Goal: Information Seeking & Learning: Learn about a topic

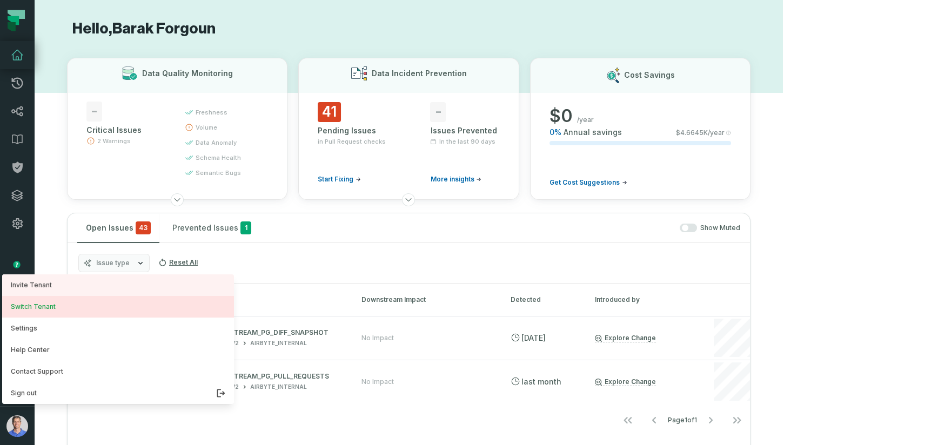
click at [101, 304] on button "Switch Tenant" at bounding box center [118, 307] width 232 height 22
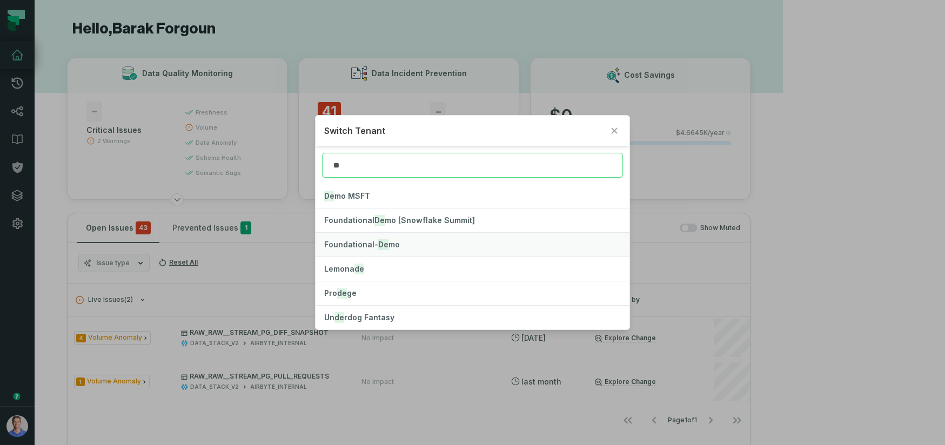
type input "**"
click at [364, 242] on span "Foundational- De mo" at bounding box center [362, 244] width 76 height 9
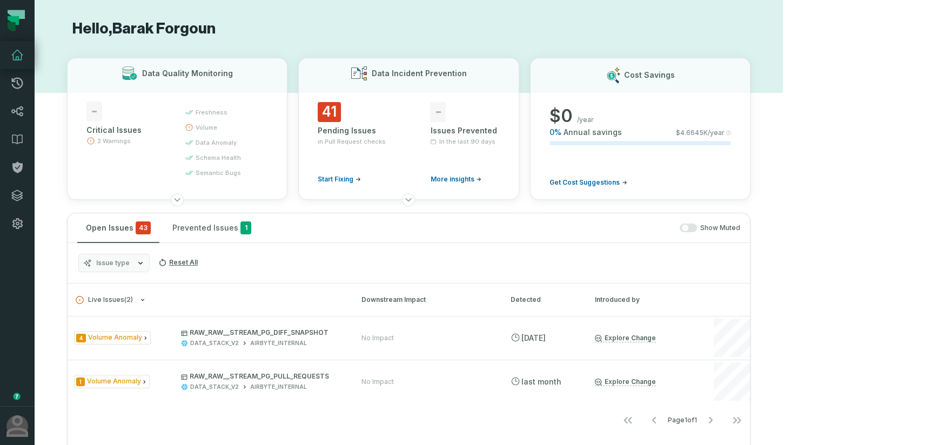
click at [293, 38] on h1 "Hello, Barak Forgoun" at bounding box center [409, 28] width 684 height 19
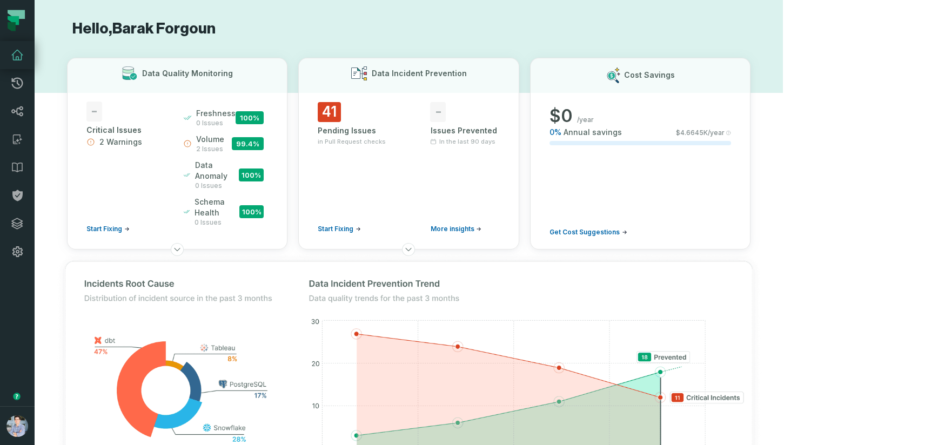
click at [566, 26] on h1 "Hello, [PERSON_NAME]" at bounding box center [409, 28] width 684 height 19
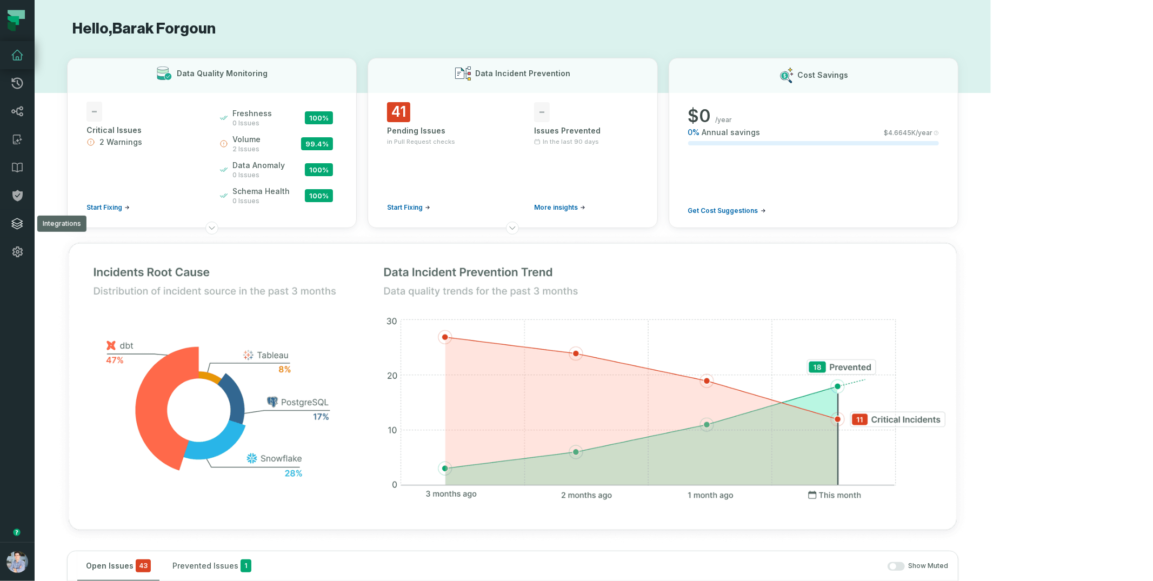
click at [22, 233] on link "Integrations" at bounding box center [17, 224] width 35 height 28
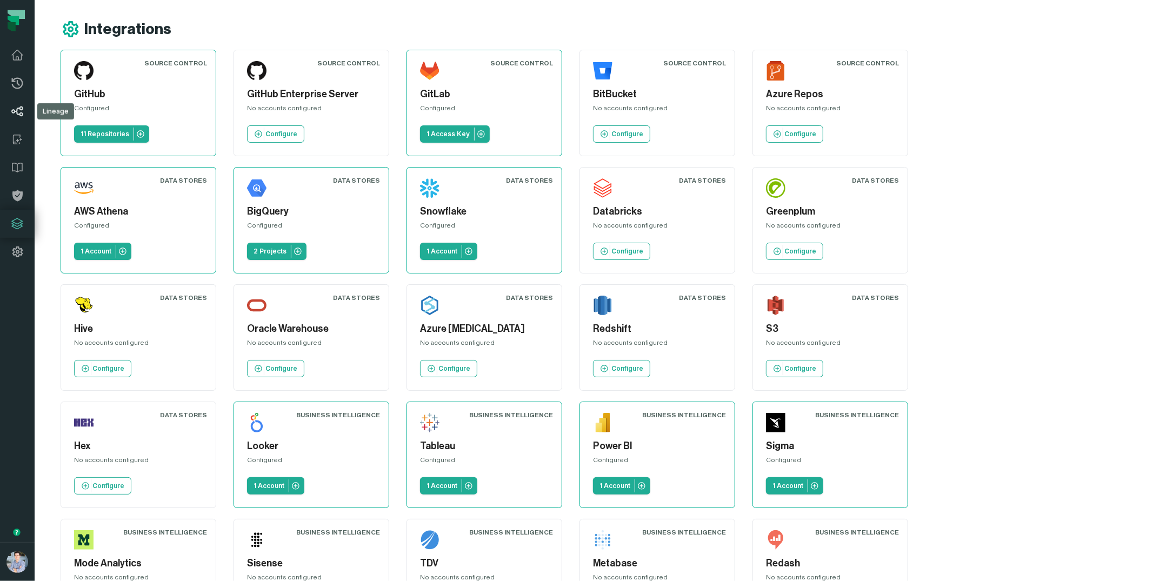
click at [18, 109] on icon at bounding box center [17, 111] width 13 height 13
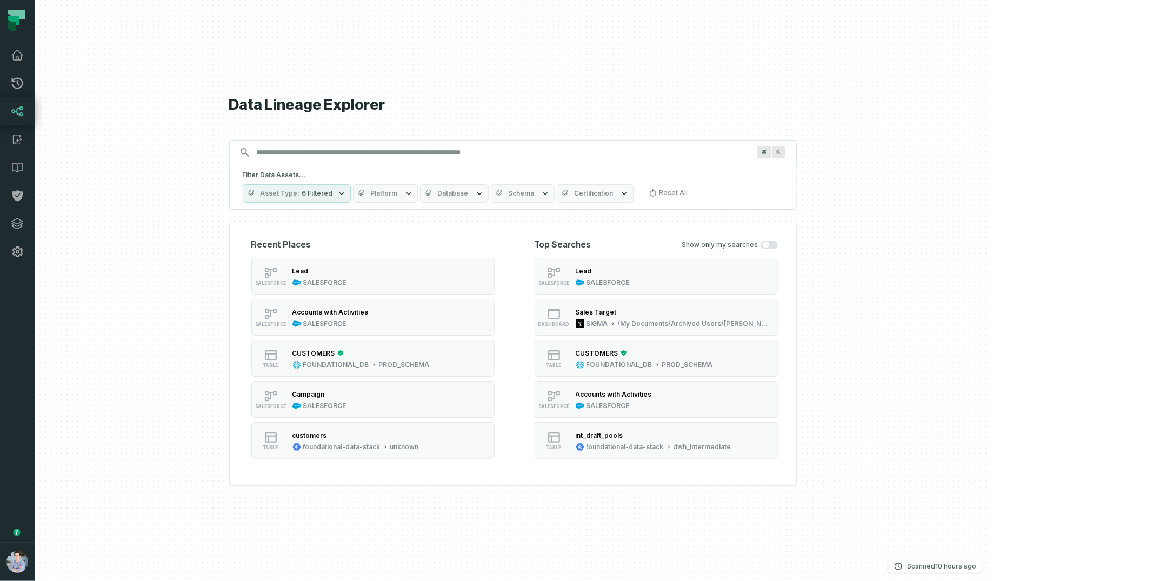
click at [446, 157] on input "Discovery Provider cmdk menu" at bounding box center [503, 152] width 506 height 17
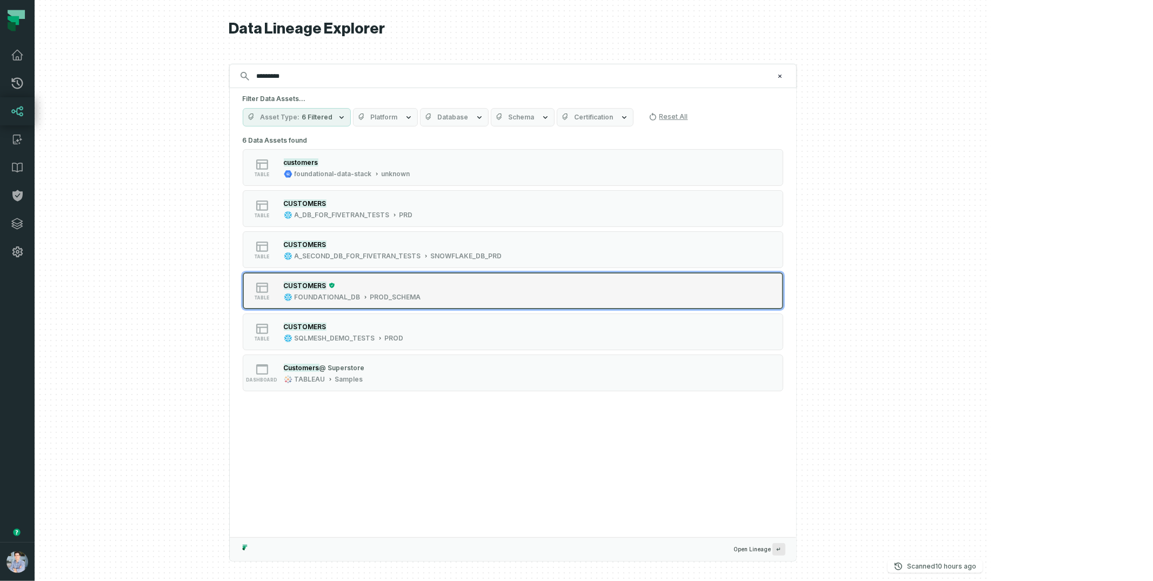
type input "*********"
click at [421, 301] on div "PROD_SCHEMA" at bounding box center [395, 297] width 51 height 9
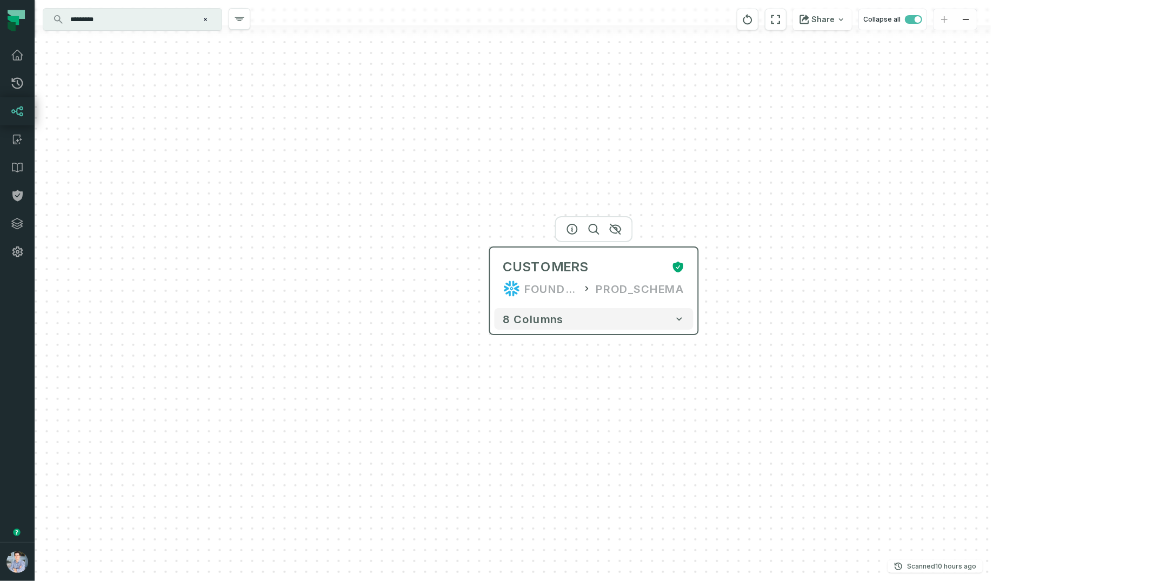
click at [621, 284] on div "PROD_SCHEMA" at bounding box center [640, 288] width 89 height 17
click at [575, 228] on icon "button" at bounding box center [572, 229] width 13 height 13
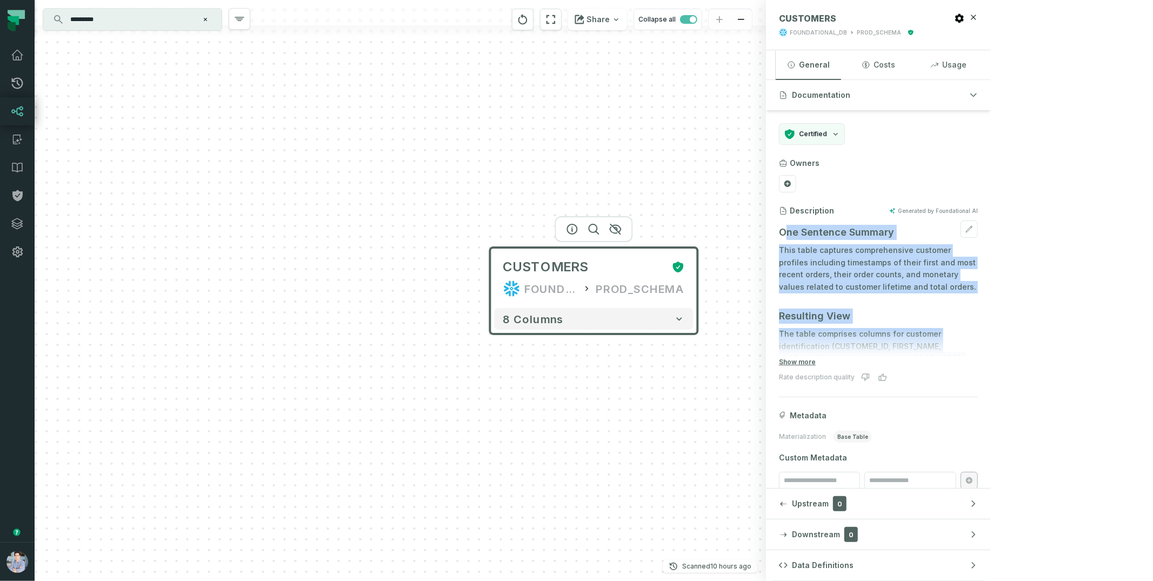
drag, startPoint x: 946, startPoint y: 231, endPoint x: 1054, endPoint y: 330, distance: 146.5
click at [945, 330] on div "One Sentence Summary This table captures comprehensive customer profiles includ…" at bounding box center [878, 288] width 199 height 135
click at [816, 362] on button "Show more" at bounding box center [797, 362] width 37 height 9
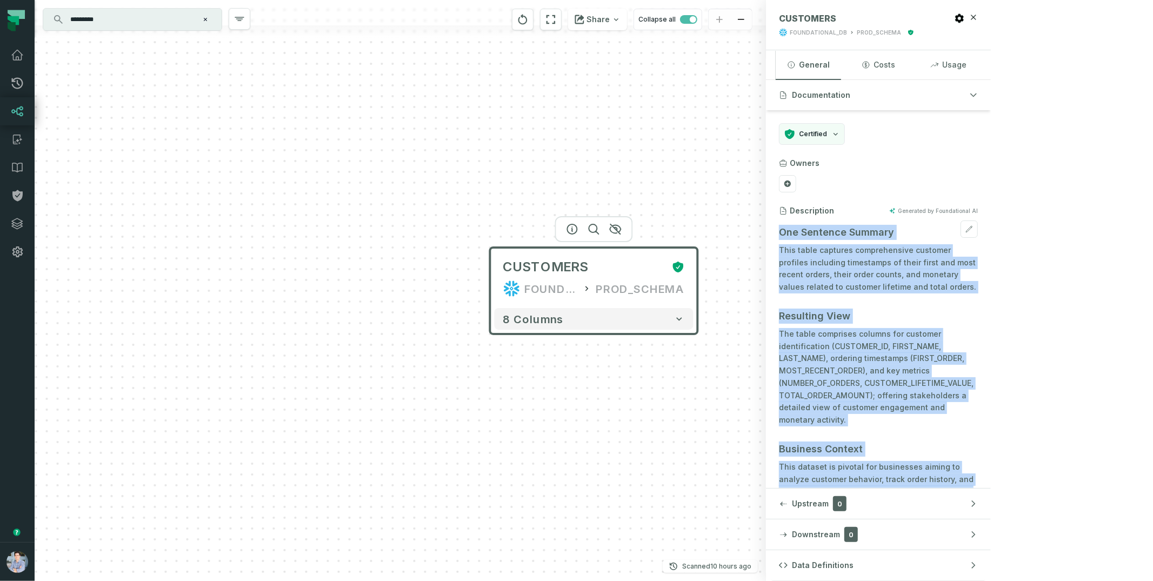
click at [945, 275] on p "This table captures comprehensive customer profiles including timestamps of the…" at bounding box center [878, 268] width 199 height 49
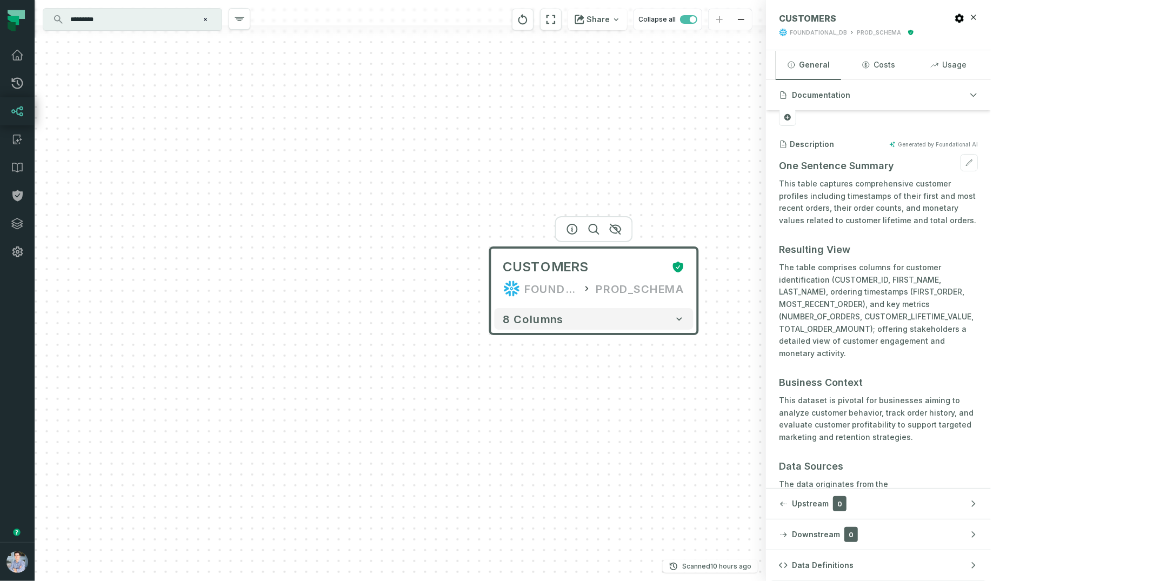
scroll to position [72, 0]
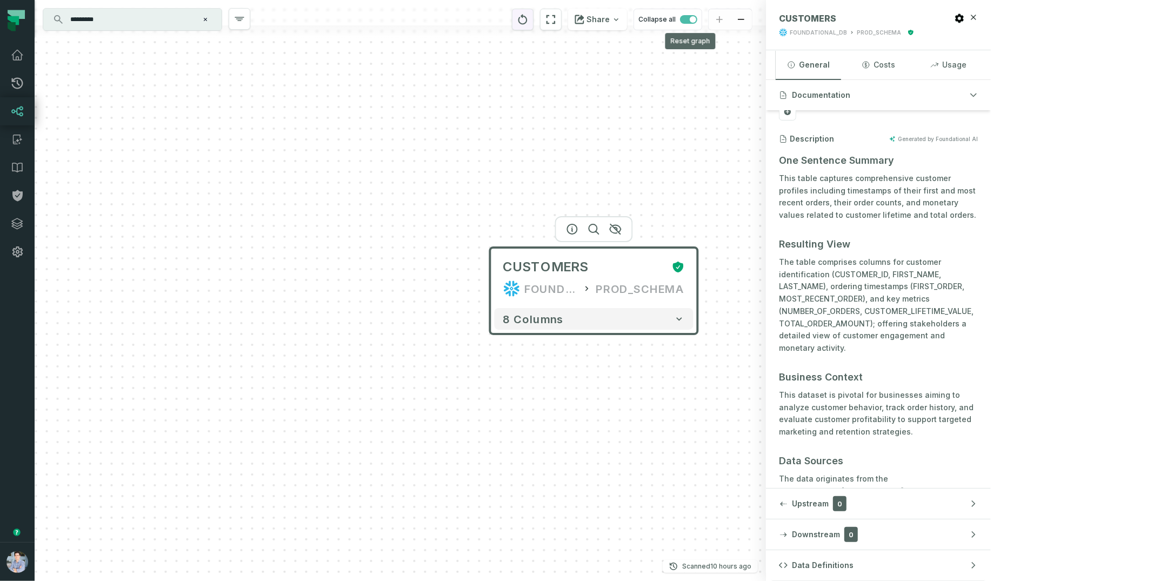
click at [528, 24] on icon "reset" at bounding box center [522, 19] width 9 height 10
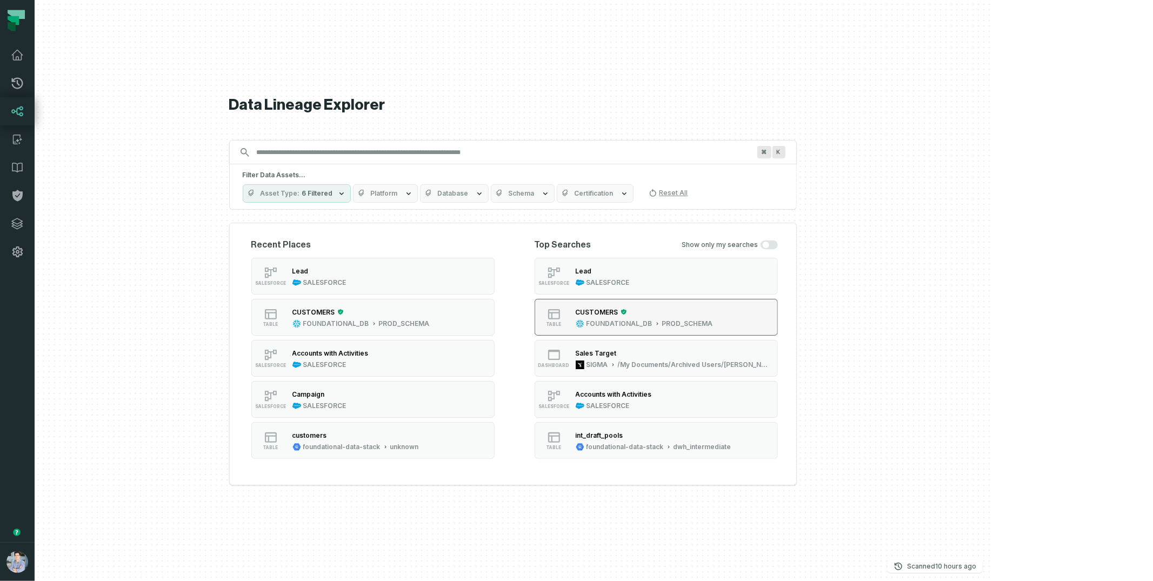
click at [713, 319] on div "PROD_SCHEMA" at bounding box center [687, 323] width 51 height 9
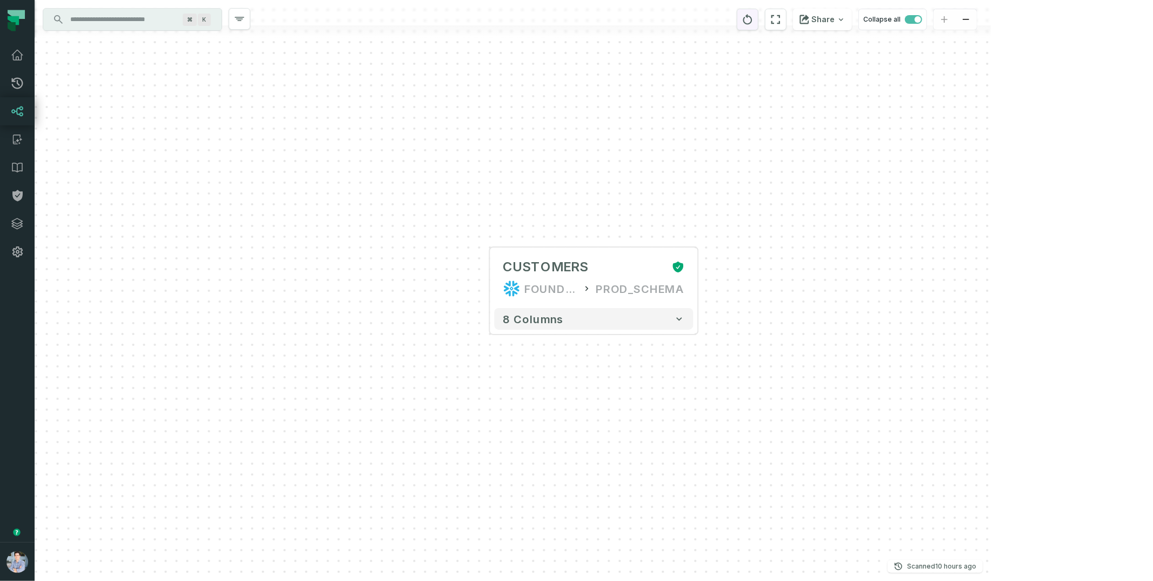
click at [753, 20] on icon "reset" at bounding box center [748, 19] width 12 height 13
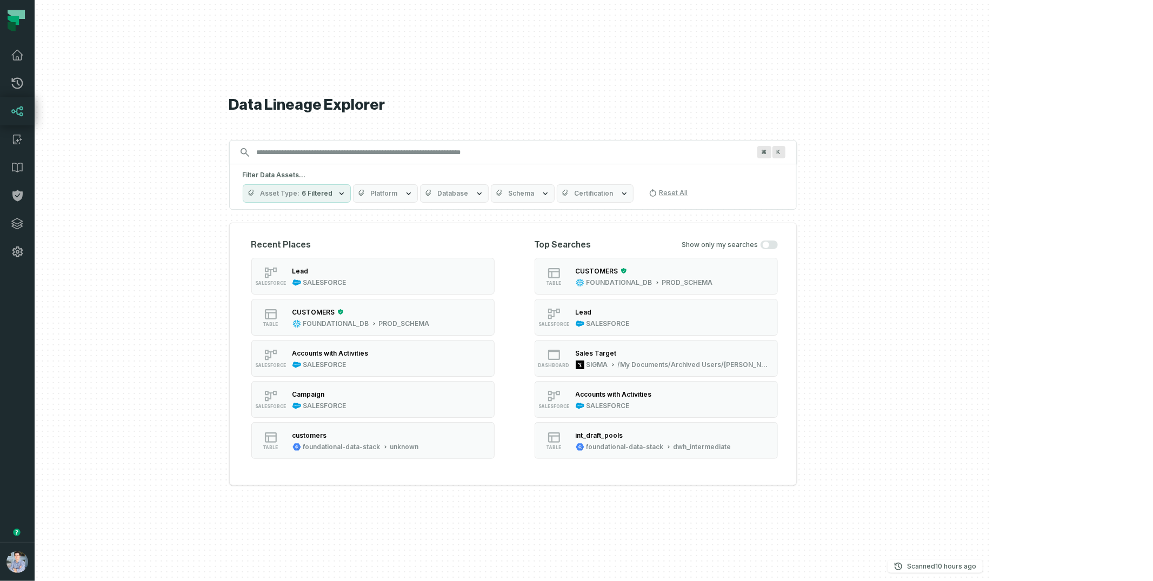
click at [619, 146] on input "Discovery Provider cmdk menu" at bounding box center [503, 152] width 506 height 17
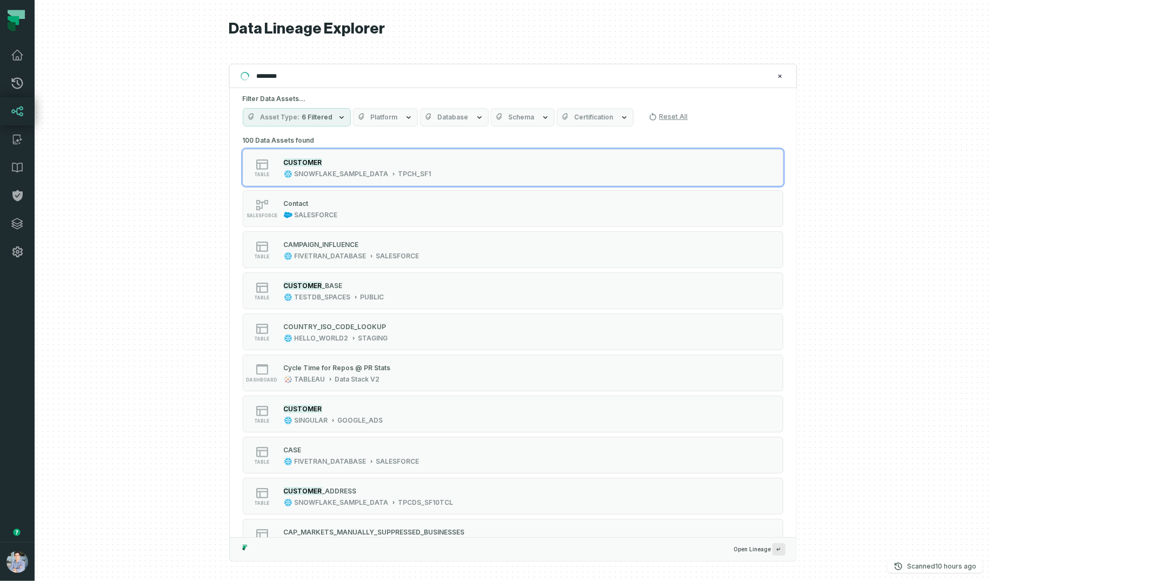
type input "*********"
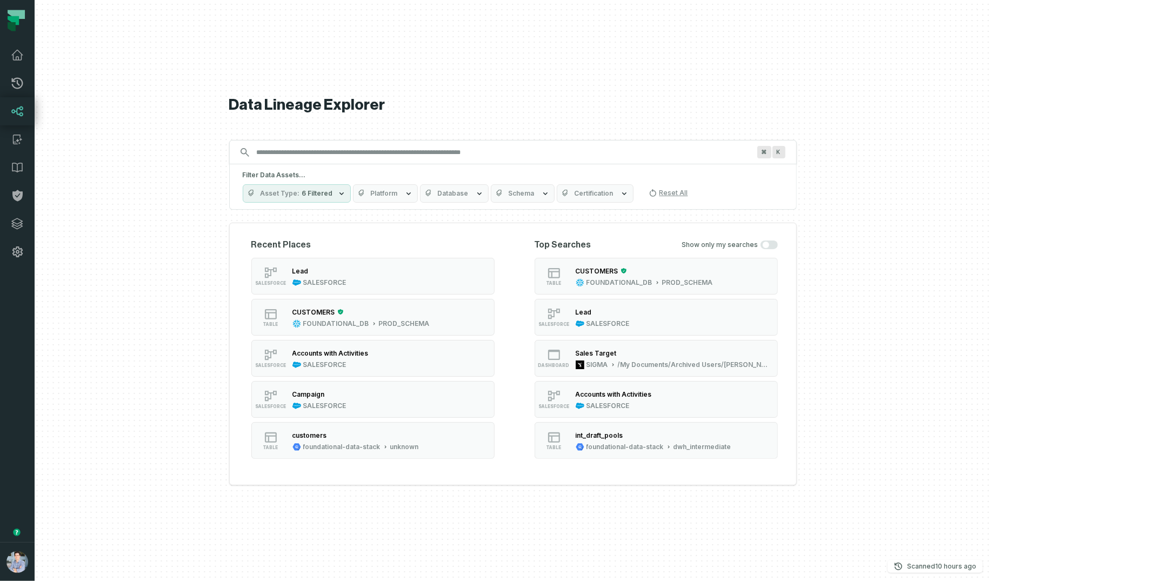
click at [413, 197] on icon "button" at bounding box center [408, 193] width 9 height 9
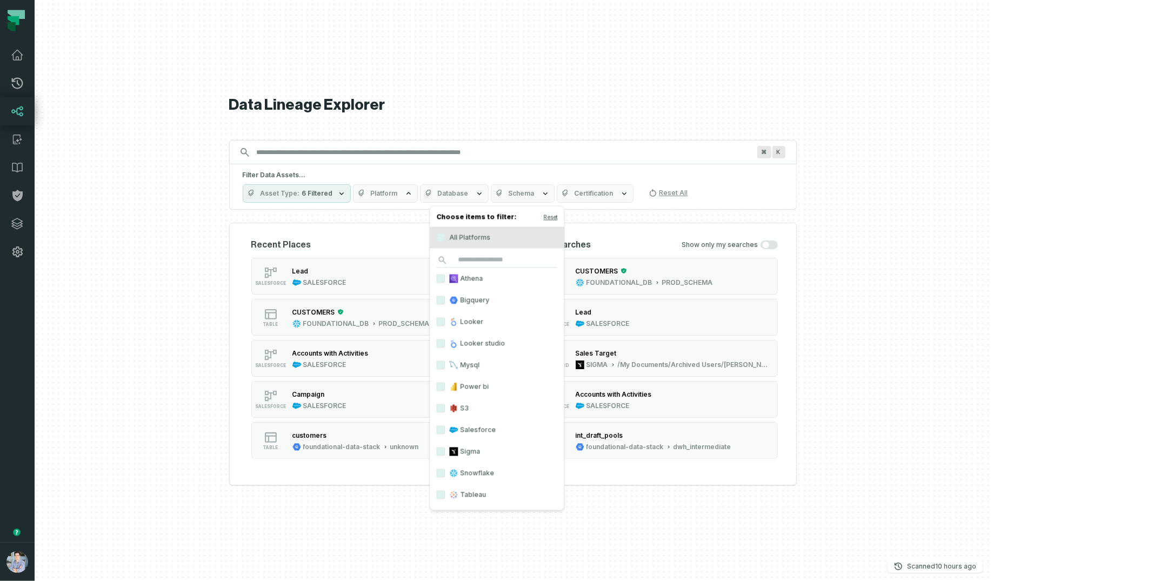
click at [441, 445] on label "Tableau" at bounding box center [497, 495] width 134 height 22
click at [441, 445] on button "Tableau" at bounding box center [440, 495] width 9 height 9
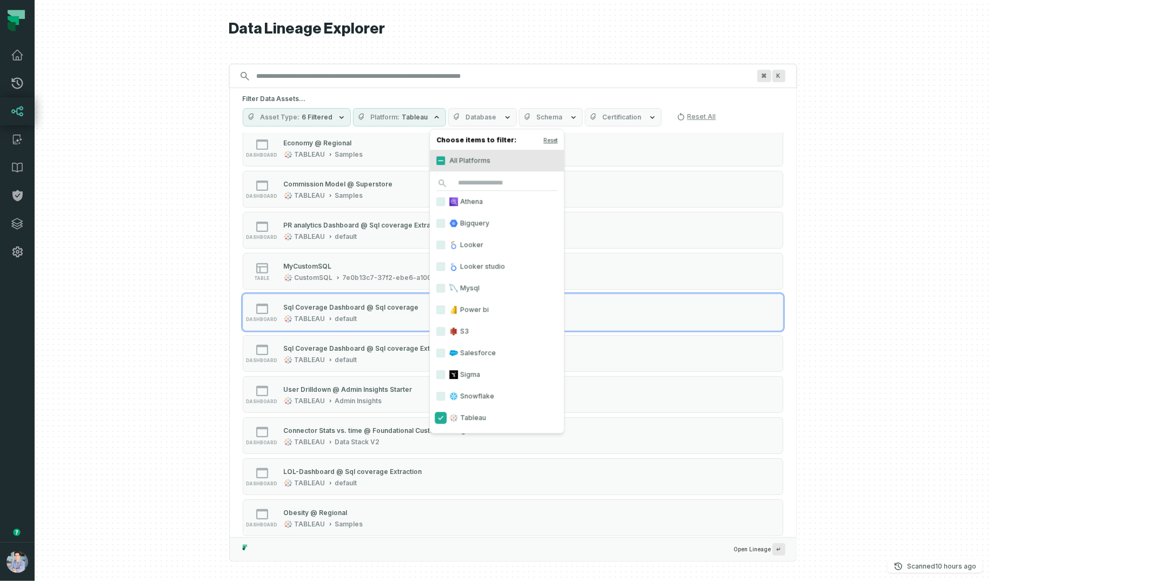
scroll to position [480, 0]
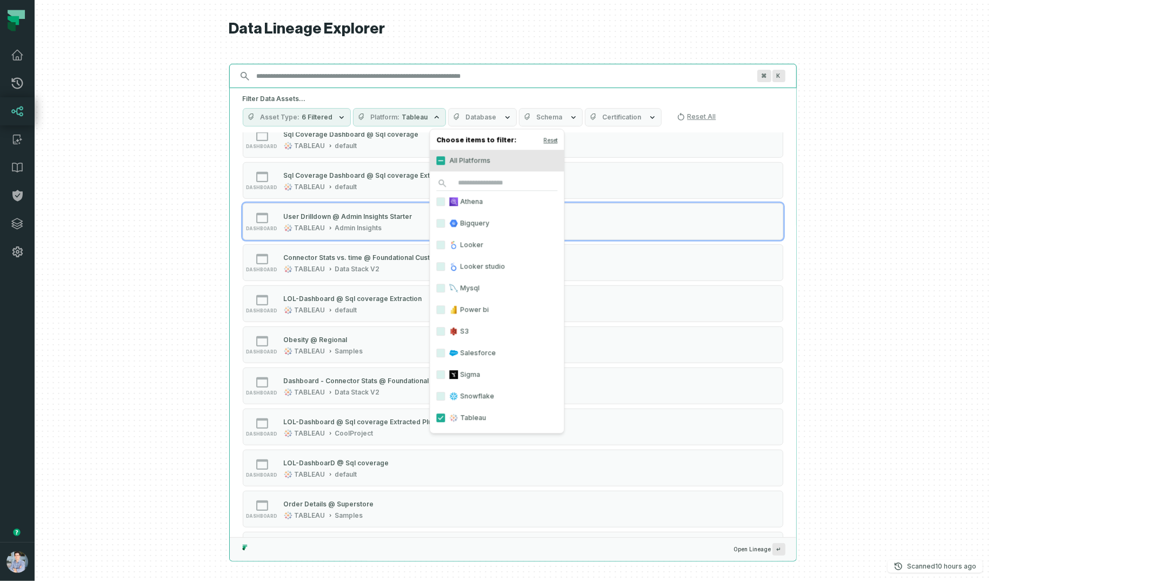
click at [352, 78] on input "Discovery Provider cmdk menu" at bounding box center [503, 76] width 506 height 17
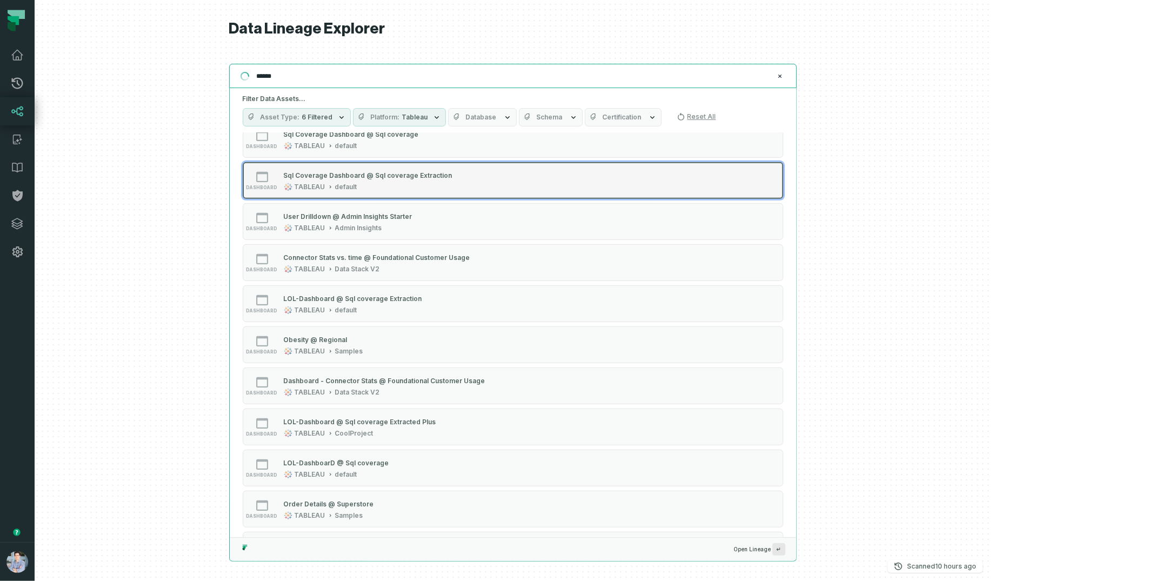
scroll to position [0, 0]
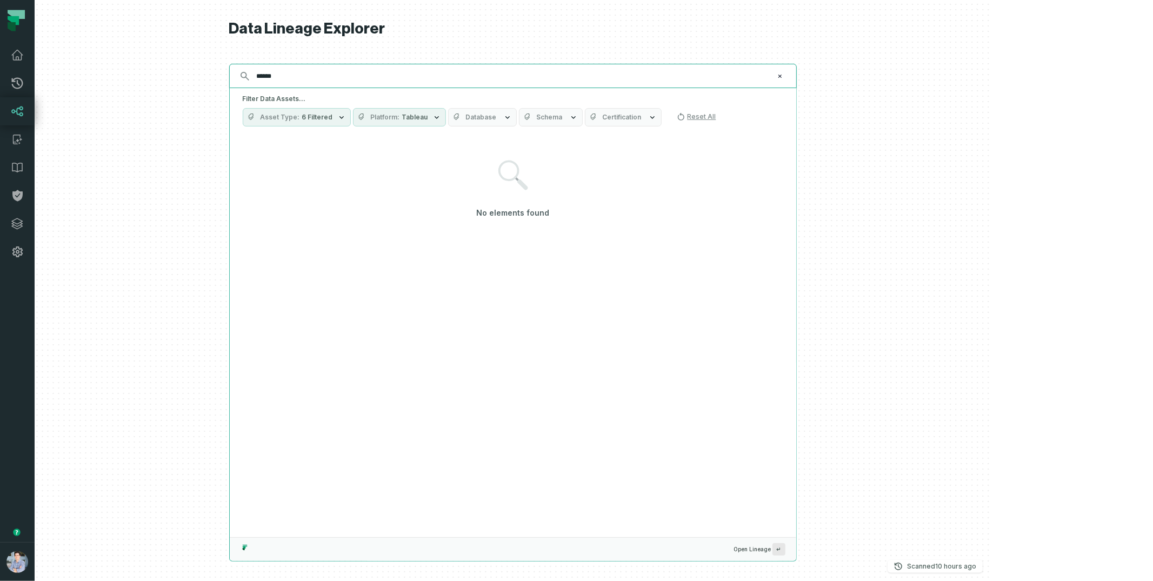
type input "******"
click at [446, 125] on button "Platform Tableau" at bounding box center [399, 117] width 93 height 18
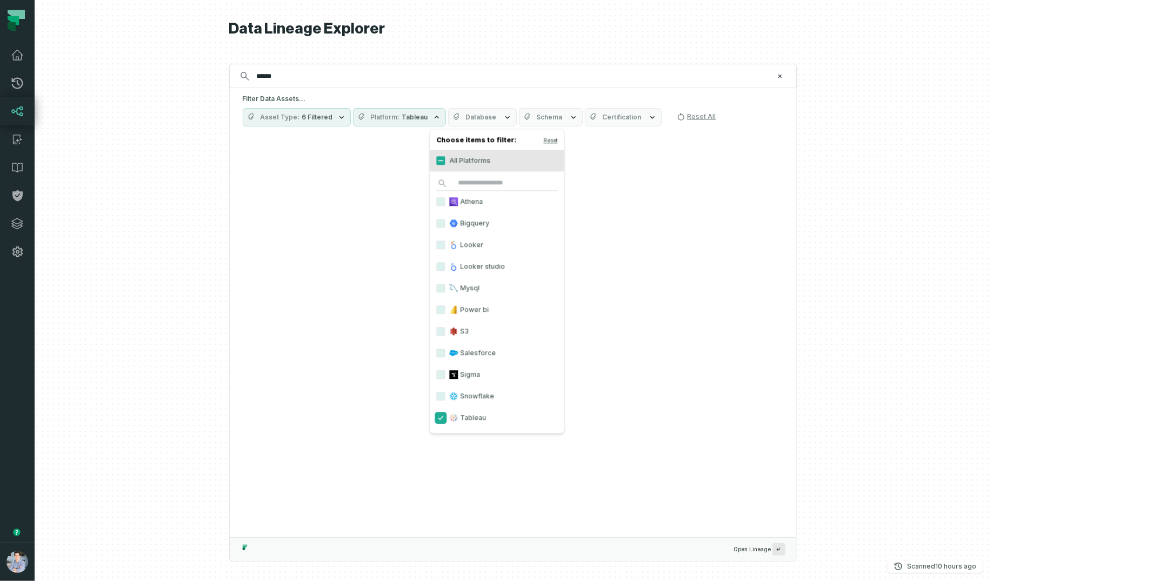
click at [439, 418] on button "Tableau" at bounding box center [440, 417] width 9 height 9
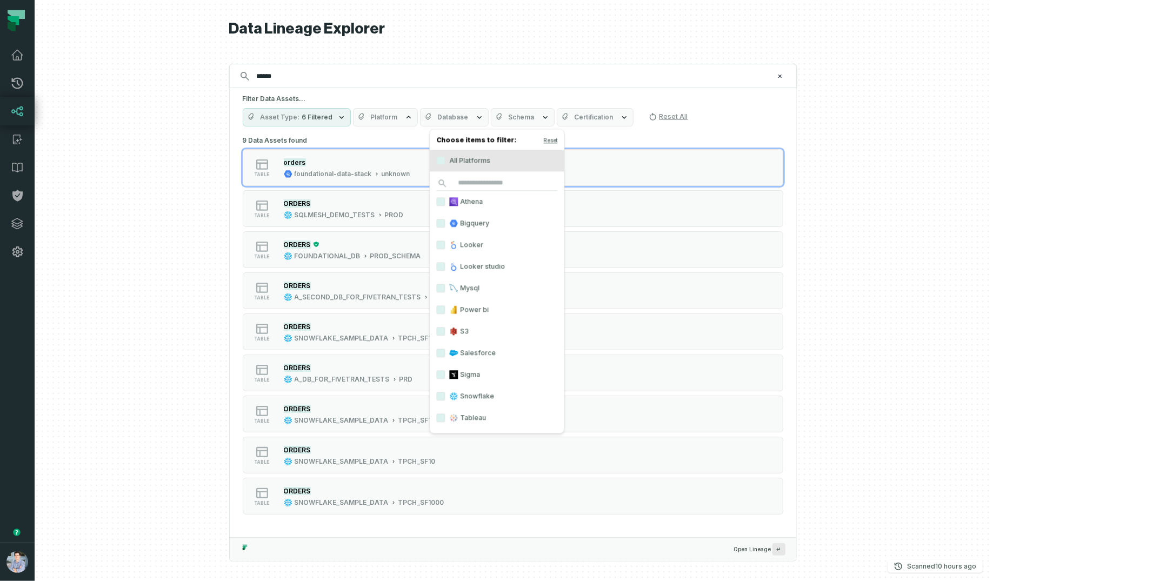
click at [753, 96] on h5 "Filter Data Assets..." at bounding box center [513, 99] width 541 height 9
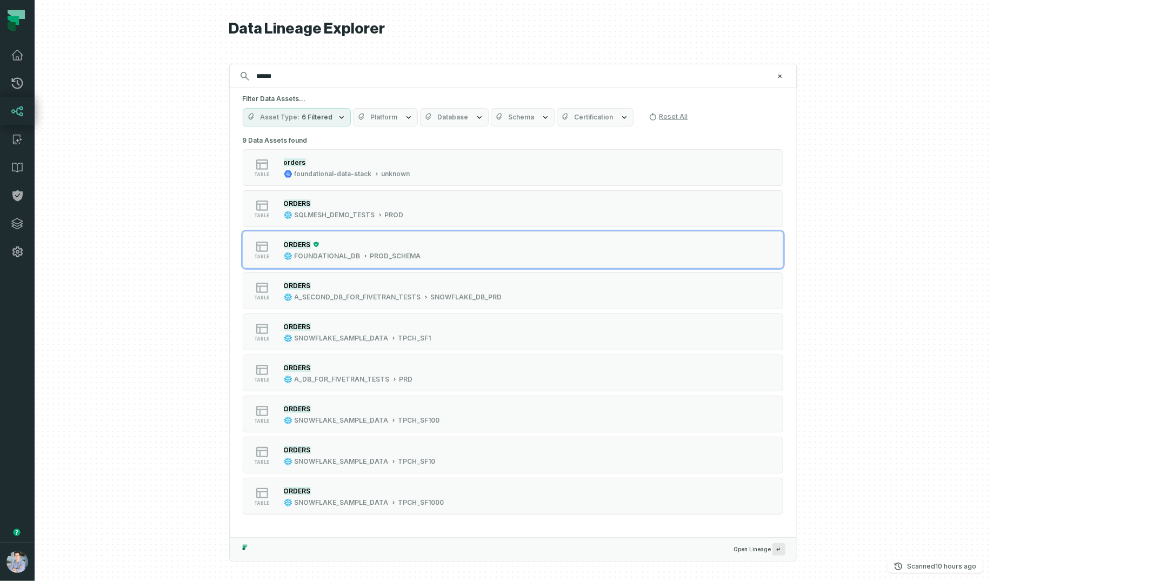
click at [421, 245] on div "ORDERS" at bounding box center [352, 244] width 137 height 11
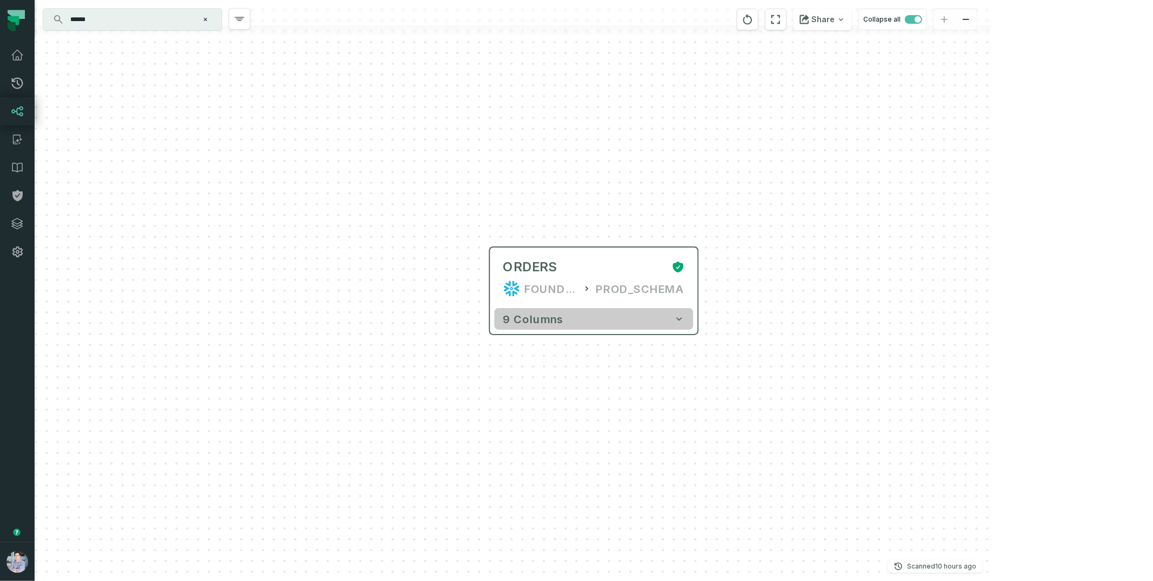
click at [678, 319] on icon "button" at bounding box center [679, 318] width 5 height 3
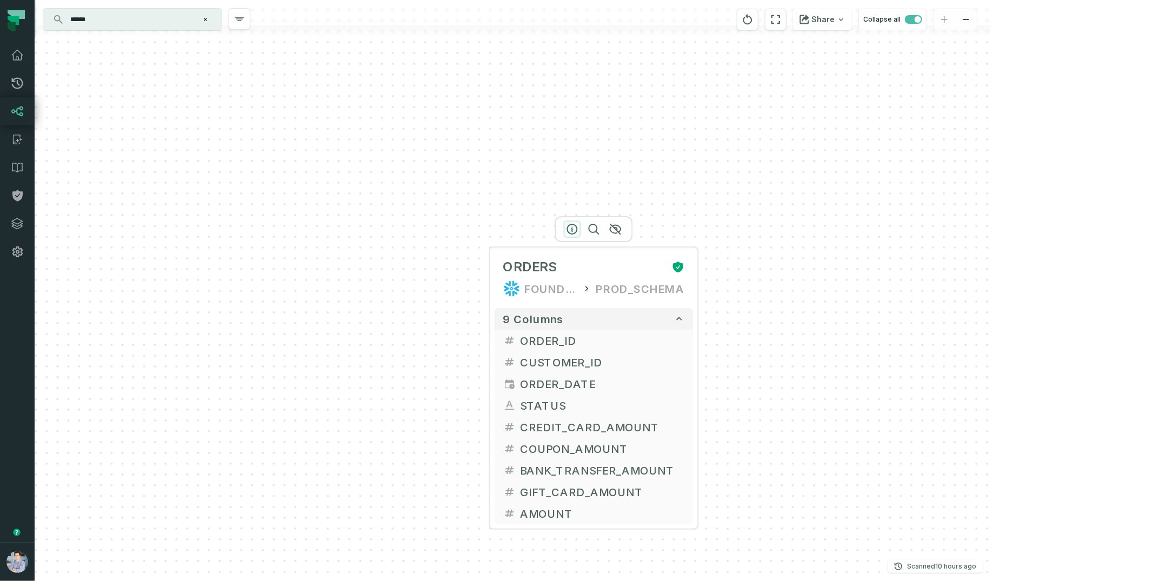
click at [570, 232] on icon "button" at bounding box center [572, 229] width 13 height 13
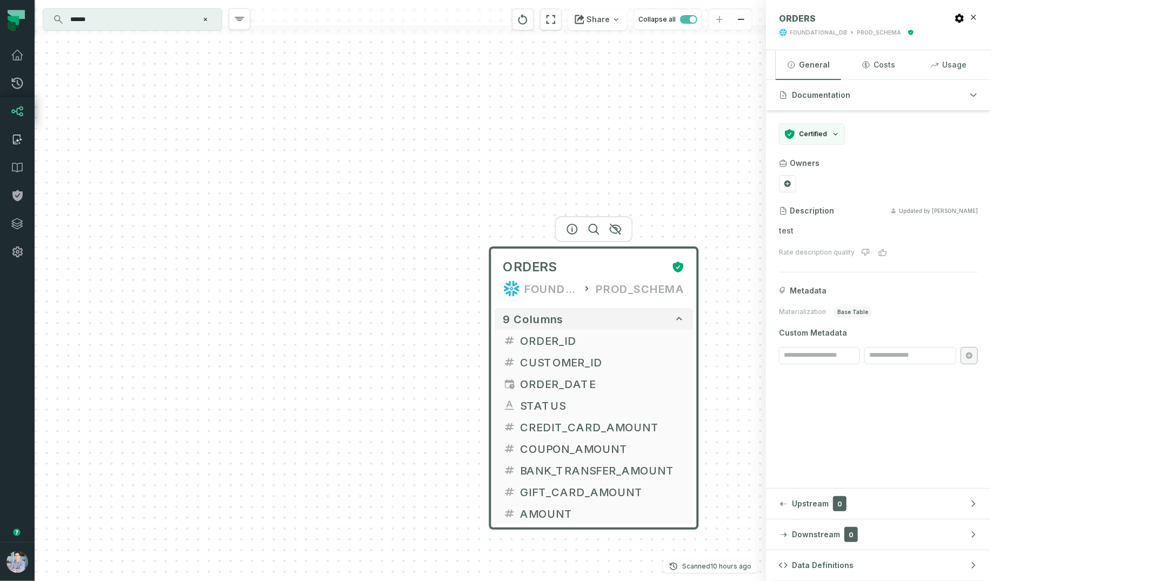
click at [15, 147] on link "Catalog" at bounding box center [17, 139] width 35 height 28
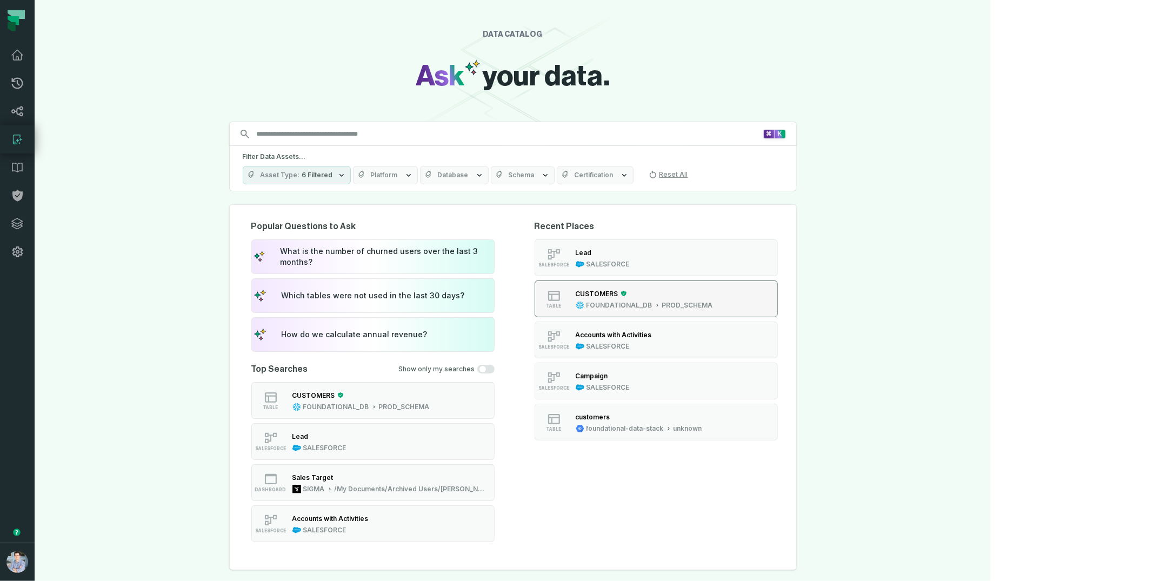
click at [618, 290] on div "CUSTOMERS" at bounding box center [597, 294] width 43 height 8
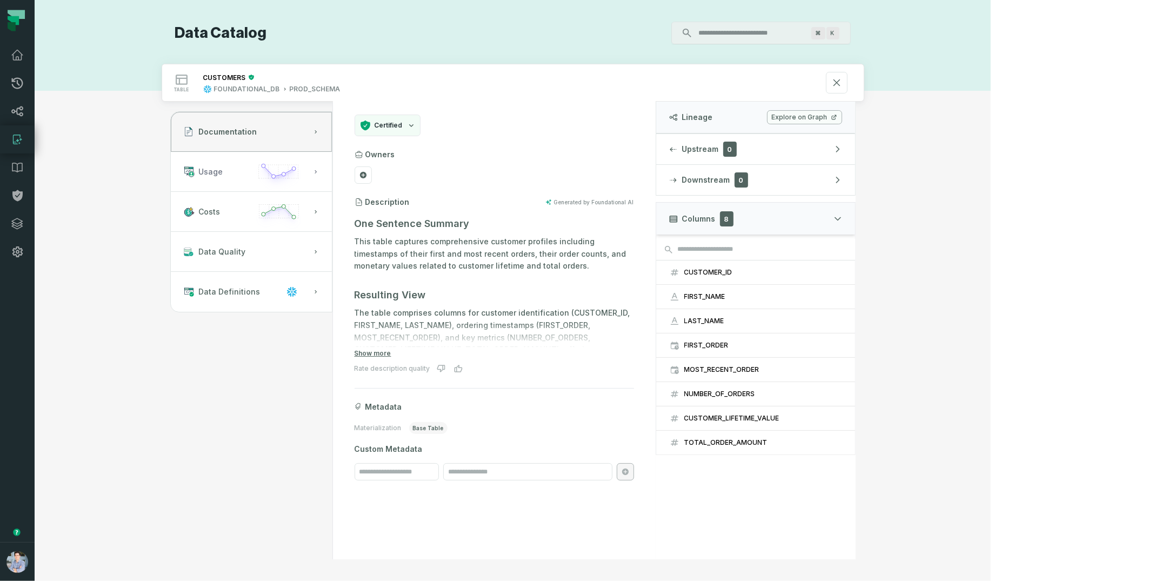
click at [223, 169] on span "Usage" at bounding box center [211, 171] width 24 height 11
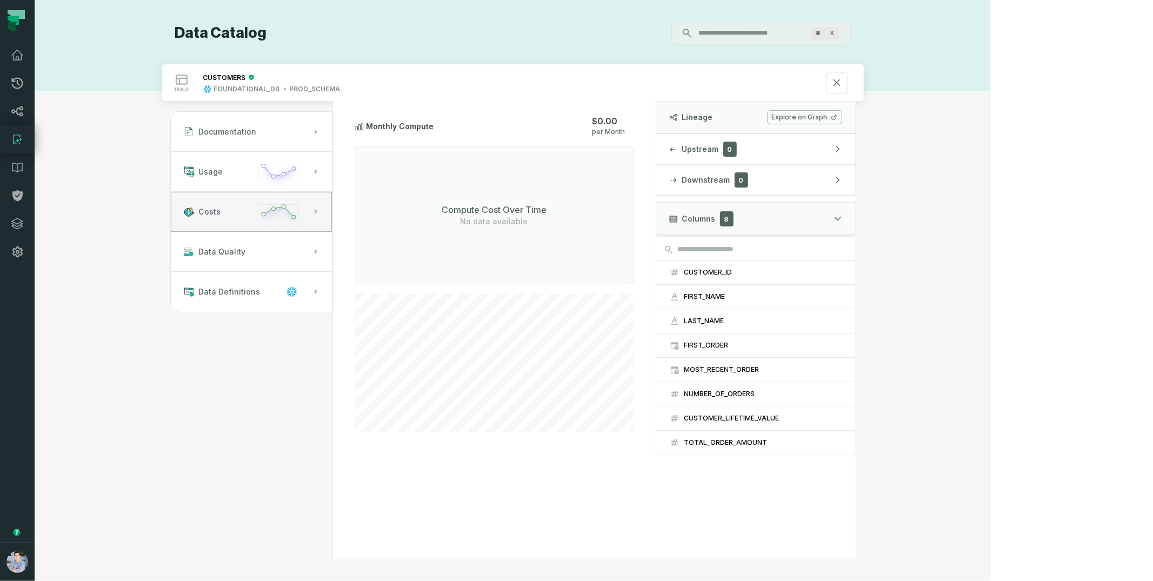
click at [304, 216] on icon "button" at bounding box center [279, 216] width 50 height 31
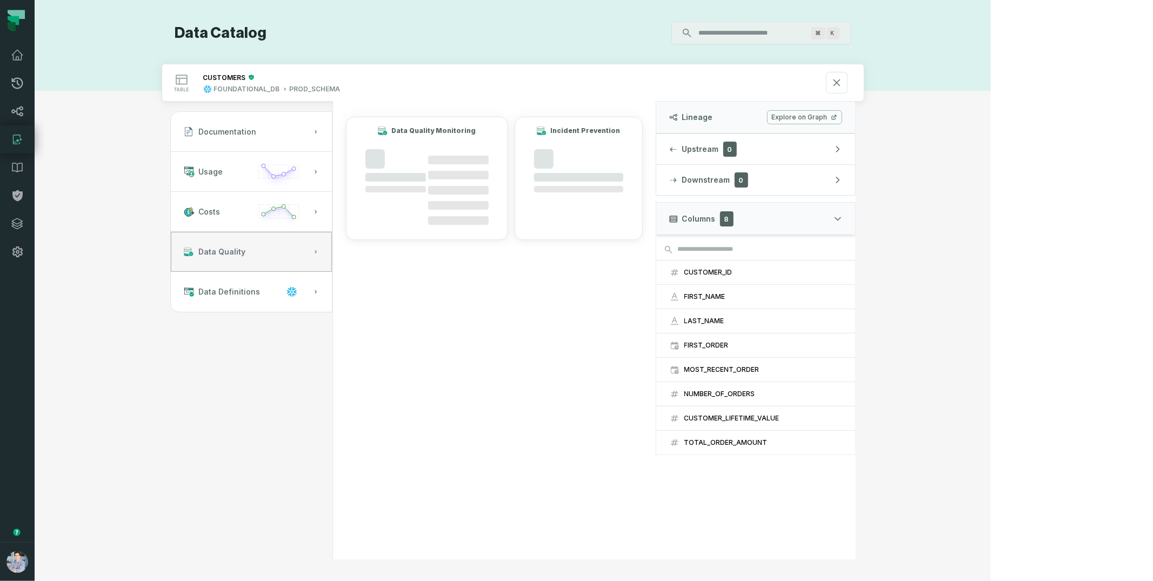
click at [332, 248] on button "Data Quality" at bounding box center [251, 252] width 161 height 40
click at [332, 293] on button "Data Definitions" at bounding box center [251, 292] width 161 height 40
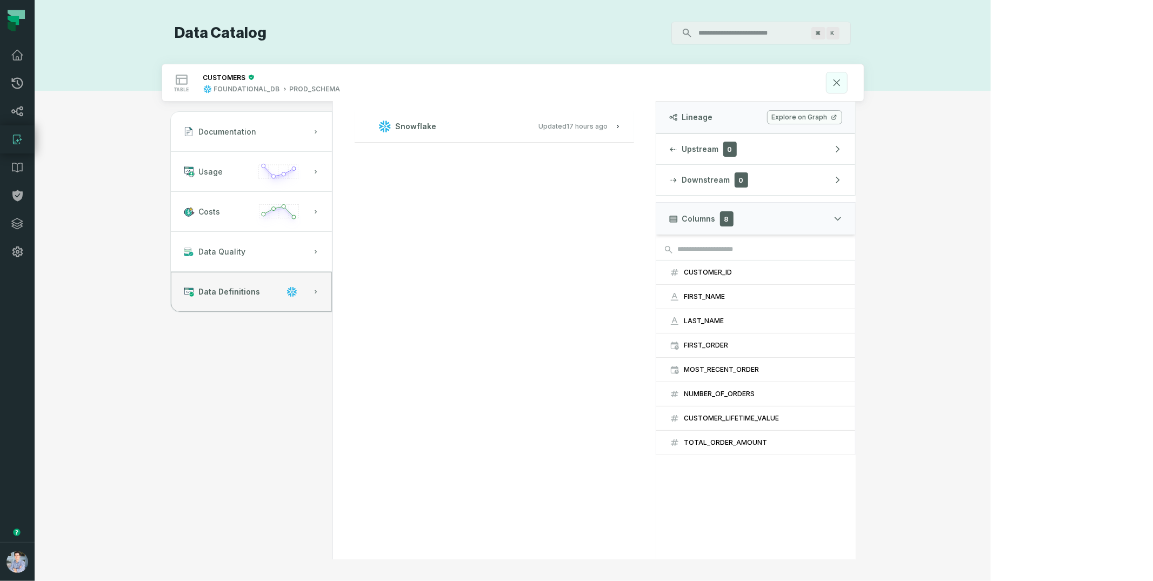
click at [843, 86] on icon at bounding box center [837, 83] width 12 height 12
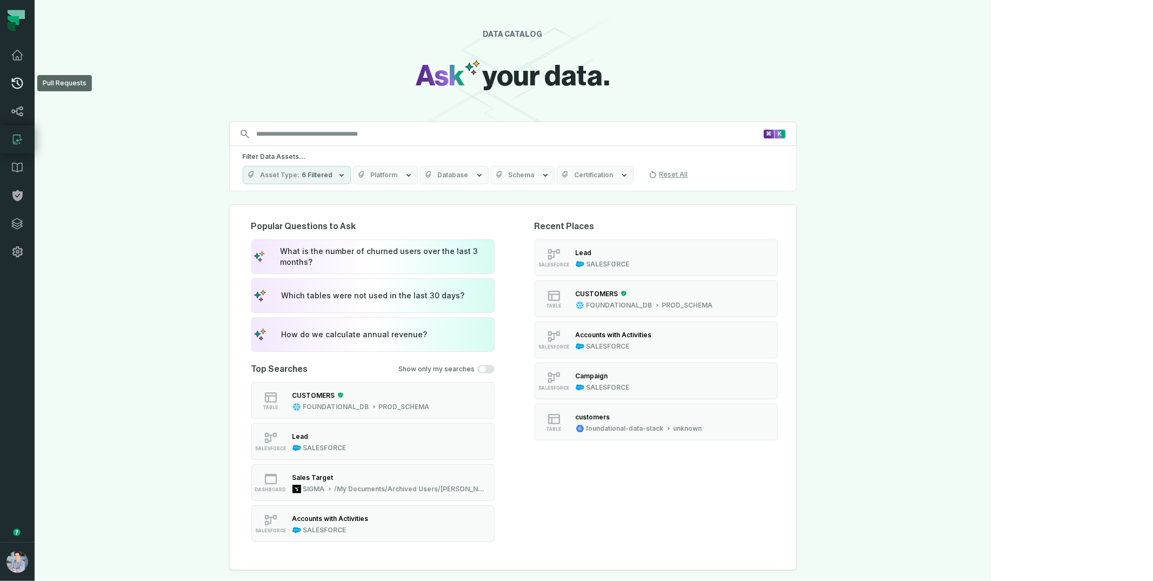
click at [19, 75] on link "Pull Requests" at bounding box center [17, 83] width 35 height 28
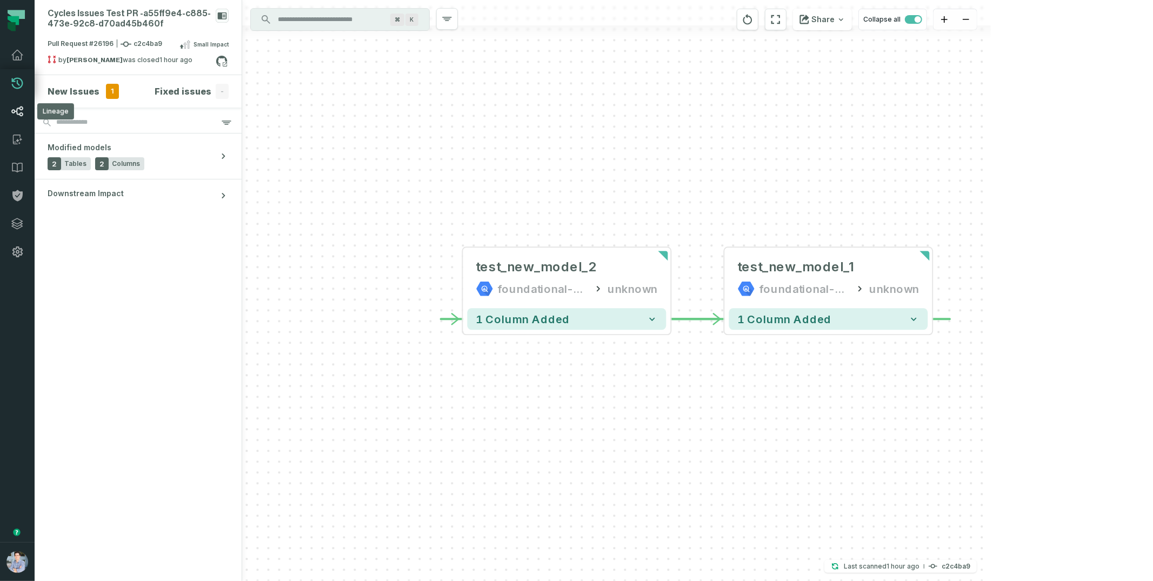
click at [26, 105] on link "Lineage" at bounding box center [17, 111] width 35 height 28
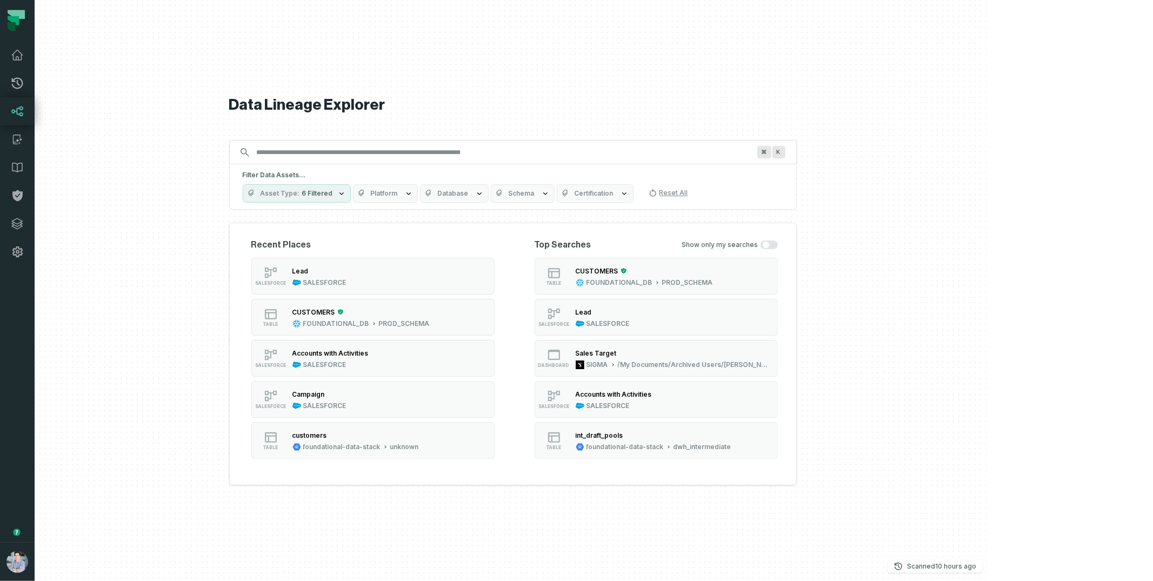
click at [742, 318] on button "SALESFORCE Lead SALESFORCE" at bounding box center [656, 317] width 243 height 37
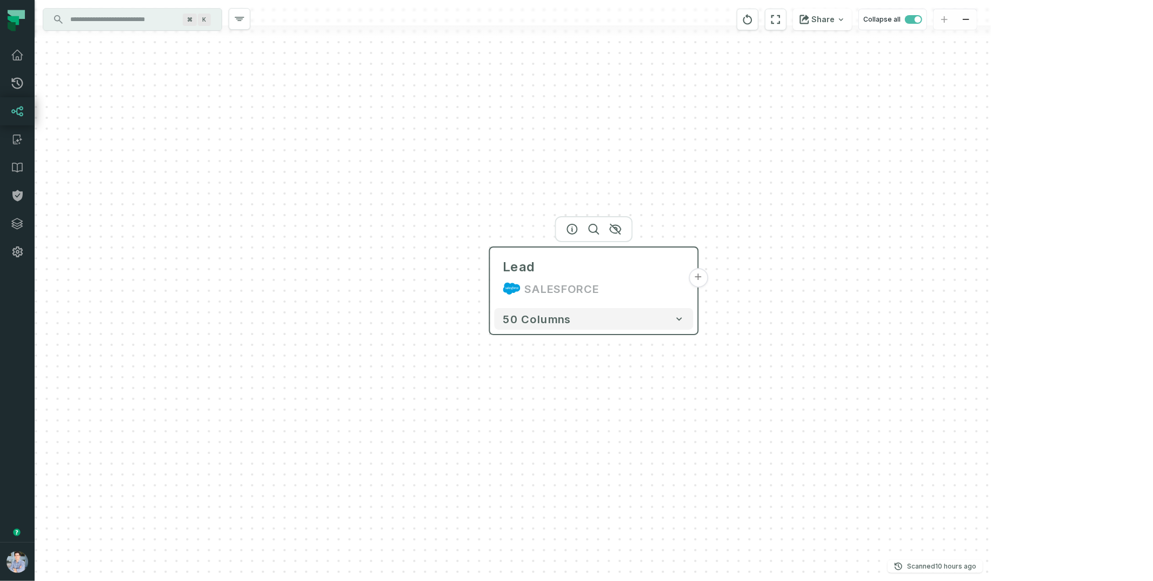
click at [700, 278] on button "+" at bounding box center [698, 277] width 19 height 19
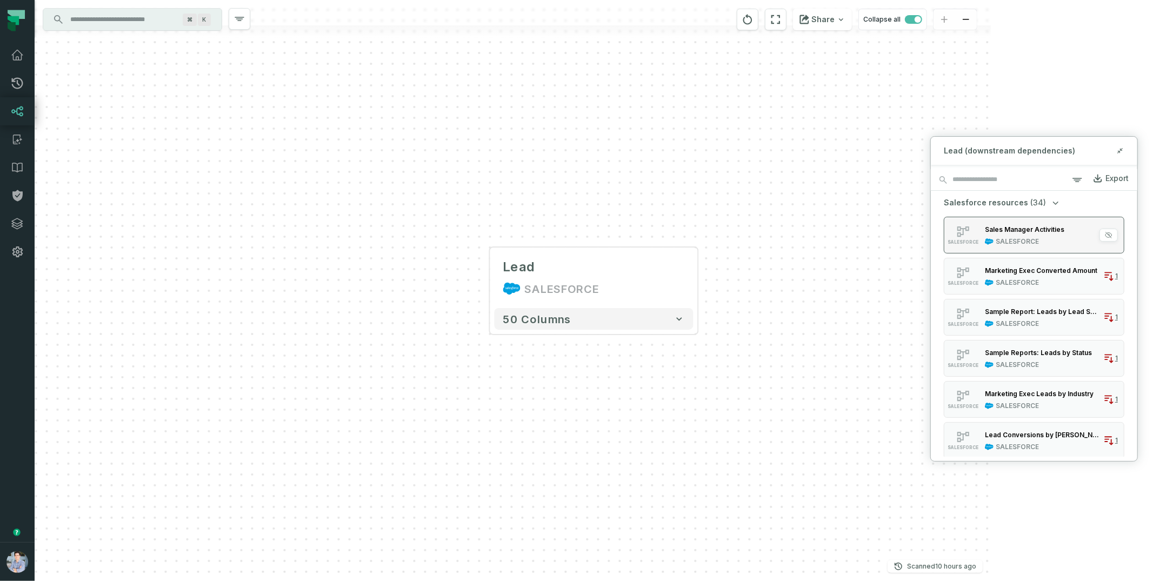
click at [945, 234] on div "Sales Manager Activities" at bounding box center [1024, 229] width 79 height 11
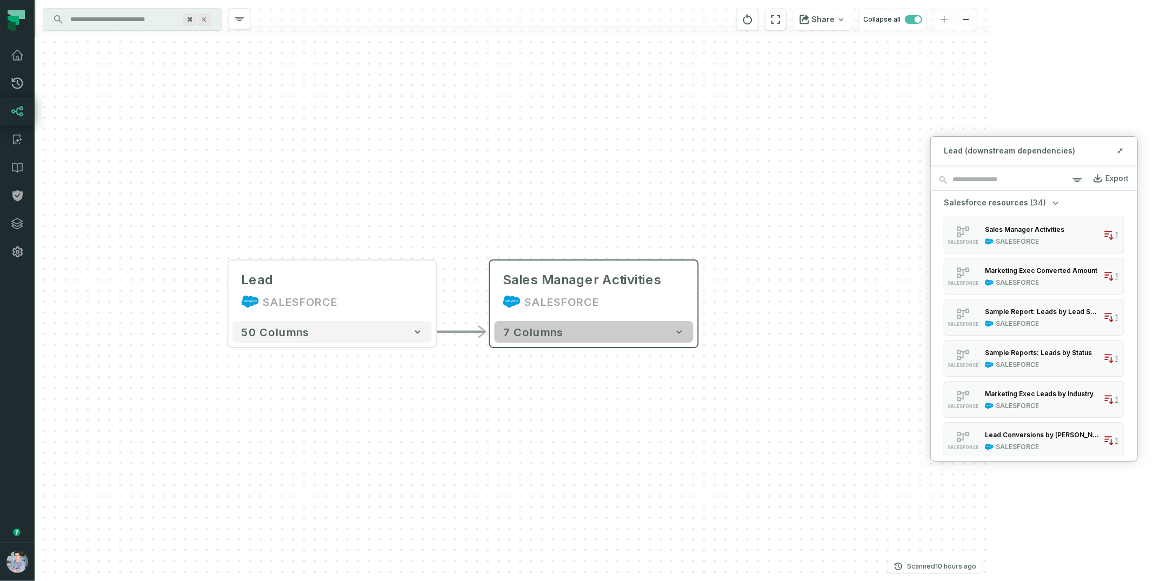
click at [684, 332] on icon "button" at bounding box center [679, 331] width 11 height 11
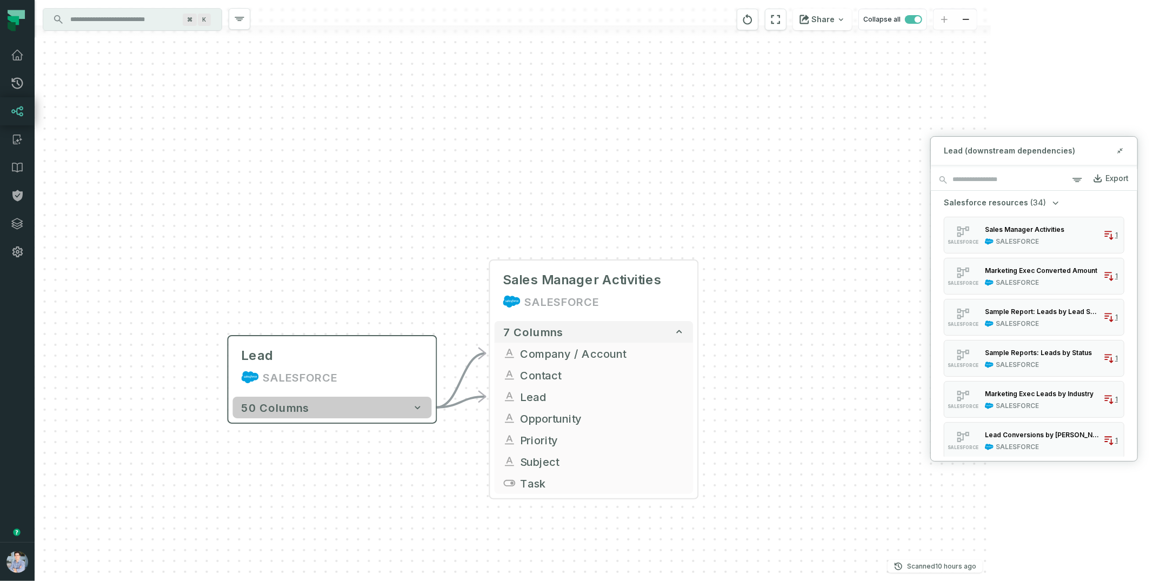
click at [417, 408] on icon "button" at bounding box center [417, 407] width 5 height 3
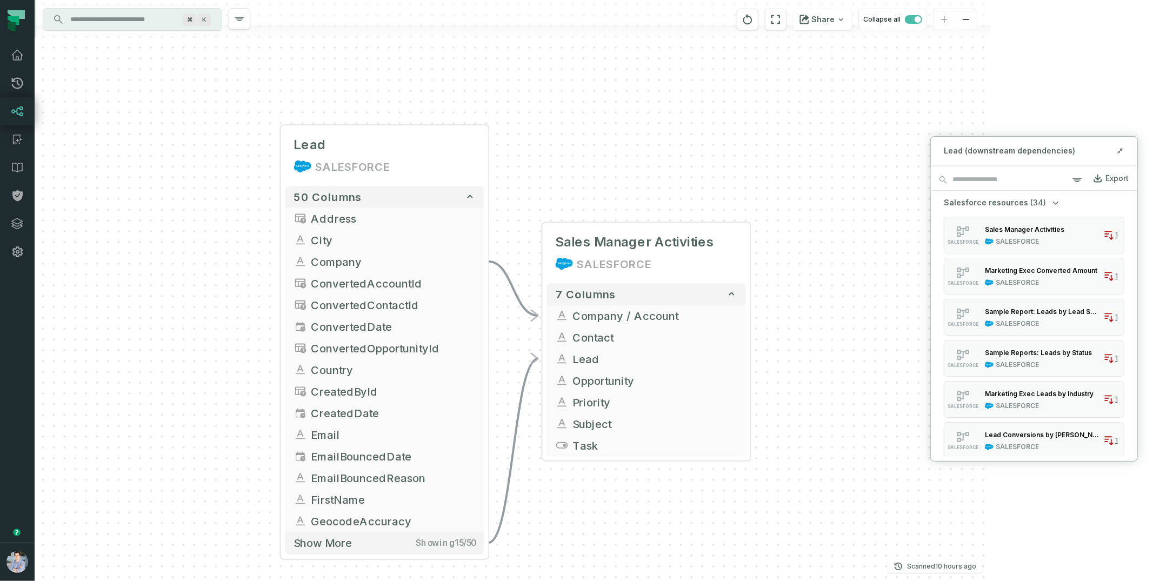
drag, startPoint x: 523, startPoint y: 383, endPoint x: 582, endPoint y: 159, distance: 230.9
click at [582, 159] on div "Lead SALESFORCE + 50 columns Address + City Company + ConvertedAccountId Conver…" at bounding box center [513, 290] width 956 height 581
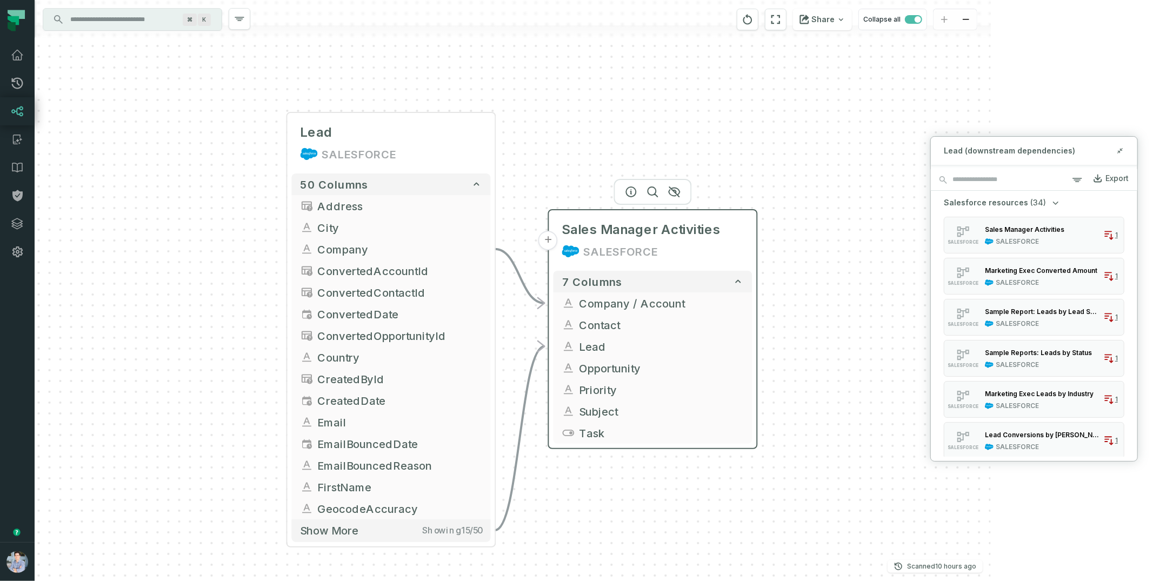
click at [544, 238] on button "+" at bounding box center [547, 240] width 19 height 19
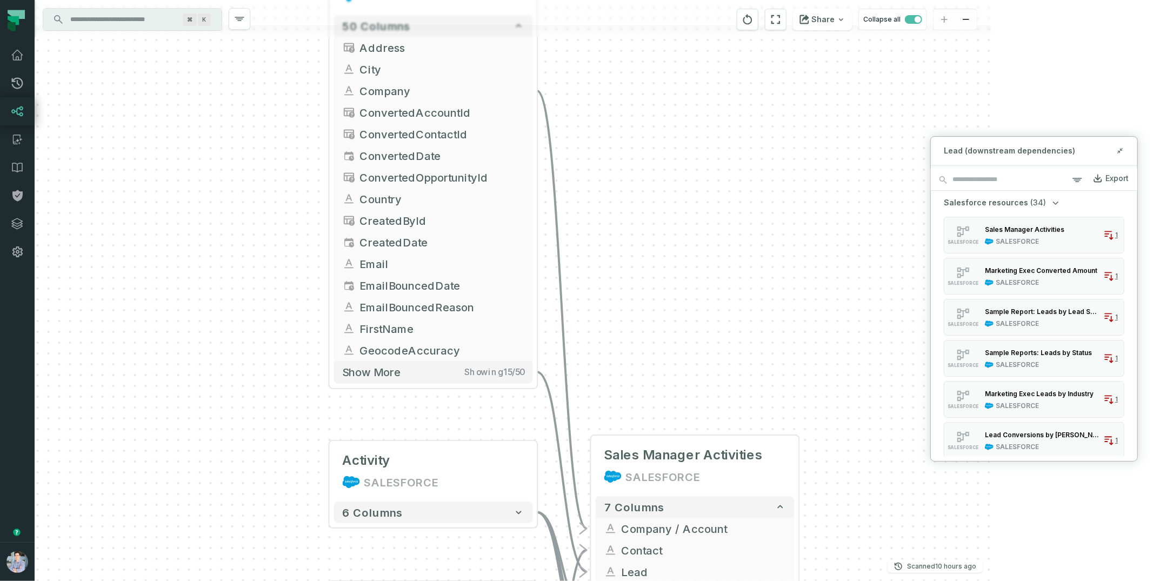
drag, startPoint x: 443, startPoint y: 158, endPoint x: 309, endPoint y: 445, distance: 316.5
click at [289, 445] on div "Activity SALESFORCE + 6 columns Opportunity SALESFORCE + 48 columns Contact SAL…" at bounding box center [513, 290] width 956 height 581
click at [27, 82] on link "Pull Requests" at bounding box center [17, 83] width 35 height 28
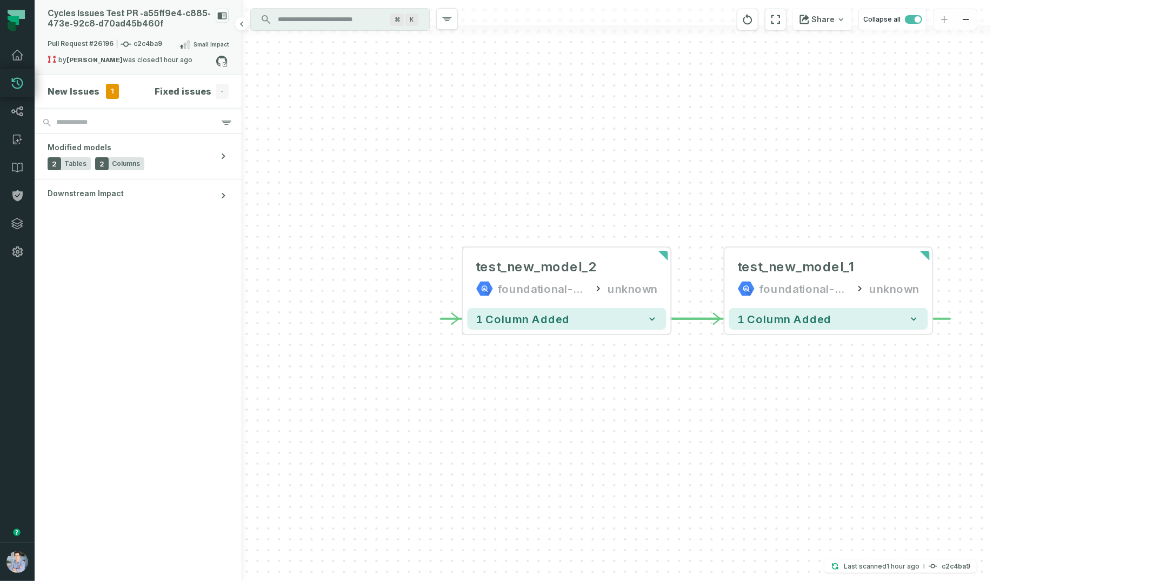
click at [161, 48] on div "Pull Request #26196 c2c4ba9 Small Impact" at bounding box center [138, 46] width 181 height 17
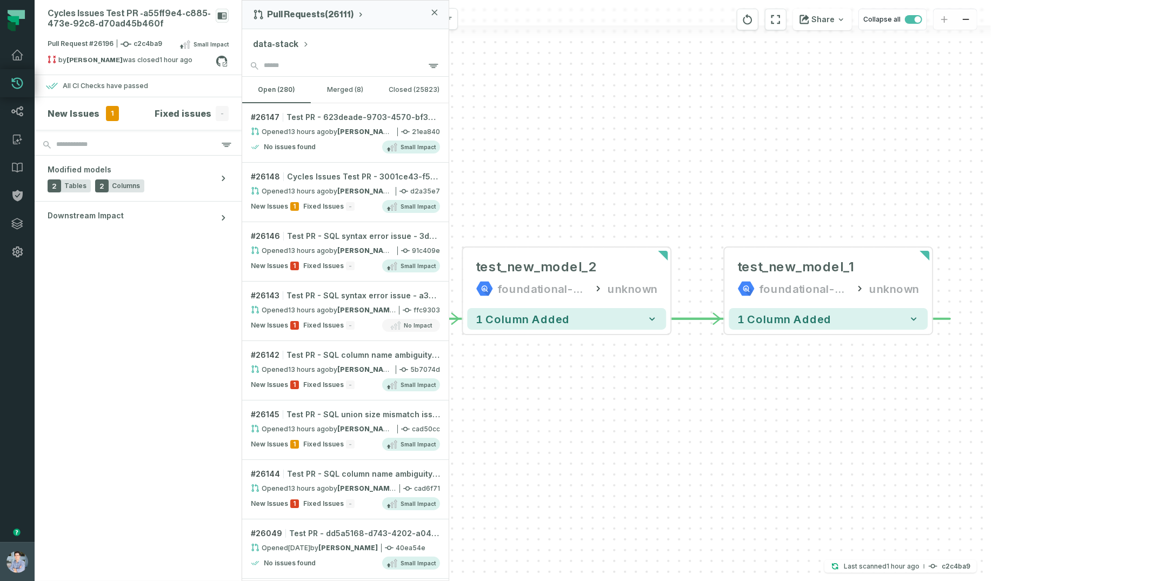
click at [17, 445] on img "button" at bounding box center [17, 562] width 22 height 22
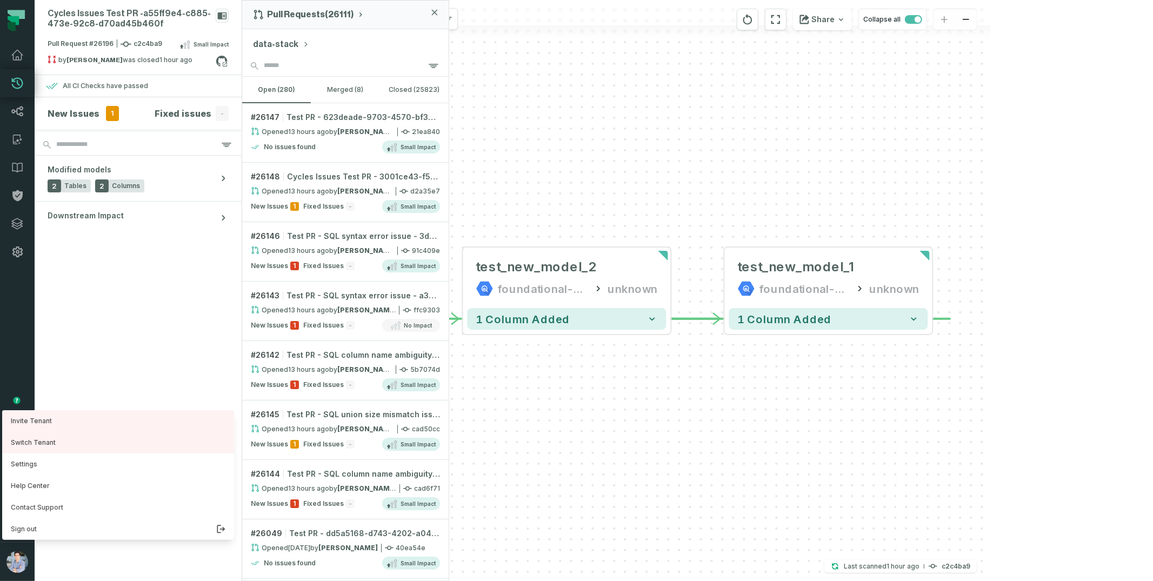
click at [589, 111] on div "- test_new_model_2 foundational-data-stack unknown - 1 column added - test_new_…" at bounding box center [616, 290] width 749 height 581
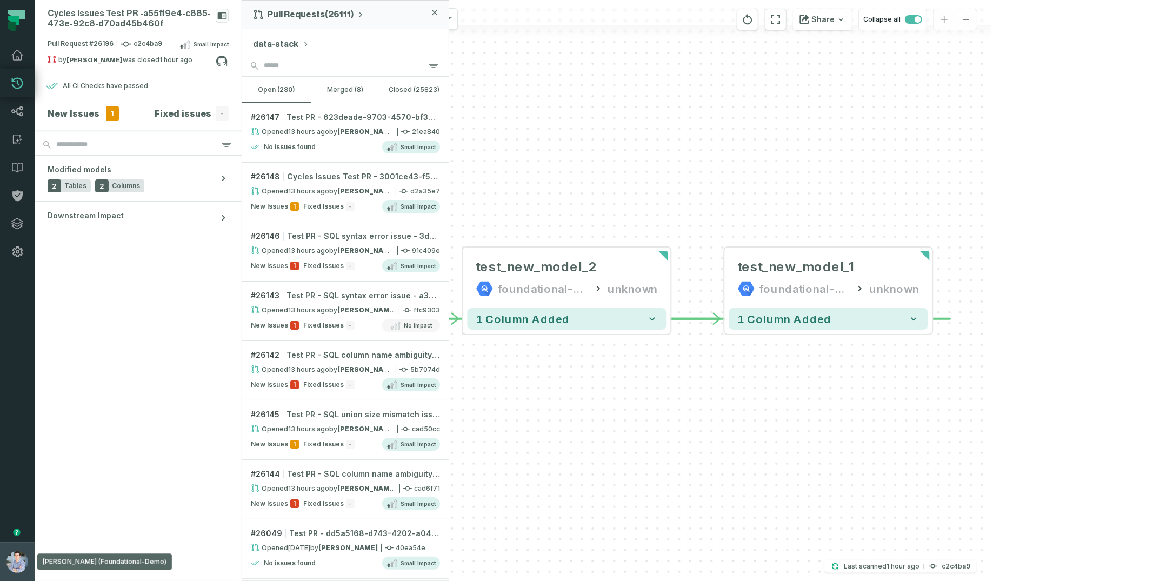
click at [10, 445] on img "button" at bounding box center [17, 562] width 22 height 22
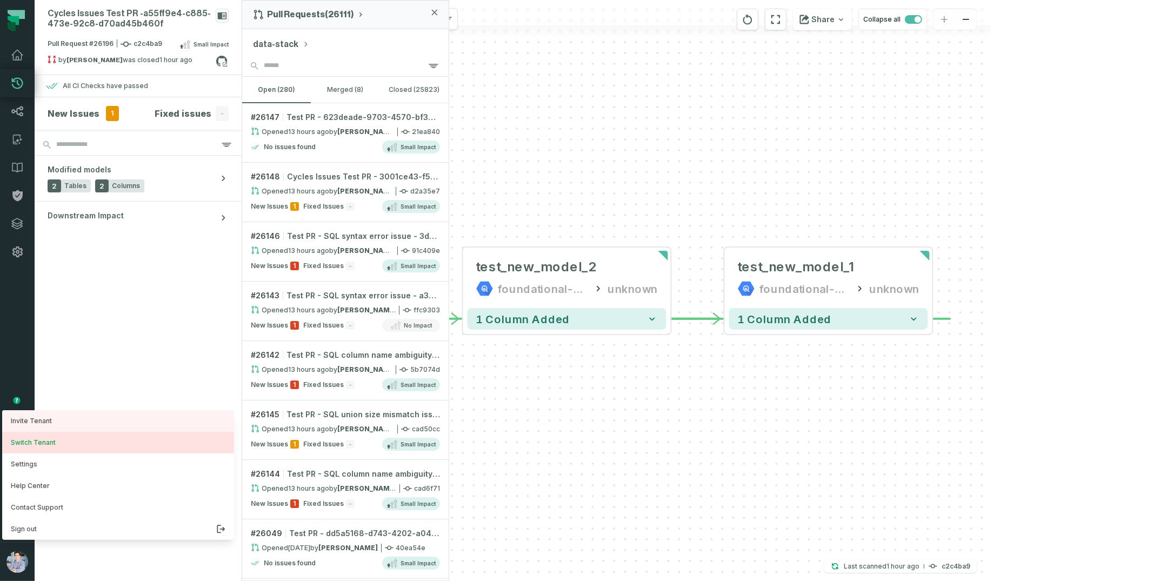
click at [84, 444] on button "Switch Tenant" at bounding box center [118, 443] width 232 height 22
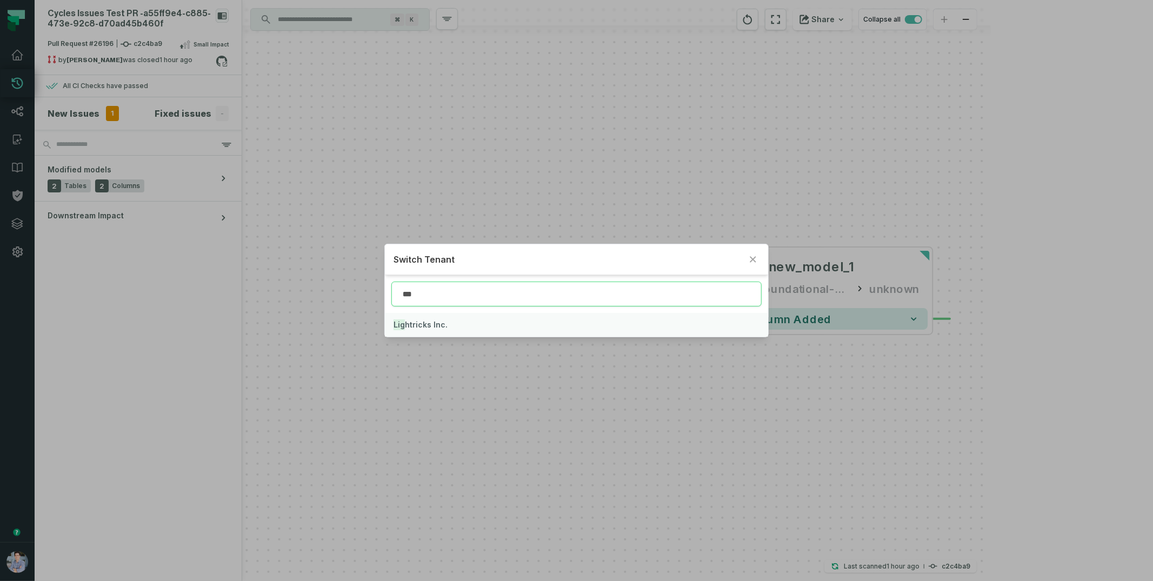
type input "***"
click at [443, 323] on span "Lig htricks Inc." at bounding box center [420, 324] width 54 height 9
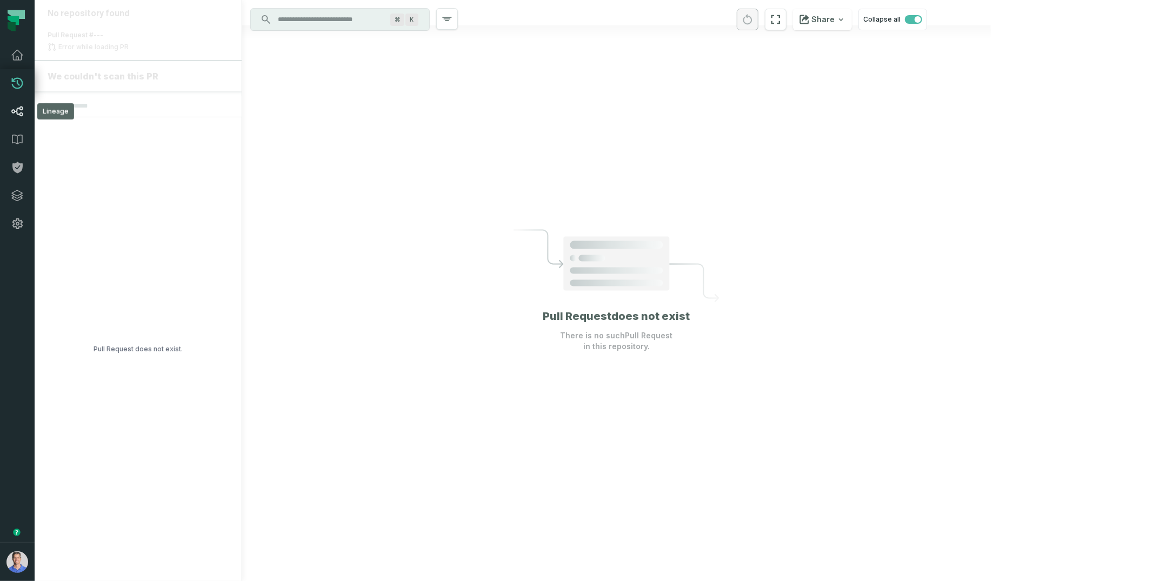
click at [21, 114] on icon at bounding box center [17, 111] width 13 height 13
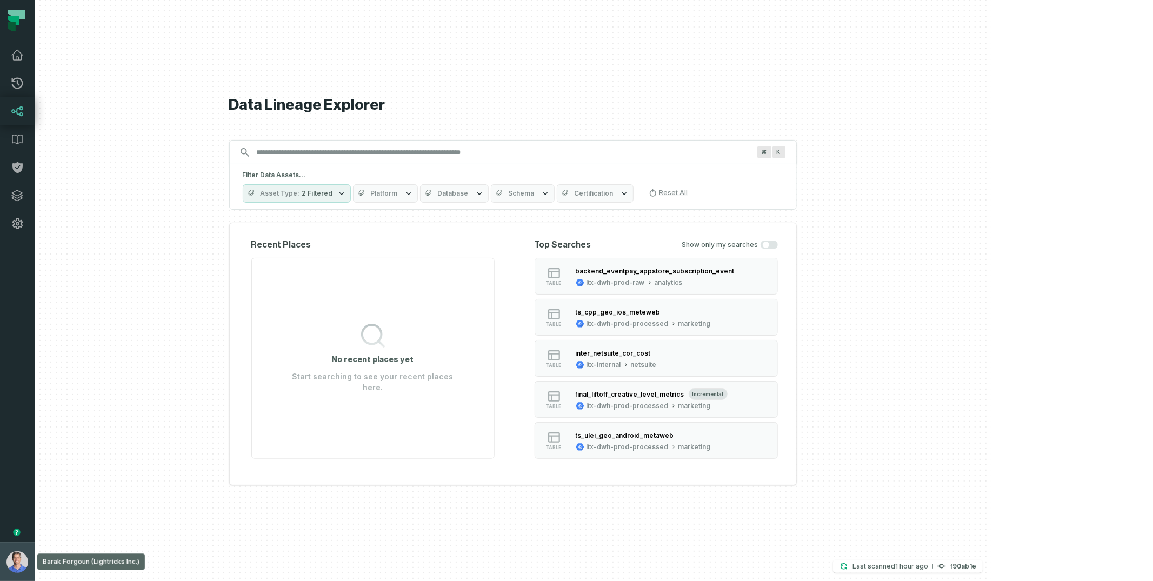
click at [9, 553] on button "Barak Forgoun (Lightricks Inc.) barak@foundational.io" at bounding box center [17, 561] width 35 height 39
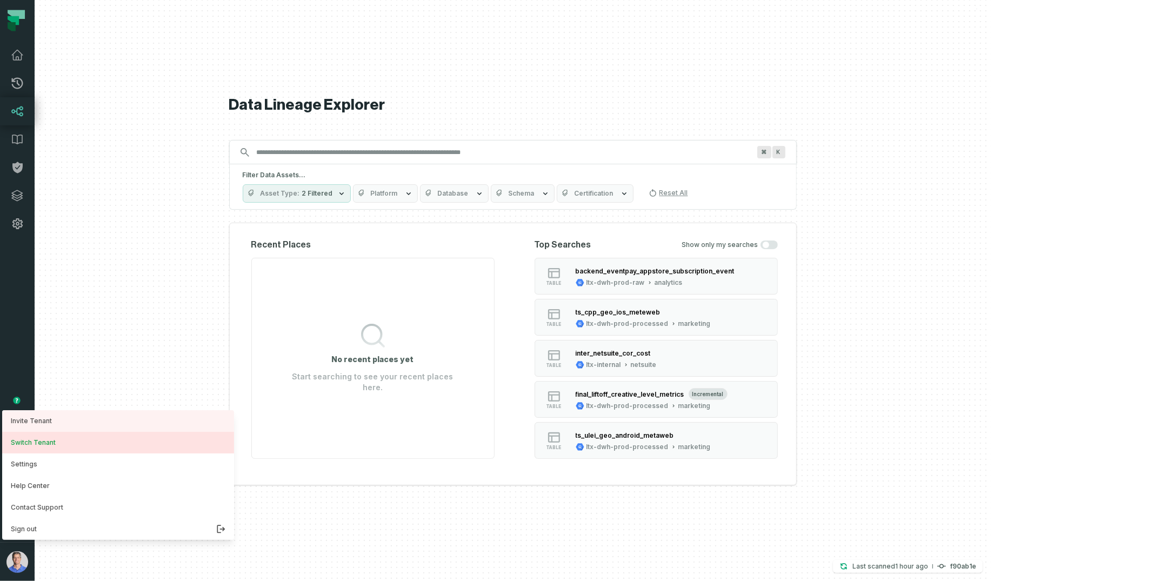
click at [57, 445] on button "Switch Tenant" at bounding box center [118, 443] width 232 height 22
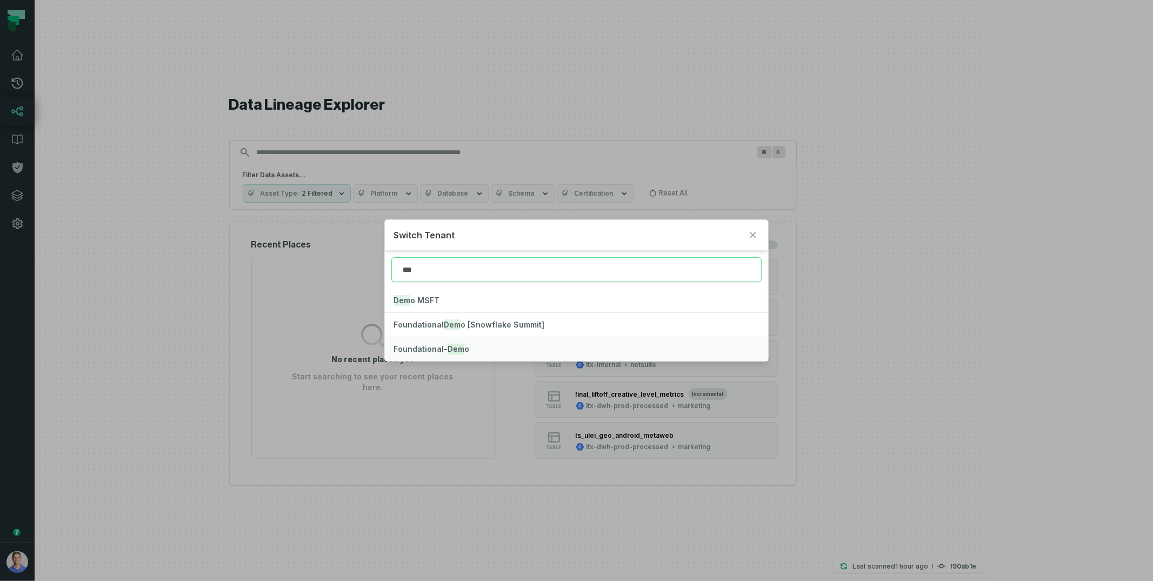
type input "***"
click at [456, 344] on mark "Dem" at bounding box center [456, 349] width 17 height 11
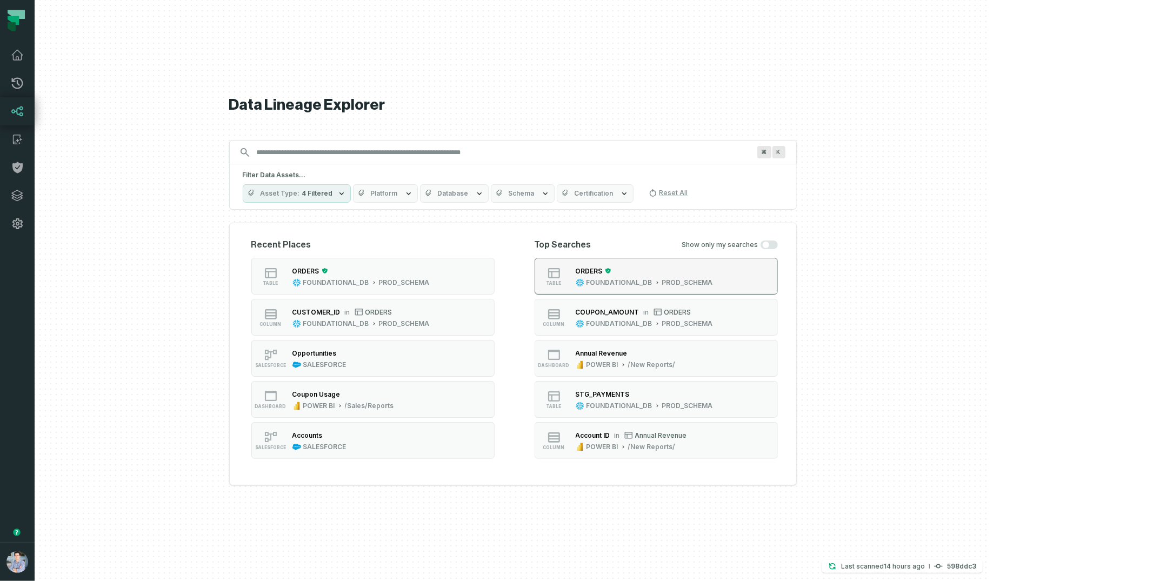
click at [685, 264] on button "table ORDERS FOUNDATIONAL_DB PROD_SCHEMA" at bounding box center [656, 276] width 243 height 37
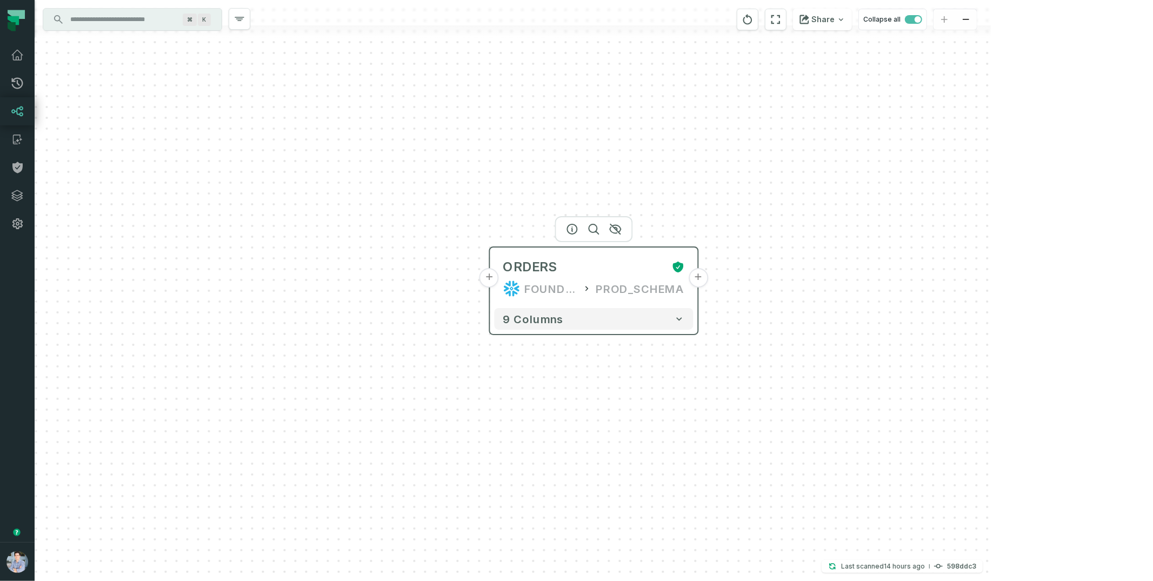
click at [699, 273] on button "+" at bounding box center [698, 277] width 19 height 19
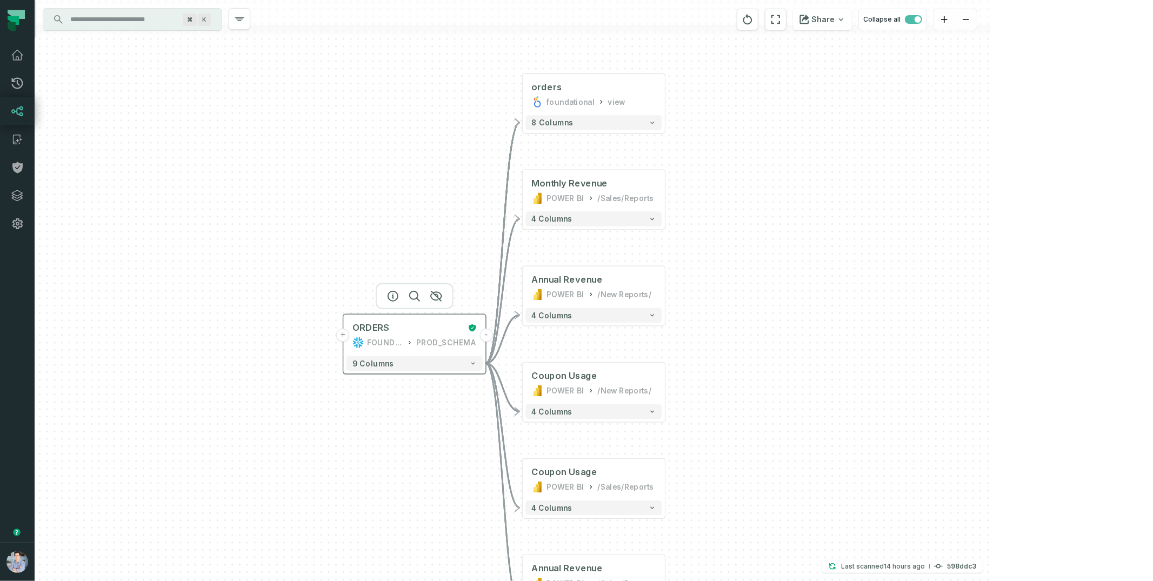
click at [343, 333] on button "+" at bounding box center [343, 336] width 14 height 14
click at [346, 342] on div "ORDERS FOUNDATIONAL_DB PROD_SCHEMA" at bounding box center [414, 335] width 136 height 36
click at [344, 336] on button "+" at bounding box center [343, 336] width 14 height 14
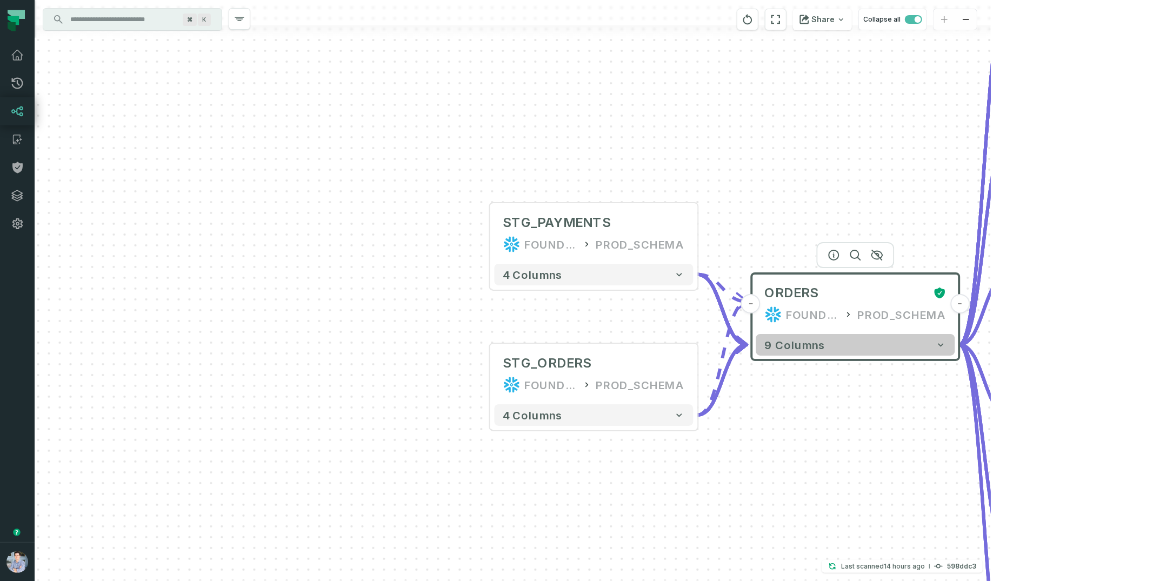
click at [908, 353] on button "9 columns" at bounding box center [855, 345] width 199 height 22
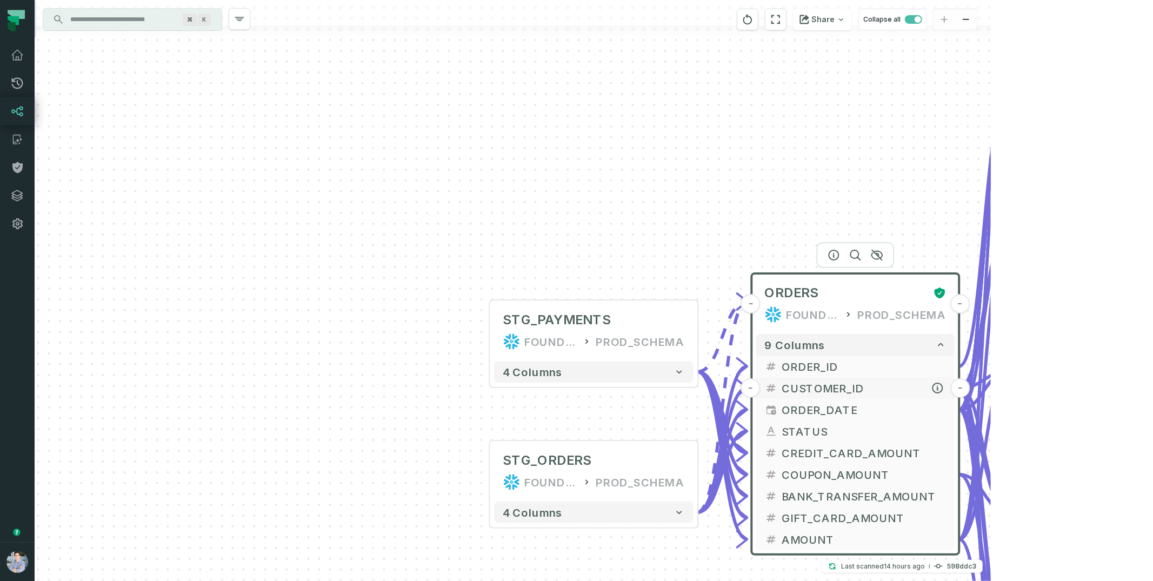
click at [836, 383] on span "CUSTOMER_ID" at bounding box center [864, 388] width 164 height 16
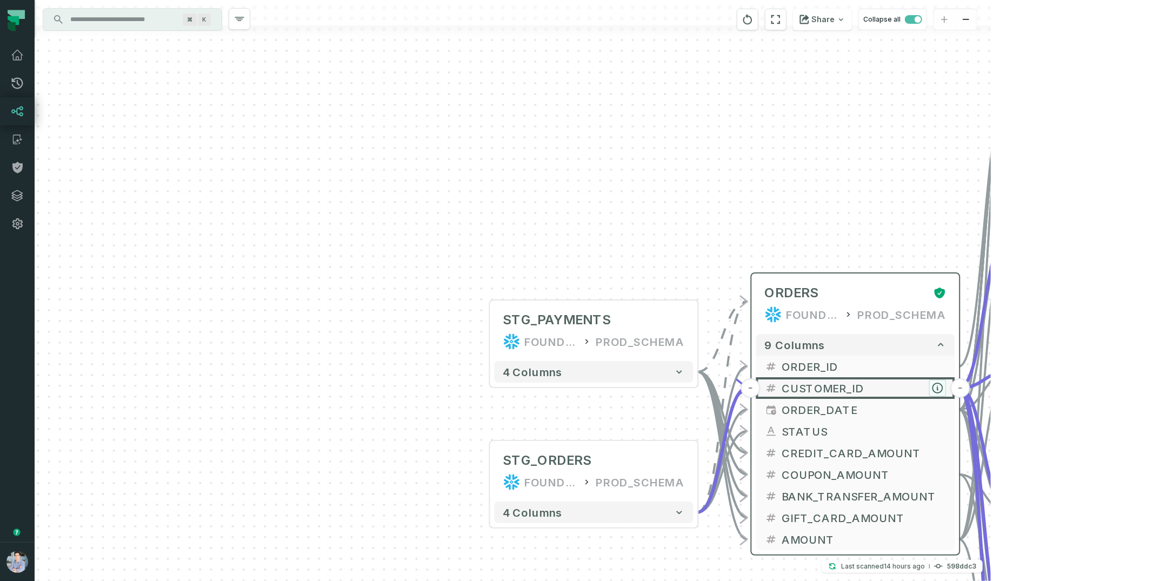
click at [939, 386] on icon "button" at bounding box center [938, 388] width 10 height 10
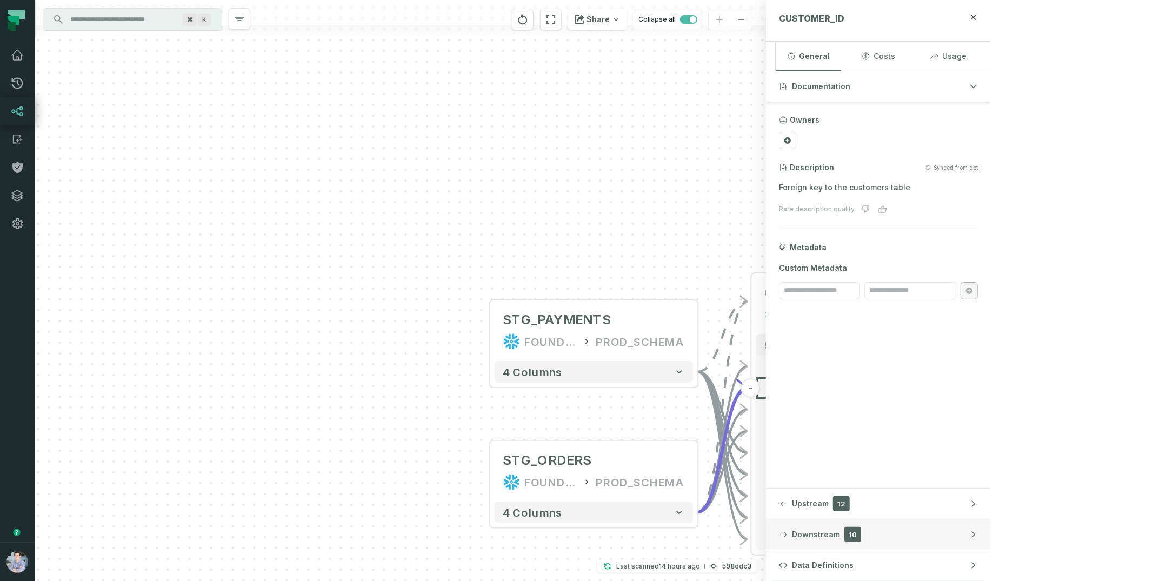
click at [840, 540] on span "Downstream" at bounding box center [816, 534] width 48 height 11
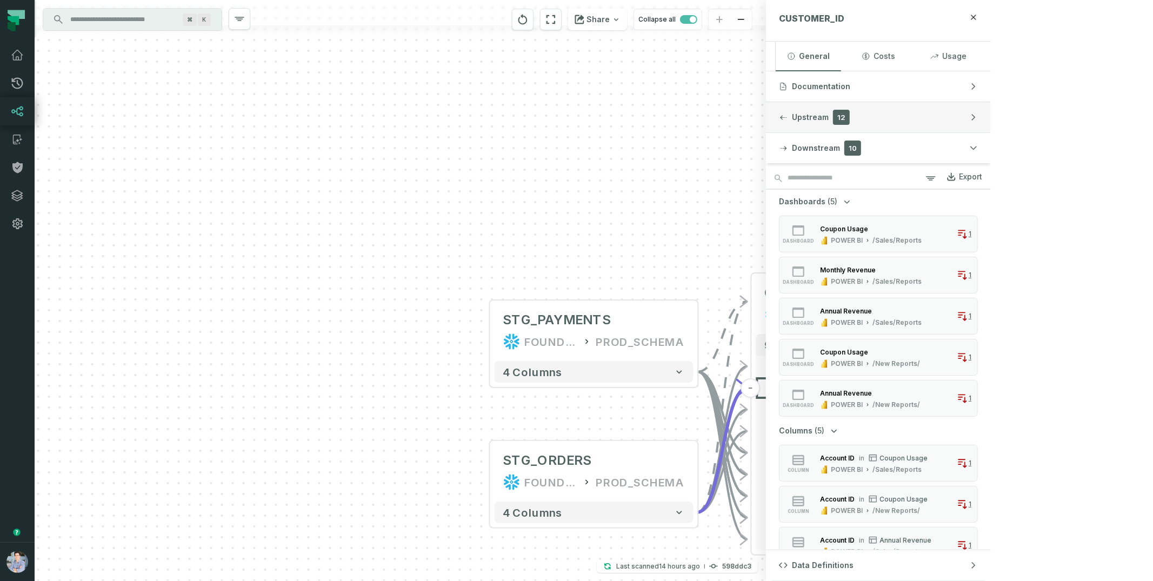
click at [991, 130] on button "Upstream 12" at bounding box center [878, 117] width 225 height 30
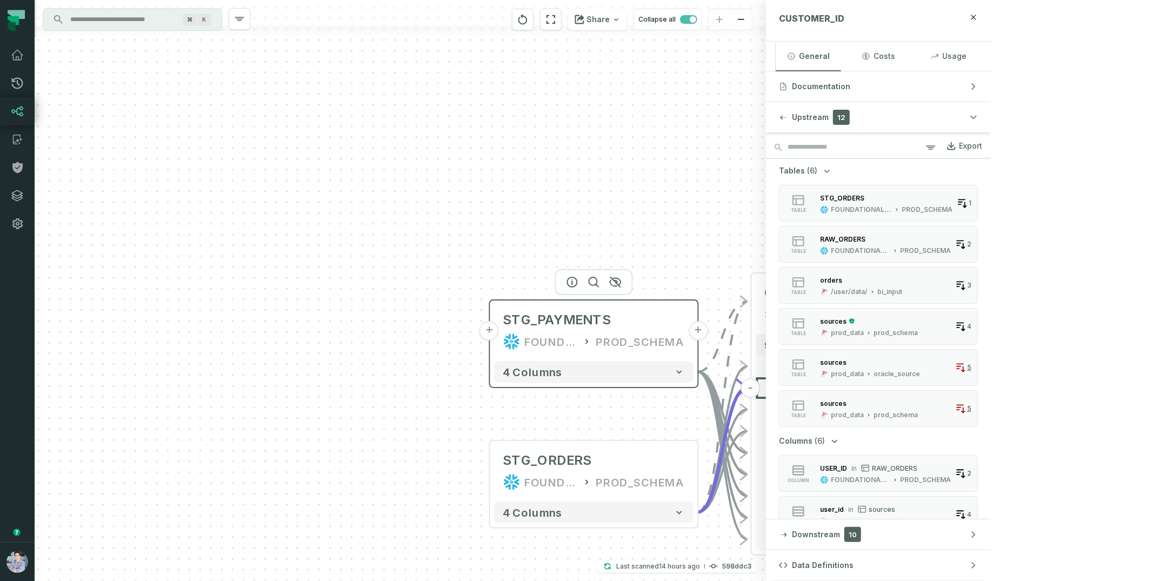
click at [489, 329] on button "+" at bounding box center [488, 330] width 19 height 19
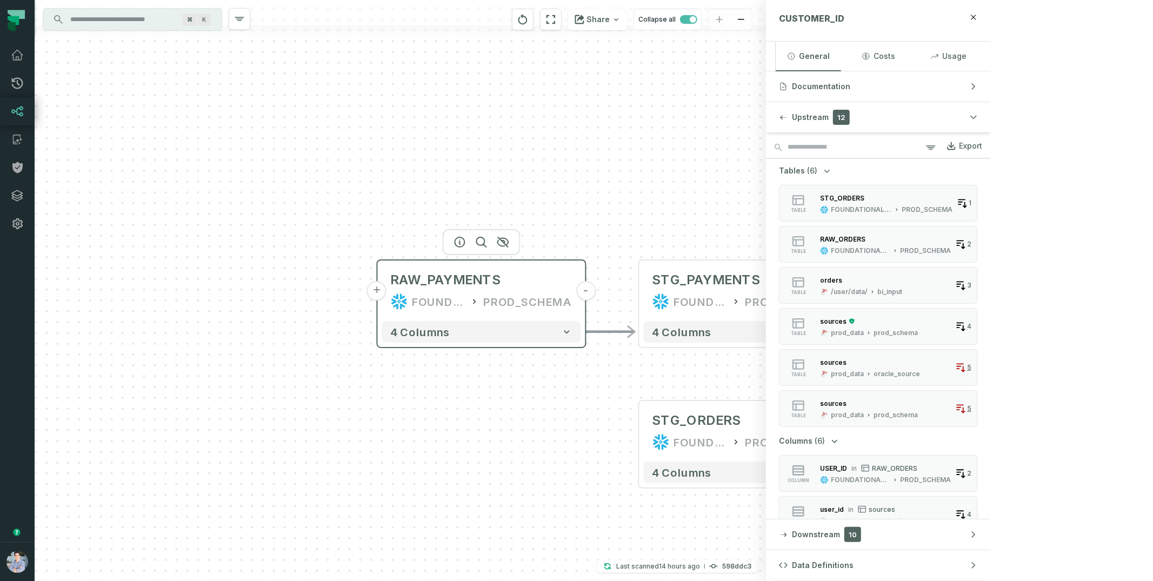
click at [371, 285] on button "+" at bounding box center [376, 290] width 19 height 19
click at [383, 292] on button "+" at bounding box center [376, 290] width 19 height 19
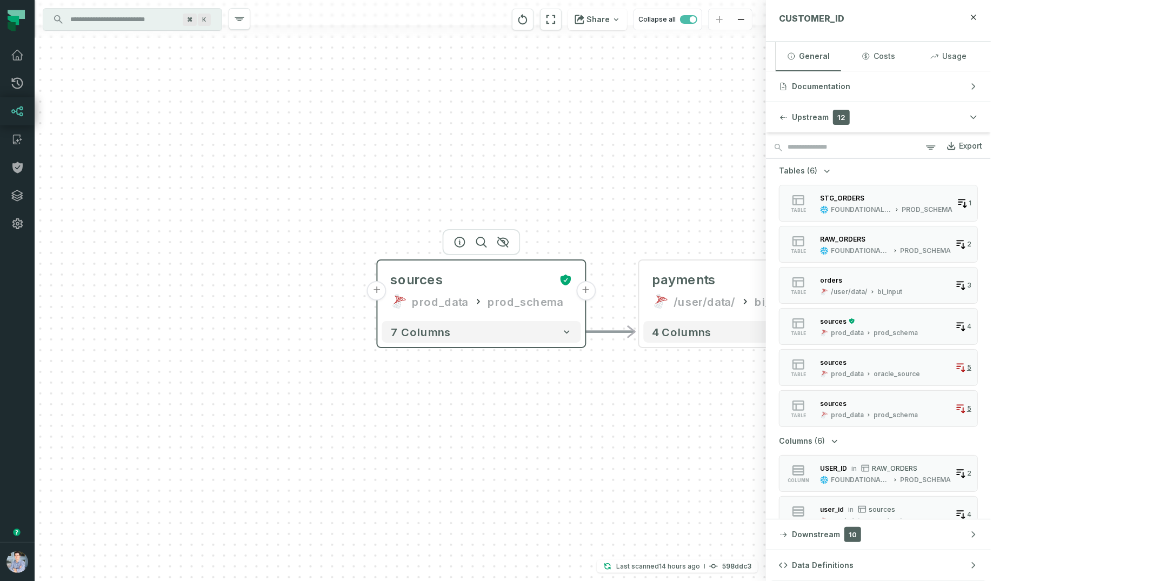
click at [380, 295] on button "+" at bounding box center [376, 290] width 19 height 19
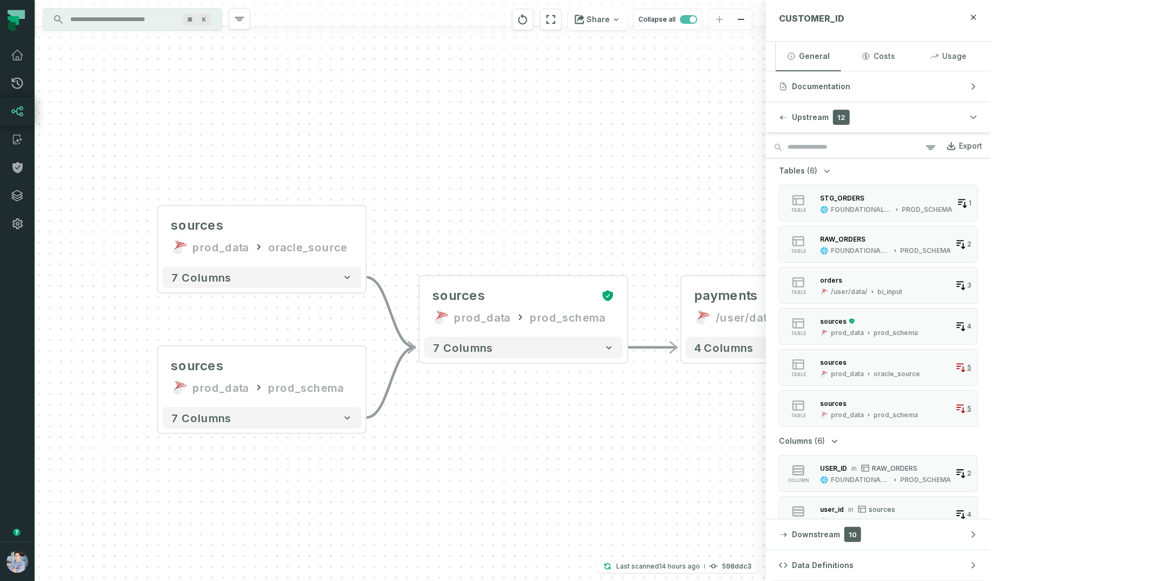
drag, startPoint x: 706, startPoint y: 205, endPoint x: 458, endPoint y: 209, distance: 248.1
click at [456, 208] on div "sources prod_data oracle_source - 7 columns sources prod_data prod_schema - 7 c…" at bounding box center [400, 290] width 731 height 581
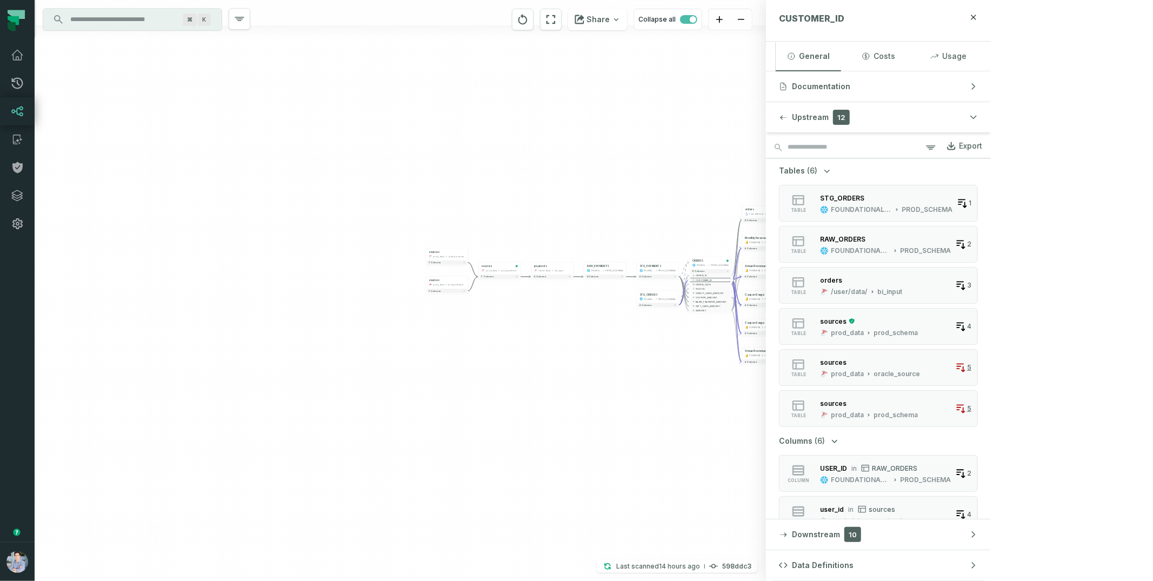
drag, startPoint x: 749, startPoint y: 164, endPoint x: 750, endPoint y: 198, distance: 34.1
click at [750, 198] on div "sources prod_data oracle_source - 7 columns sources prod_data prod_schema - 7 c…" at bounding box center [400, 290] width 731 height 581
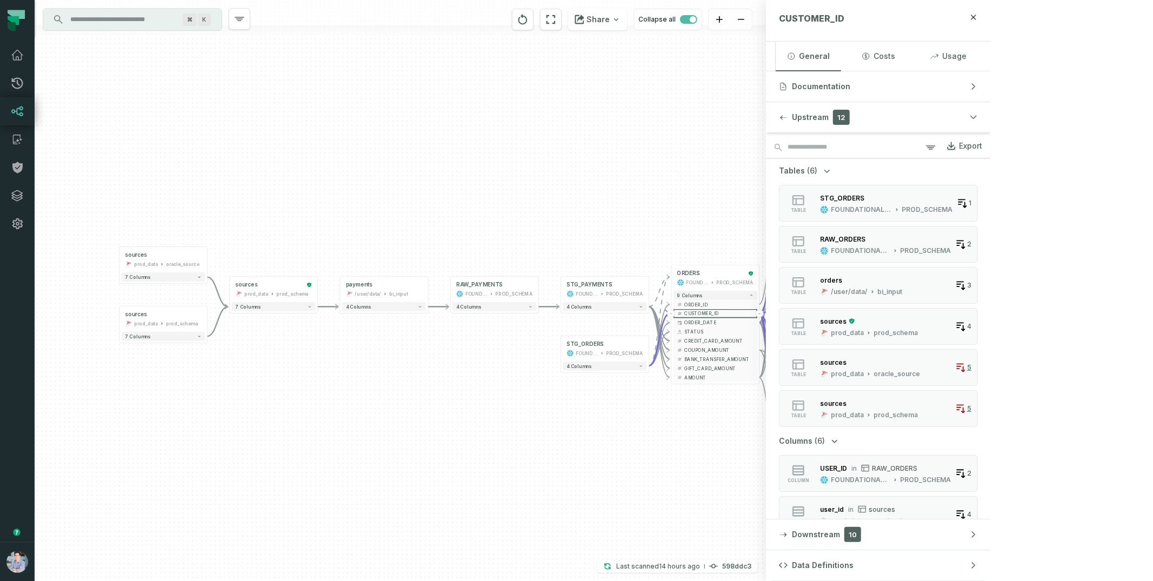
drag, startPoint x: 635, startPoint y: 205, endPoint x: 534, endPoint y: 149, distance: 115.7
click at [534, 149] on div "sources prod_data oracle_source - 7 columns sources prod_data prod_schema - 7 c…" at bounding box center [400, 290] width 731 height 581
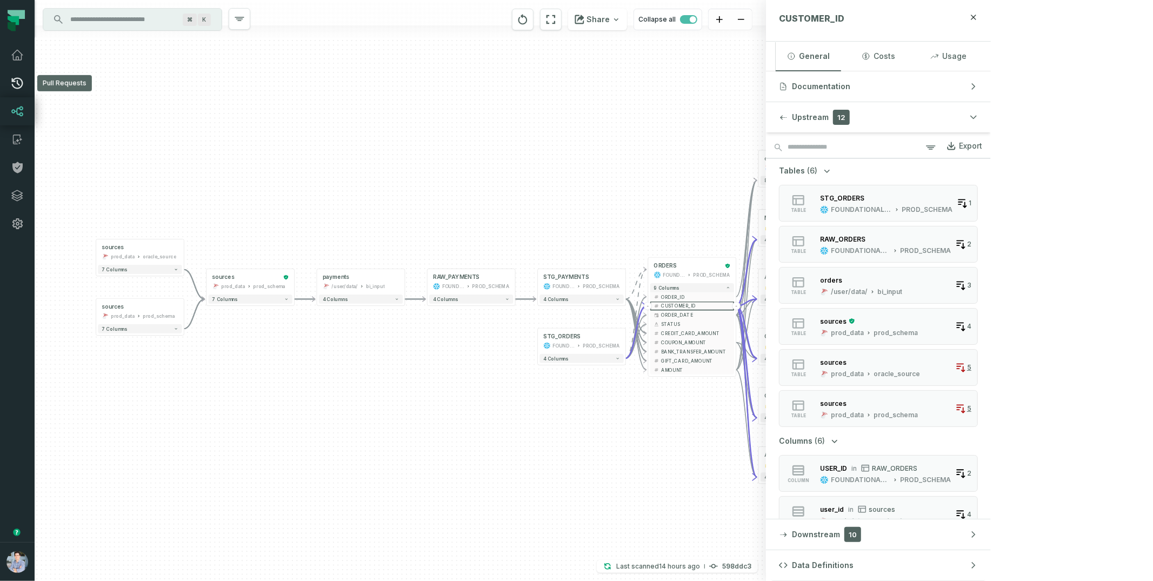
click at [16, 83] on icon at bounding box center [17, 83] width 13 height 13
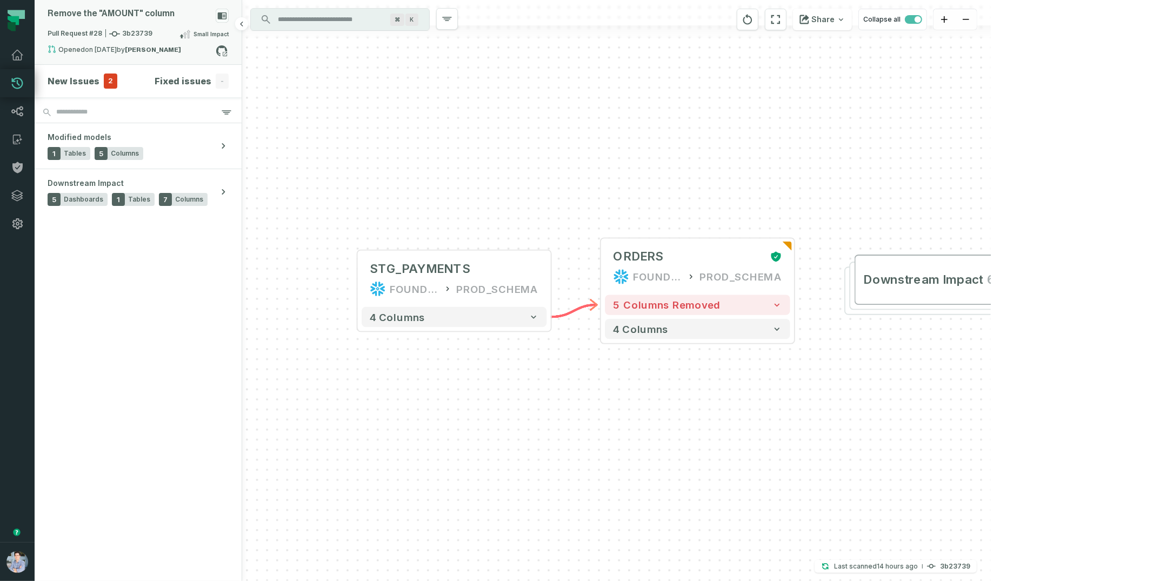
click at [178, 49] on div "Opened 3/10/2025, 11:00:25 PM by Barak Fargoun" at bounding box center [132, 51] width 168 height 13
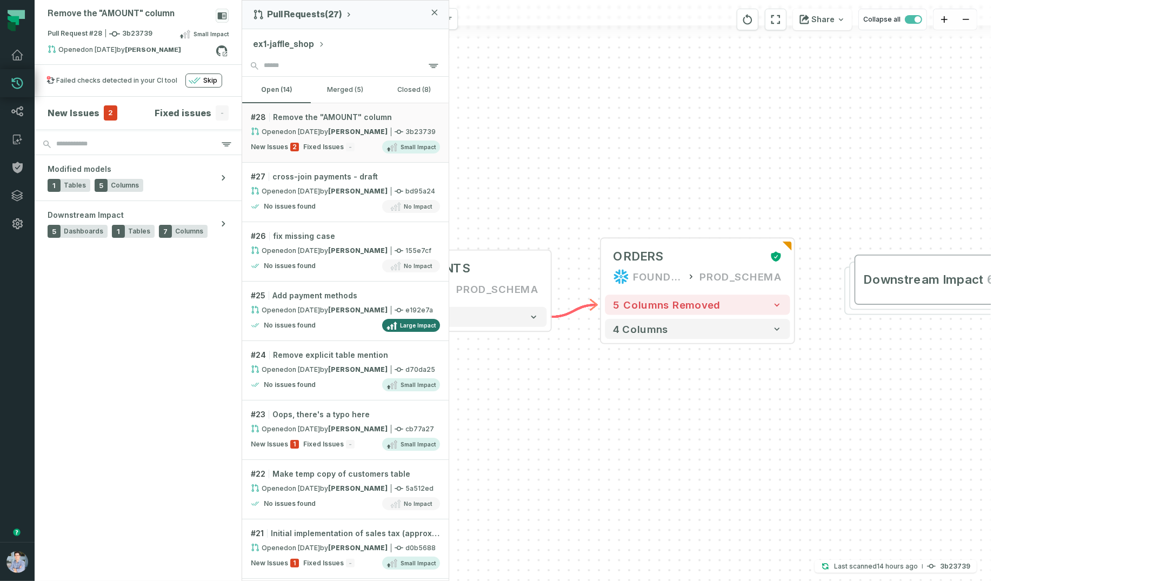
click at [712, 170] on div "+ STG_PAYMENTS FOUNDATIONAL_DB PROD_SCHEMA + 4 columns + ORDERS FOUNDATIONAL_DB…" at bounding box center [616, 290] width 749 height 581
click at [783, 310] on button "5 columns removed" at bounding box center [697, 305] width 185 height 20
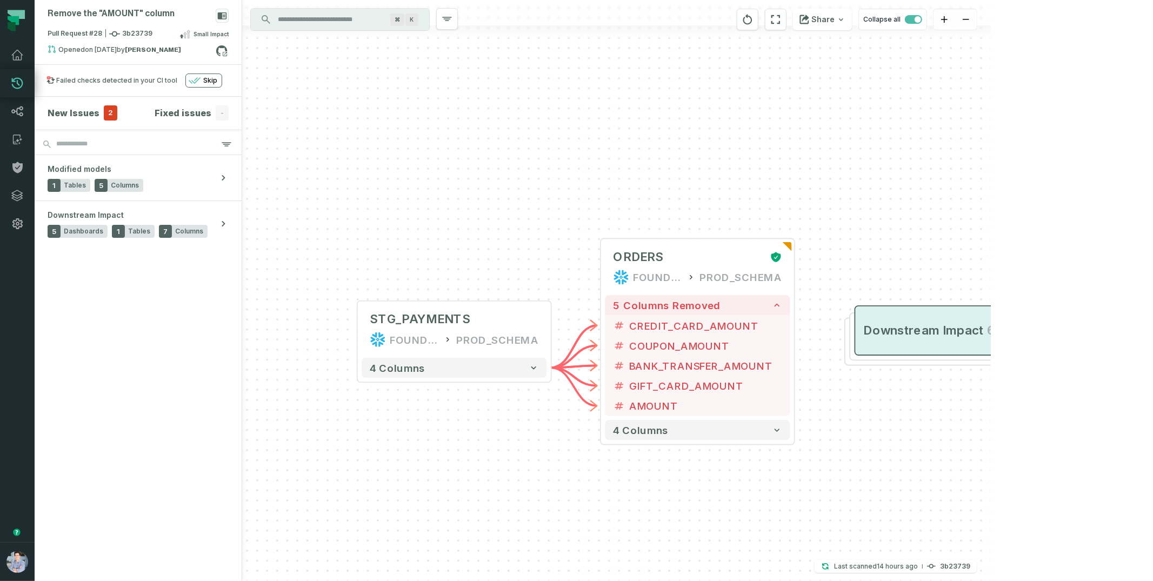
click at [912, 329] on span "Downstream Impact" at bounding box center [922, 331] width 119 height 16
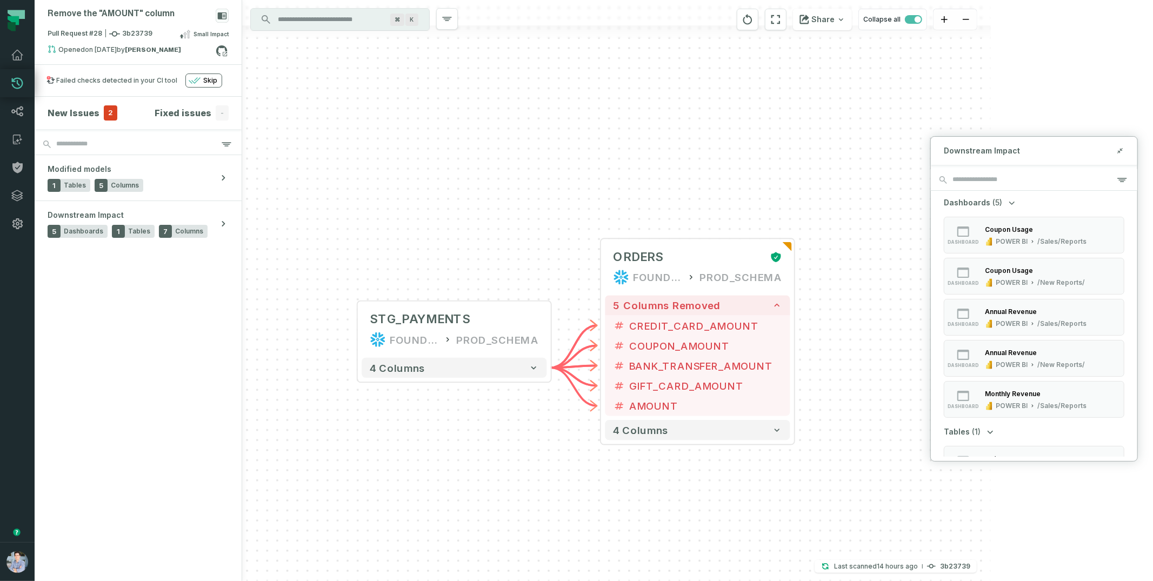
click at [686, 135] on div "+ STG_PAYMENTS FOUNDATIONAL_DB PROD_SCHEMA + 4 columns + ORDERS FOUNDATIONAL_DB…" at bounding box center [616, 290] width 749 height 581
click at [105, 112] on span "2" at bounding box center [111, 112] width 14 height 15
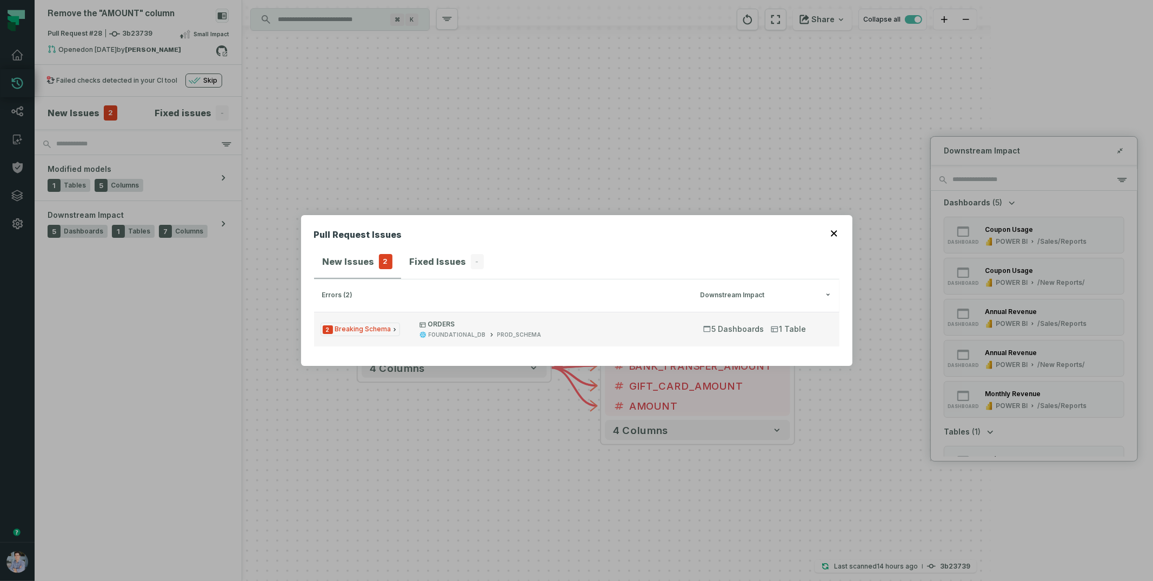
click at [676, 331] on div "FOUNDATIONAL_DB PROD_SCHEMA" at bounding box center [551, 335] width 264 height 8
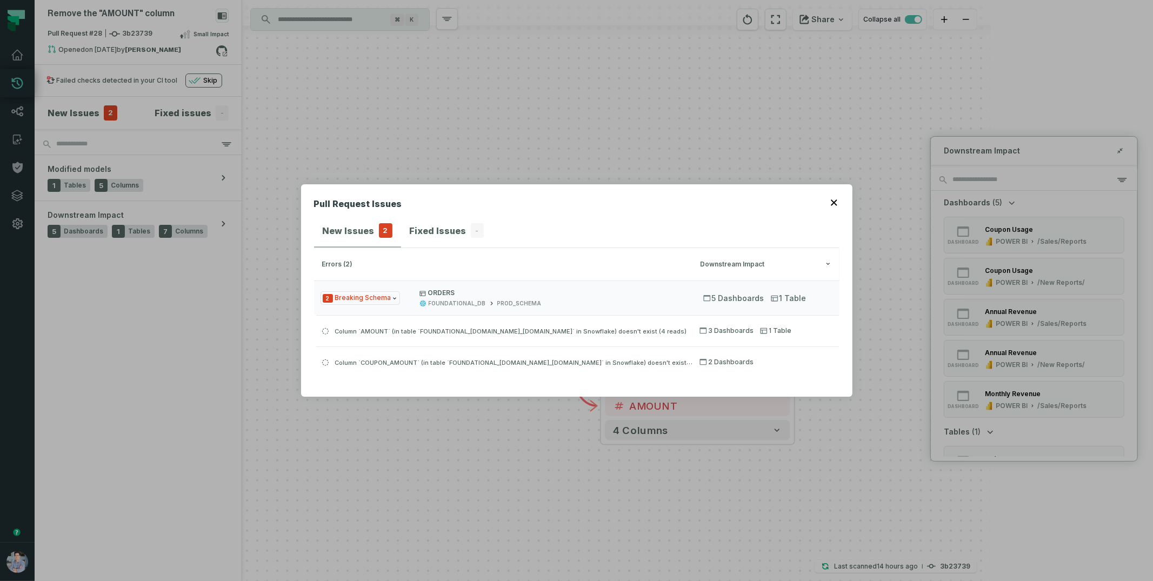
click at [835, 202] on icon "button" at bounding box center [834, 202] width 6 height 6
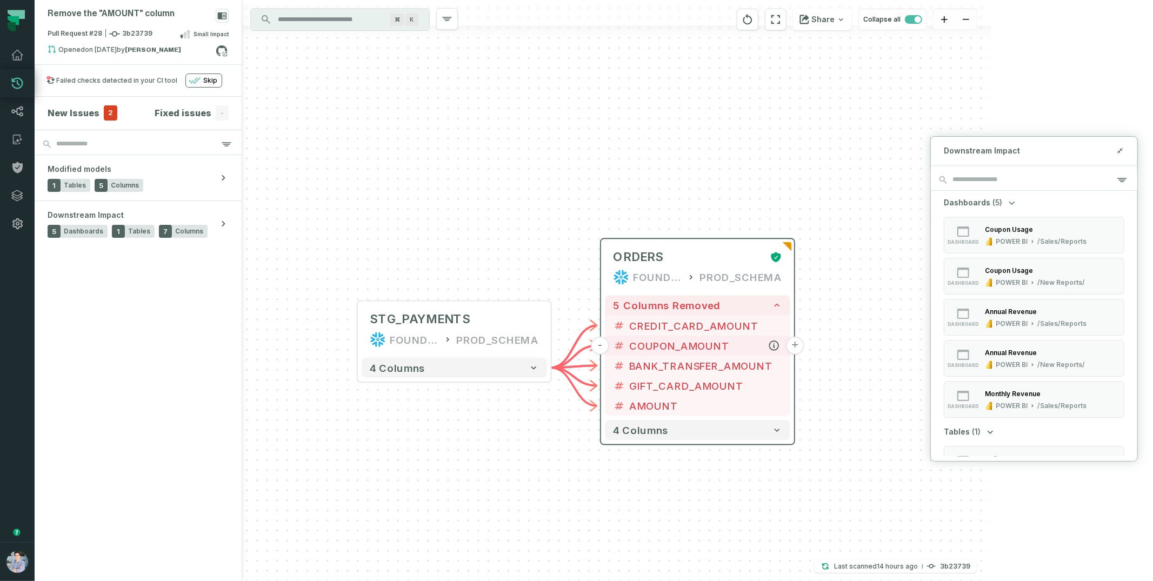
click at [789, 347] on button "+" at bounding box center [795, 346] width 18 height 18
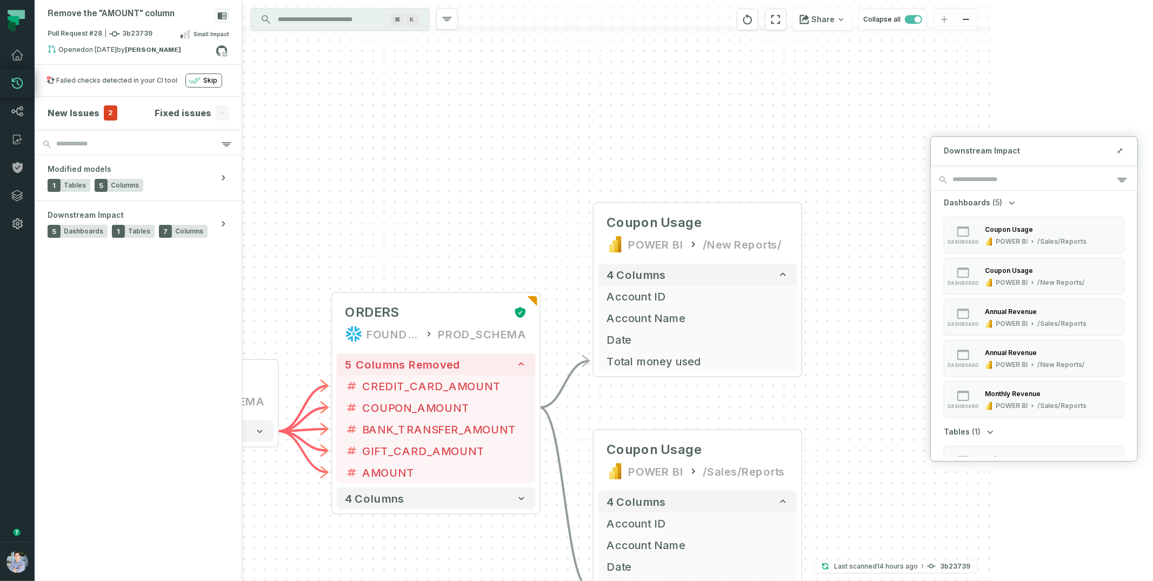
click at [375, 147] on div "+ Coupon Usage POWER BI /New Reports/ 4 columns + Account ID + Account Name + D…" at bounding box center [616, 290] width 749 height 581
click at [222, 47] on icon at bounding box center [221, 50] width 11 height 11
click at [211, 56] on div "Opened 3/10/2025, 11:00:25 PM by Barak Fargoun" at bounding box center [132, 51] width 168 height 13
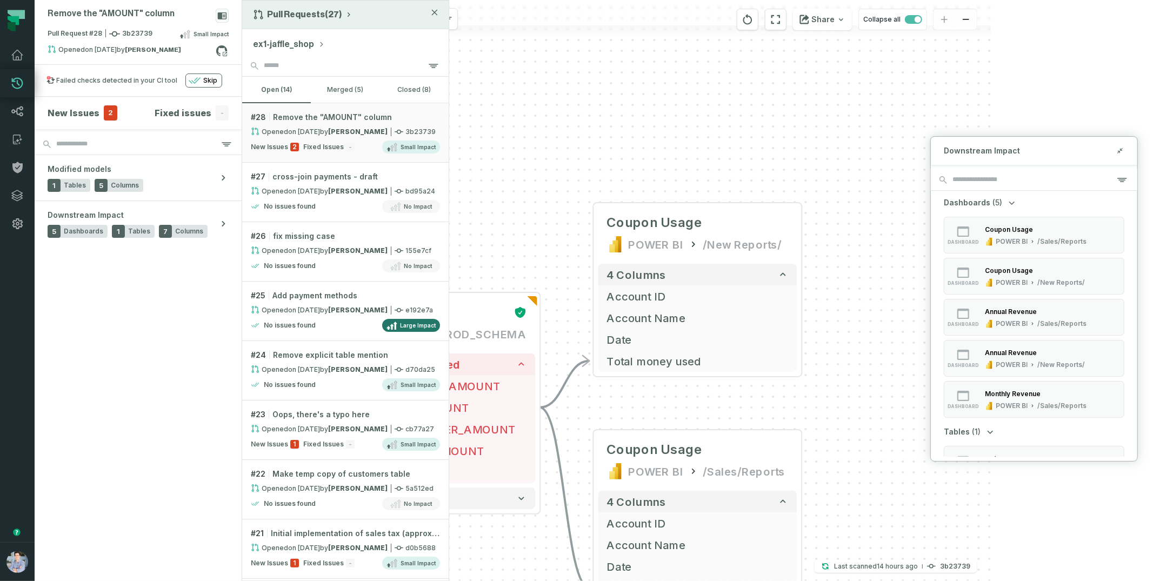
click at [309, 17] on button "Pull Requests (27)" at bounding box center [303, 14] width 100 height 11
click at [305, 55] on div "History of Changes" at bounding box center [306, 62] width 111 height 22
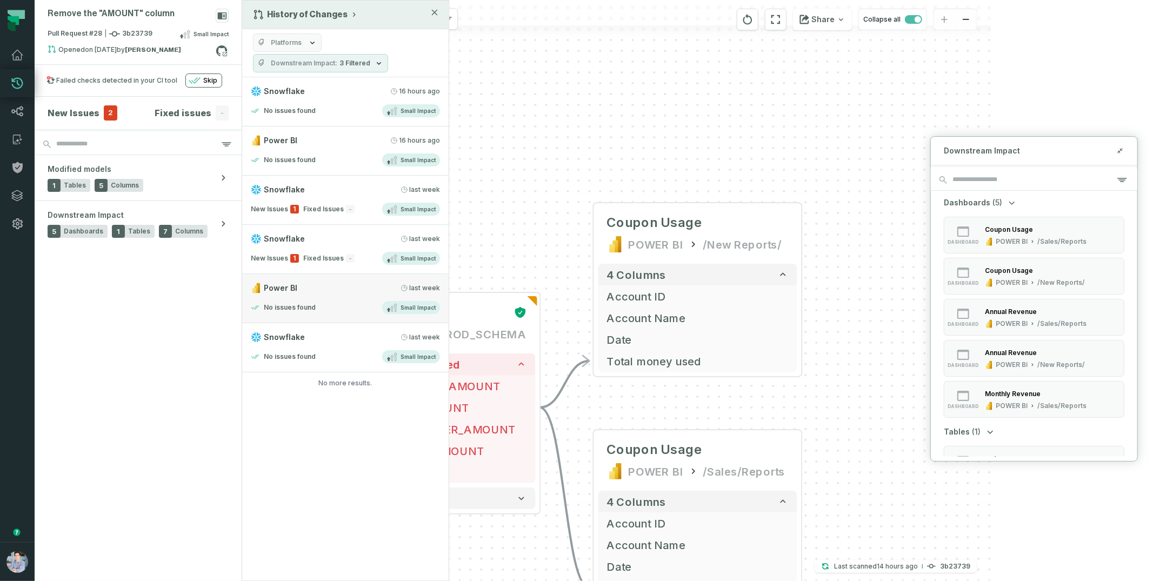
click at [347, 301] on div "No issues found Small Impact" at bounding box center [345, 307] width 189 height 13
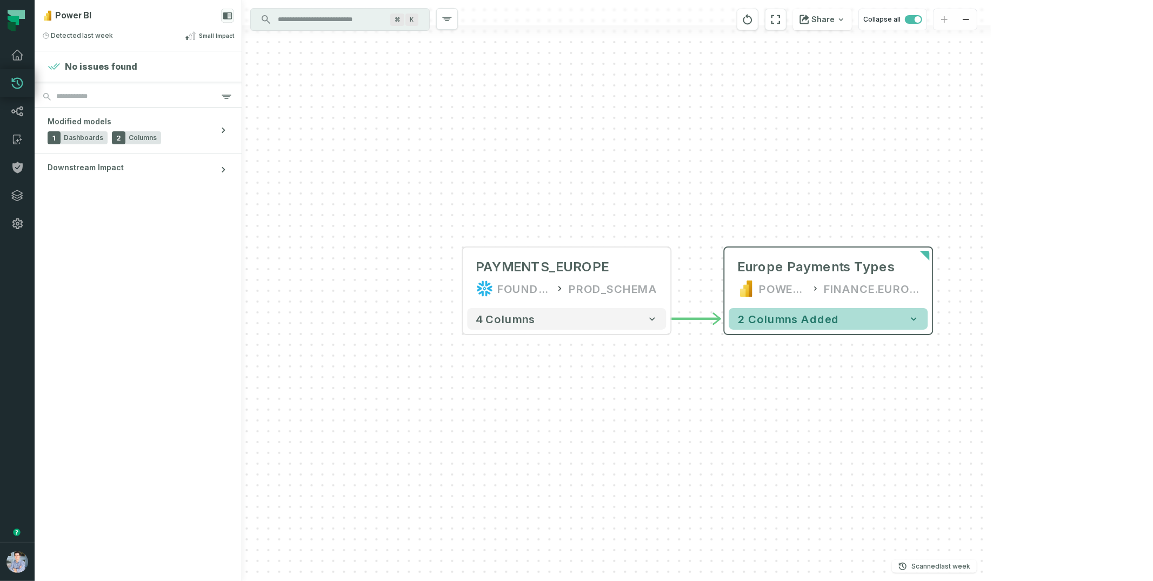
click at [906, 318] on button "2 columns added" at bounding box center [828, 319] width 199 height 22
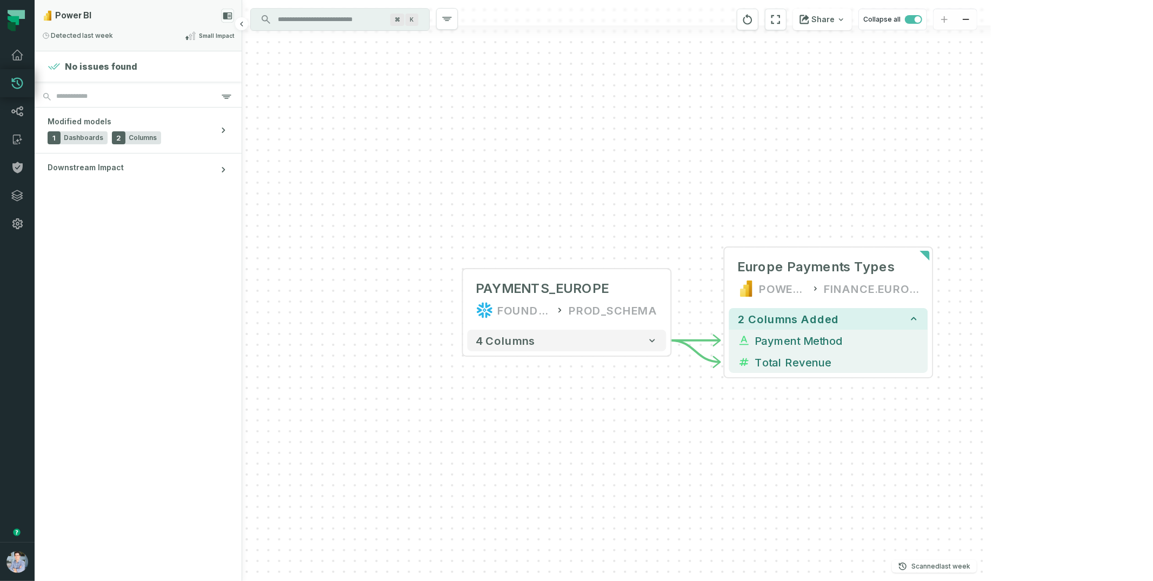
click at [191, 31] on div "Small Impact" at bounding box center [209, 35] width 49 height 13
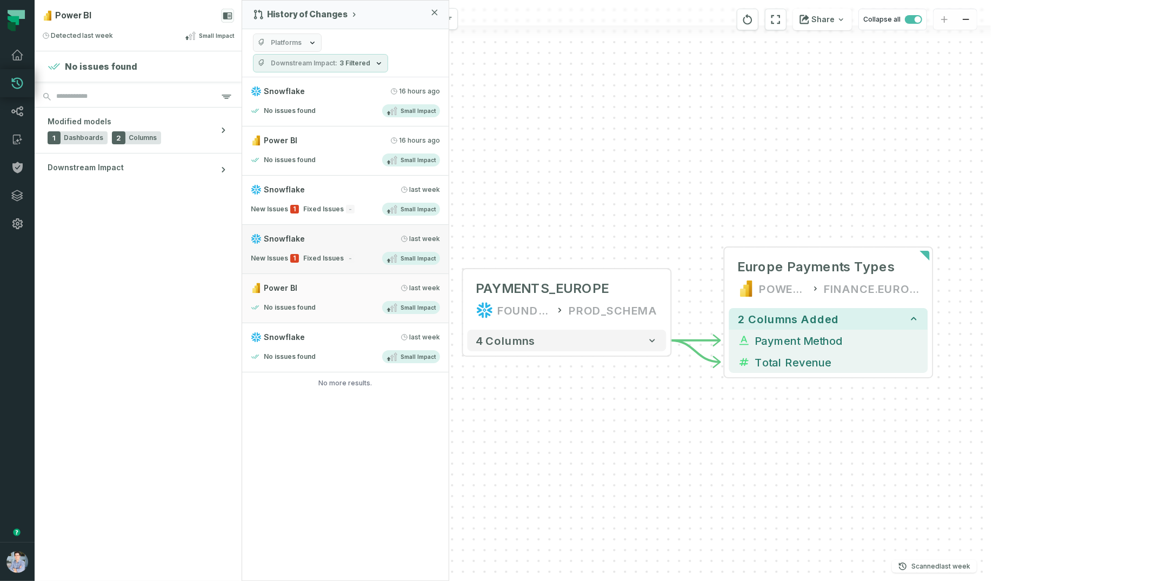
click at [346, 242] on div "Snowflake 9/6/2025, 2:03:02 PM" at bounding box center [345, 239] width 189 height 11
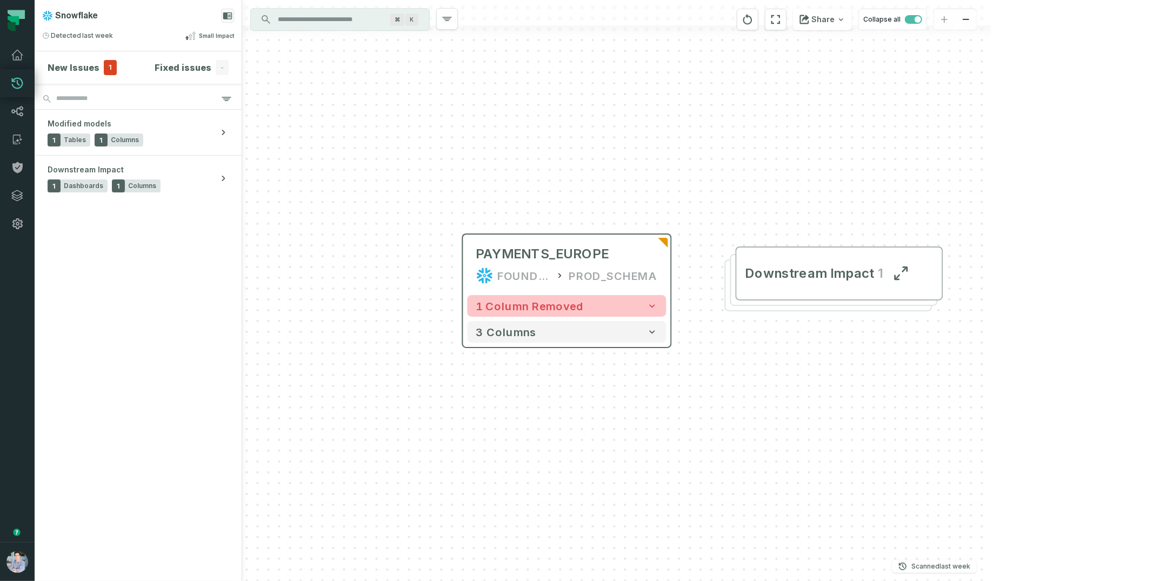
click at [662, 303] on button "1 column removed" at bounding box center [567, 306] width 199 height 22
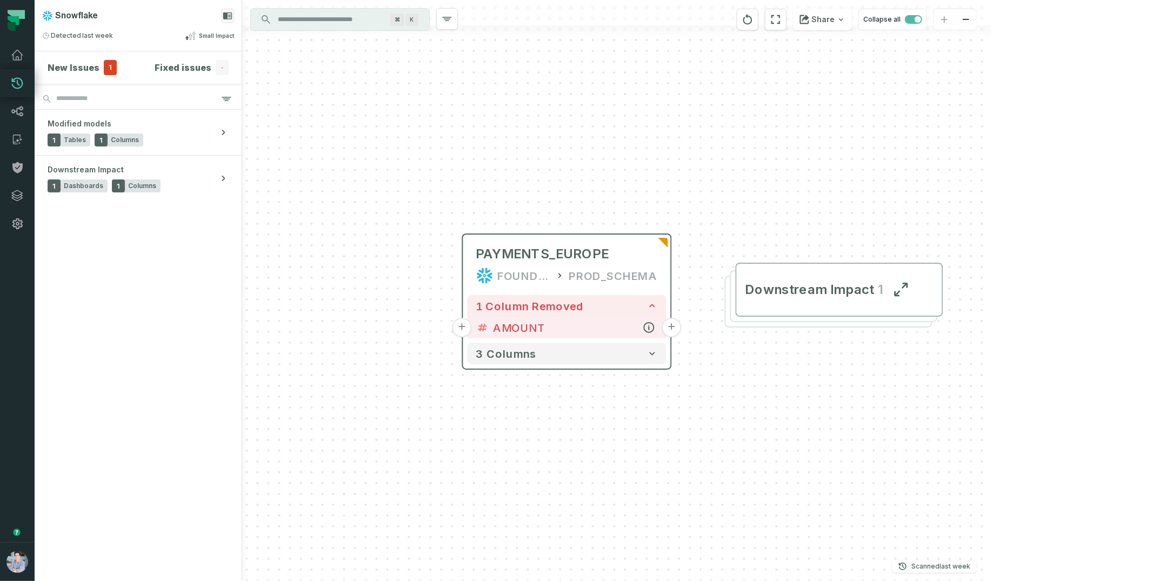
click at [672, 326] on button "+" at bounding box center [671, 327] width 19 height 19
click at [672, 329] on button "+" at bounding box center [671, 326] width 19 height 19
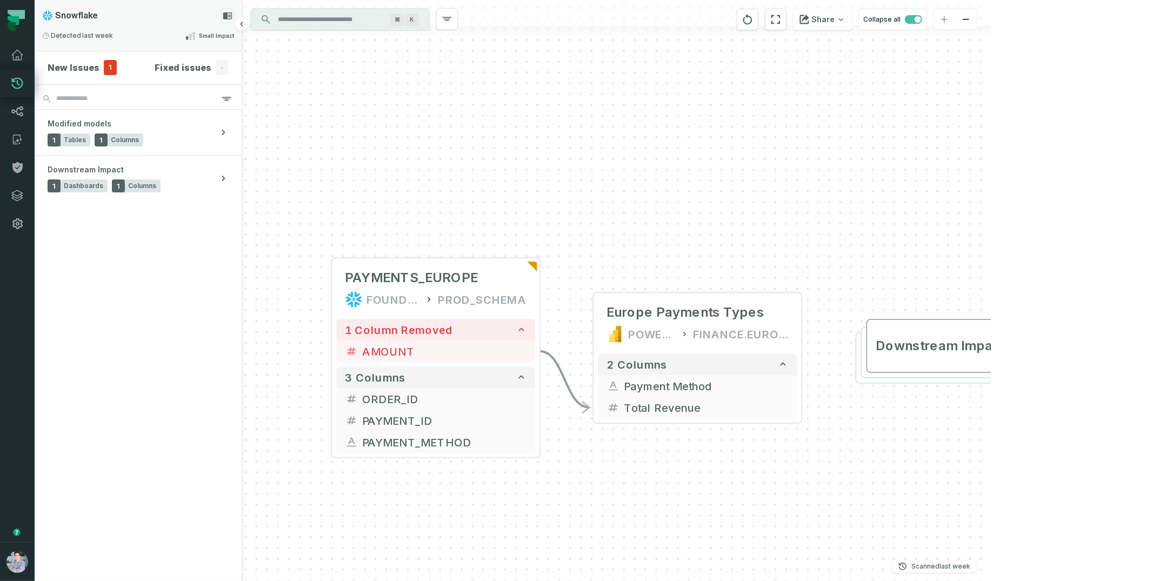
click at [148, 14] on div "Snowflake" at bounding box center [138, 16] width 192 height 14
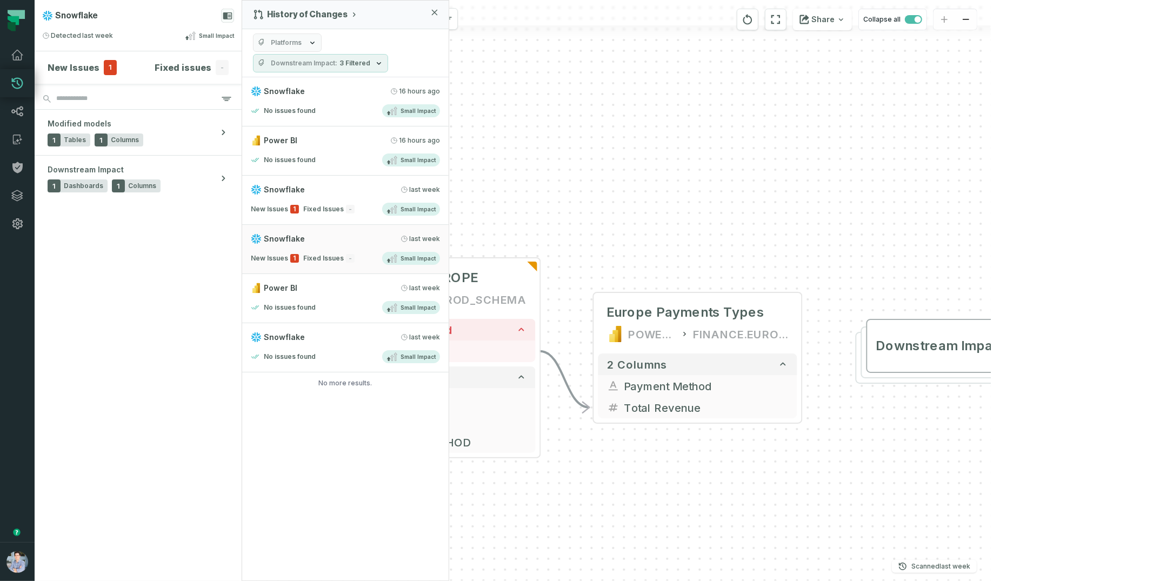
click at [937, 255] on div "+ Europe Payments Types POWER BI FINANCE.EUROPE 2 columns + Payment Method - To…" at bounding box center [616, 290] width 749 height 581
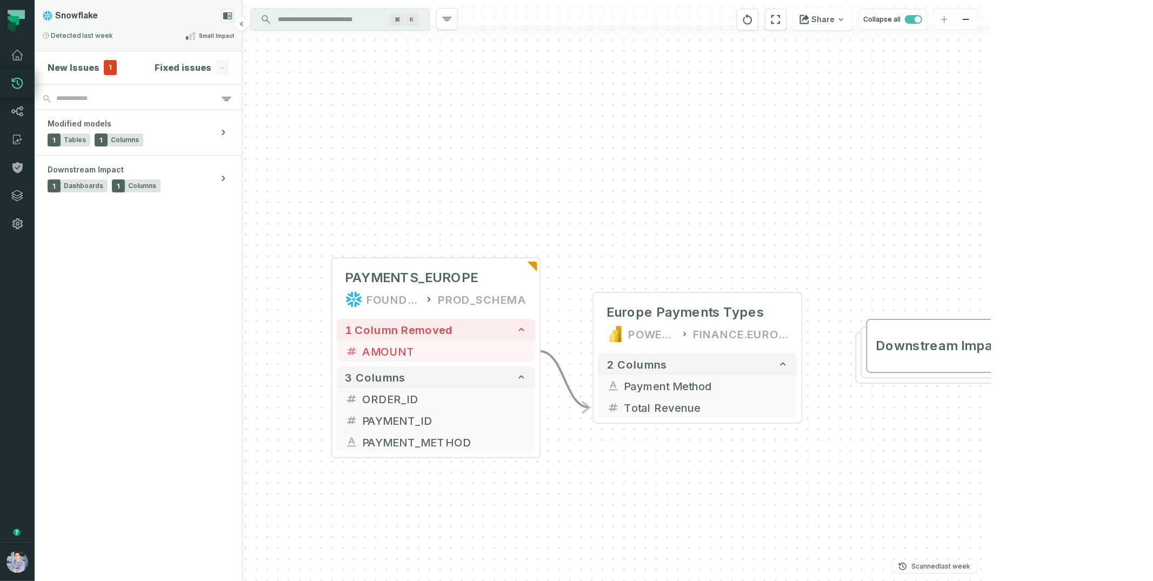
click at [212, 35] on span "Small Impact" at bounding box center [216, 36] width 35 height 8
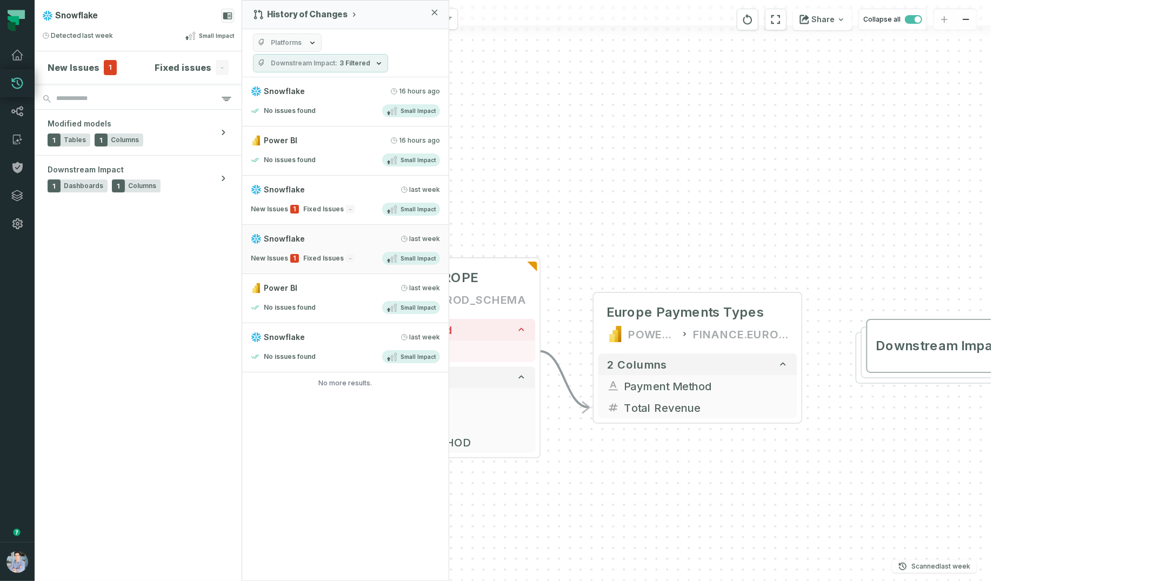
click at [566, 65] on div "+ Europe Payments Types POWER BI FINANCE.EUROPE 2 columns + Payment Method - To…" at bounding box center [616, 290] width 749 height 581
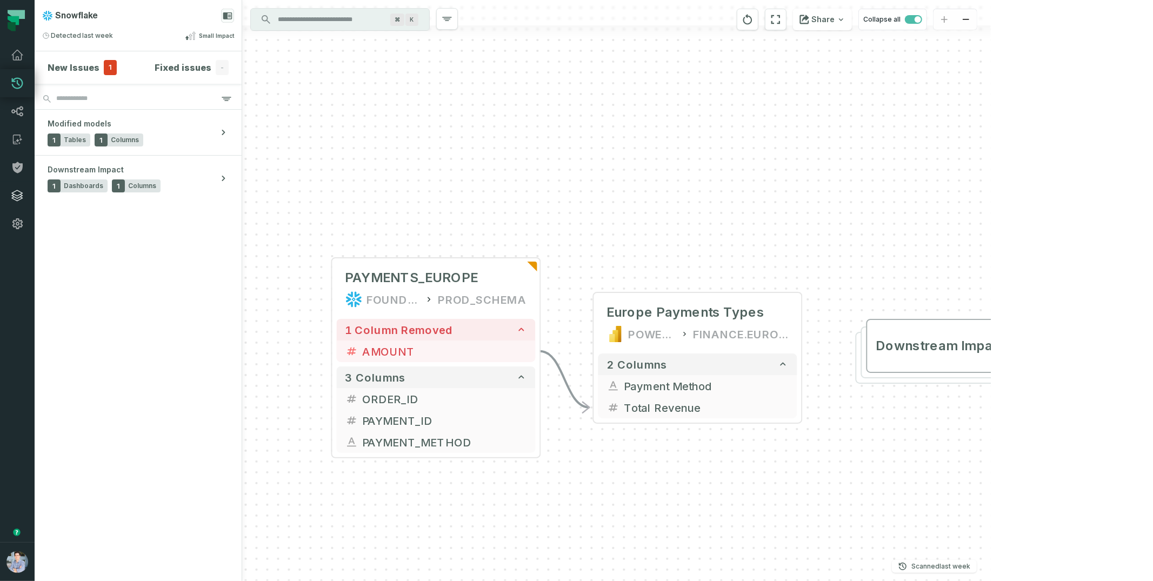
click at [19, 195] on icon at bounding box center [17, 195] width 11 height 11
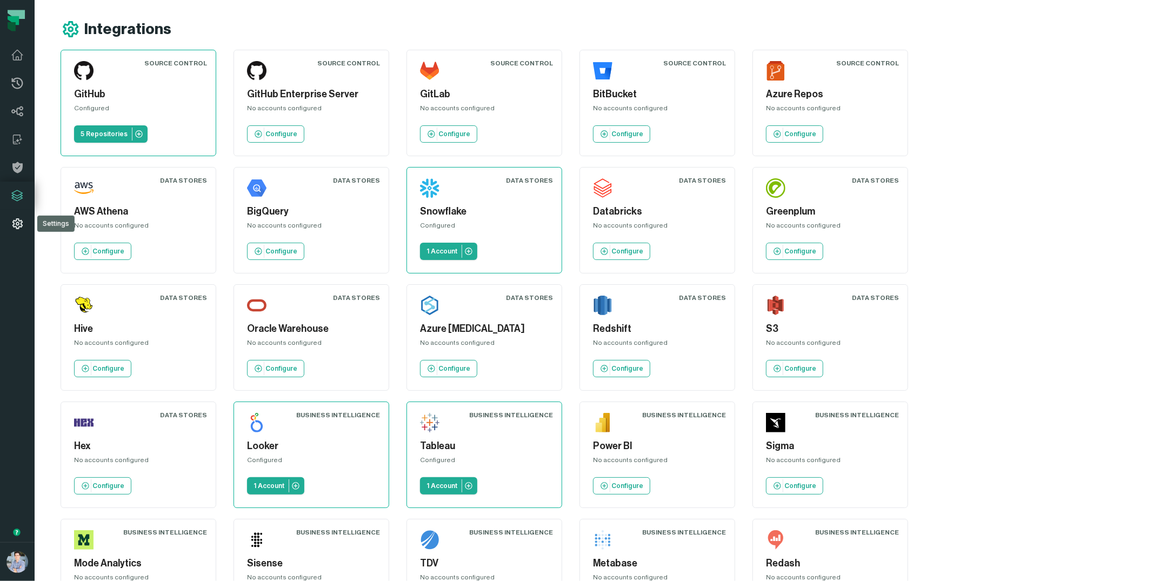
click at [14, 223] on icon at bounding box center [17, 223] width 10 height 11
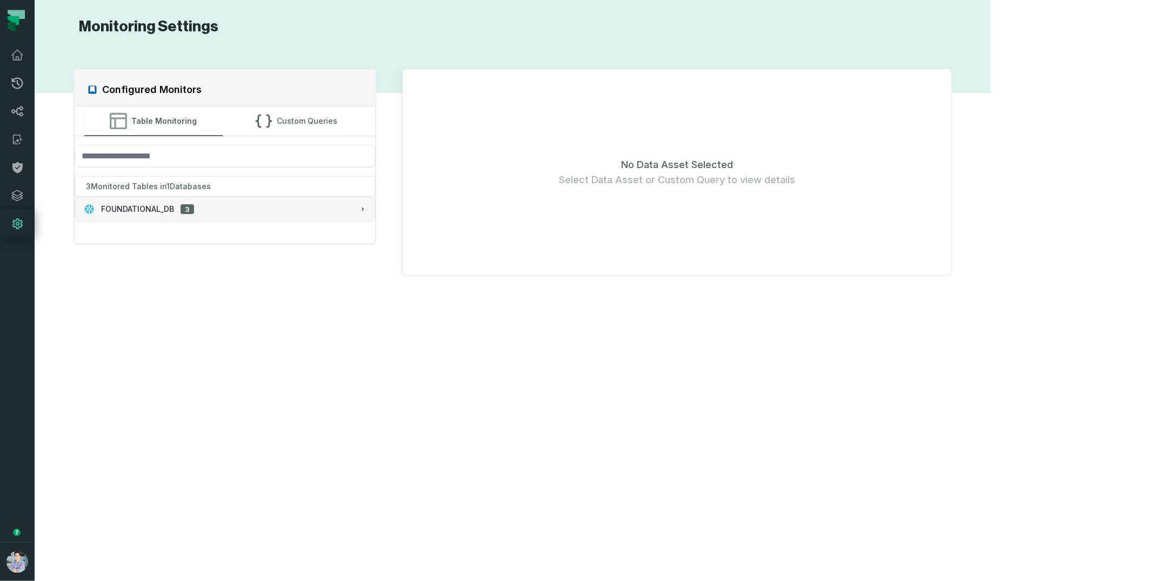
click at [375, 214] on button "FOUNDATIONAL_DB 3" at bounding box center [224, 209] width 299 height 24
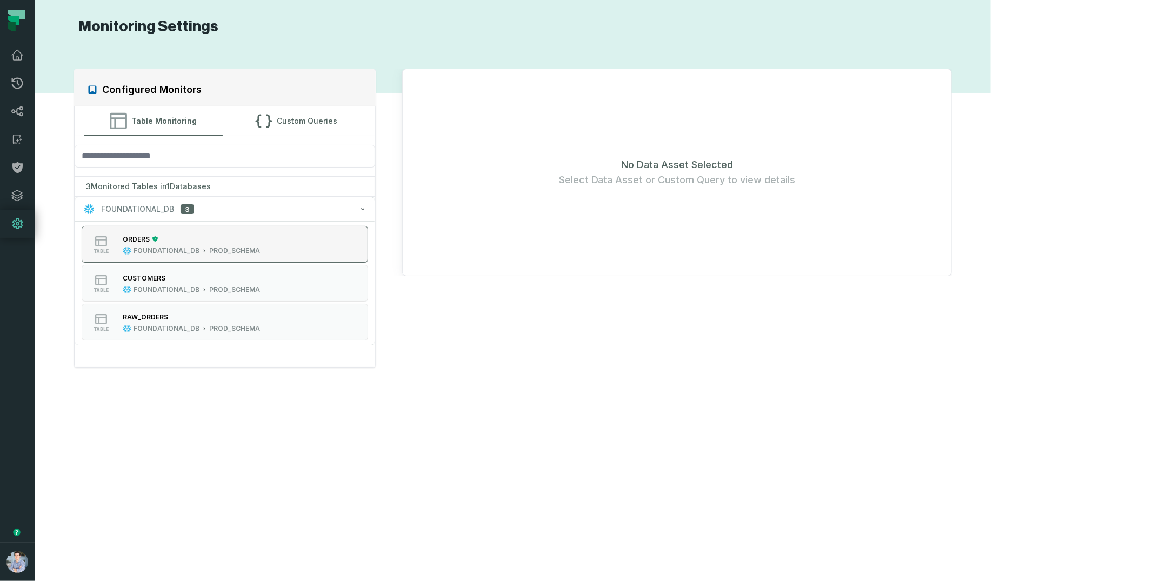
click at [219, 246] on div "PROD_SCHEMA" at bounding box center [234, 250] width 51 height 9
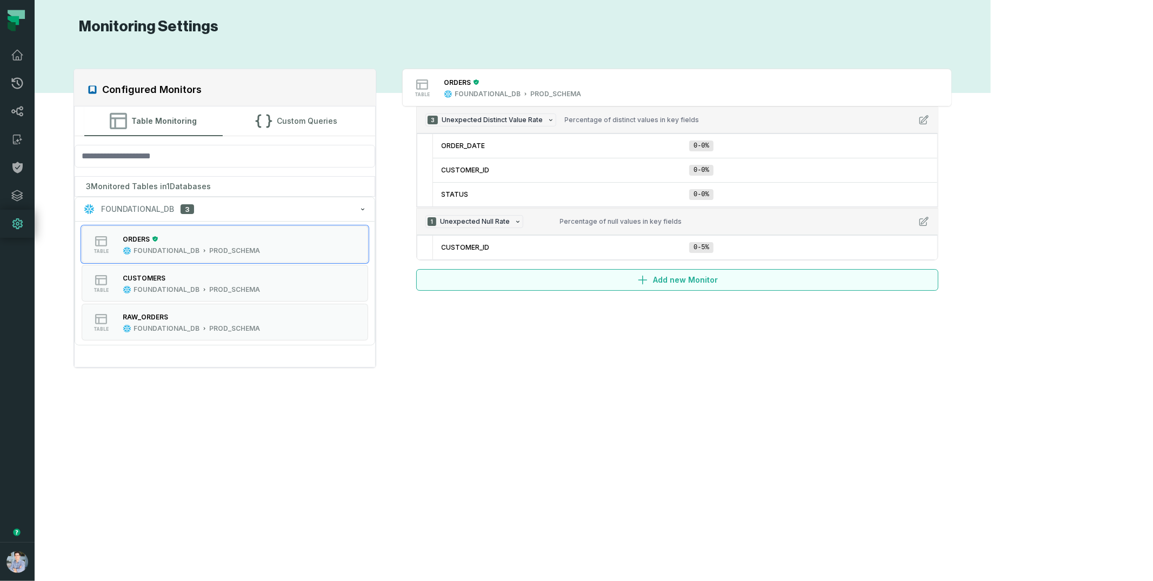
click at [622, 279] on button "Add new Monitor" at bounding box center [677, 280] width 522 height 22
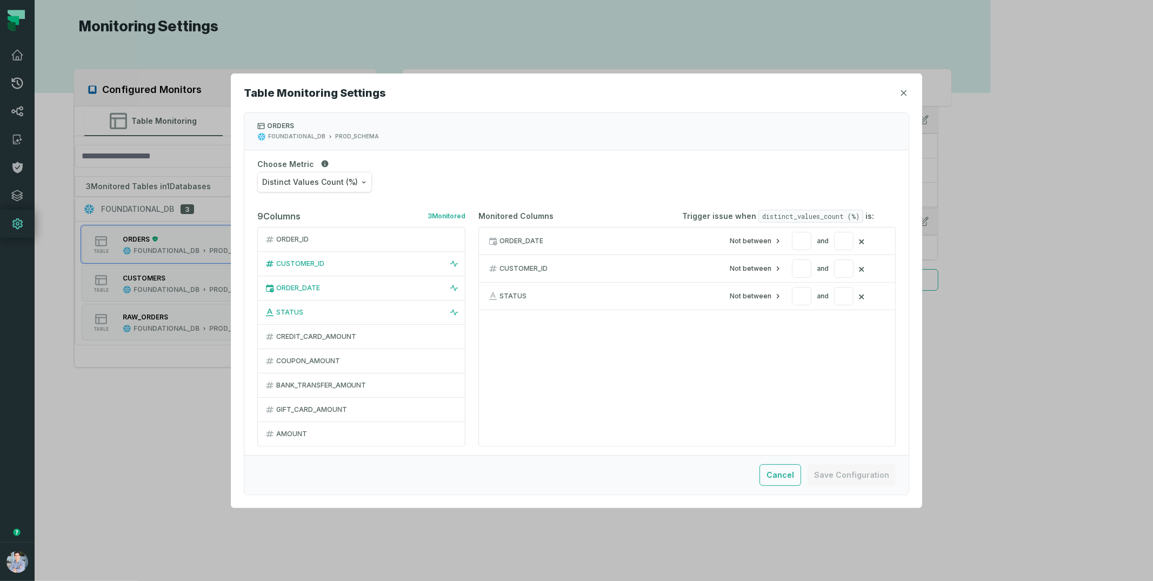
click at [324, 339] on div "CREDIT_CARD_AMOUNT" at bounding box center [367, 336] width 183 height 9
click at [860, 322] on button "×" at bounding box center [861, 323] width 7 height 15
click at [352, 183] on span "Distinct Values Count (%)" at bounding box center [310, 182] width 96 height 11
click at [300, 224] on div "Zero Count" at bounding box center [305, 231] width 96 height 24
click at [344, 339] on div "CREDIT_CARD_AMOUNT" at bounding box center [367, 336] width 183 height 9
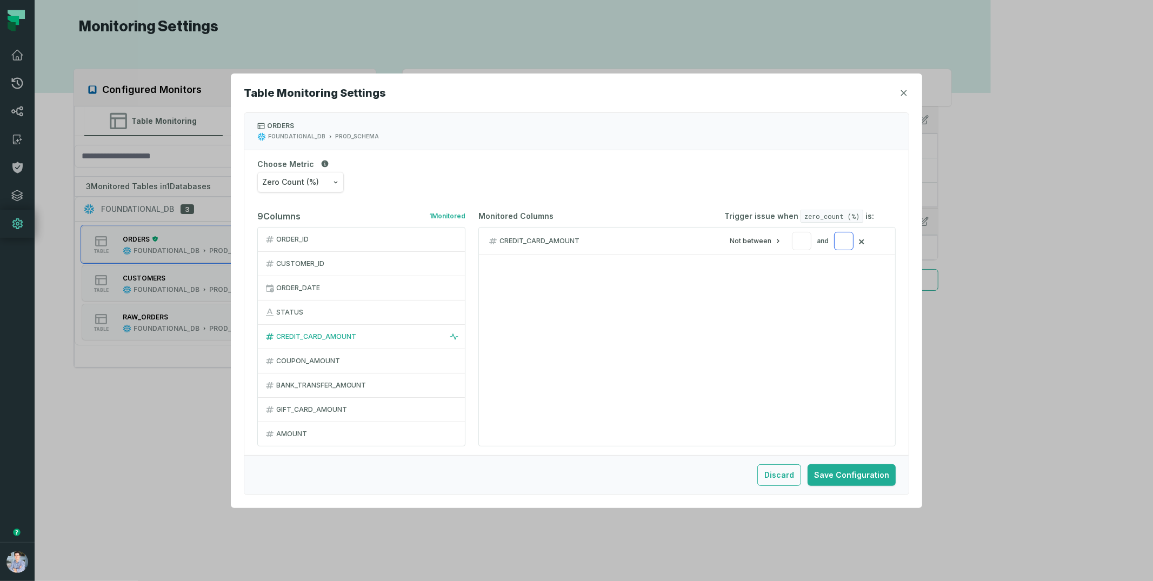
click at [843, 248] on input "number" at bounding box center [843, 241] width 19 height 18
type input "*"
click at [804, 241] on input "number" at bounding box center [801, 241] width 19 height 18
type input "*"
click at [784, 468] on button "Discard" at bounding box center [779, 475] width 44 height 22
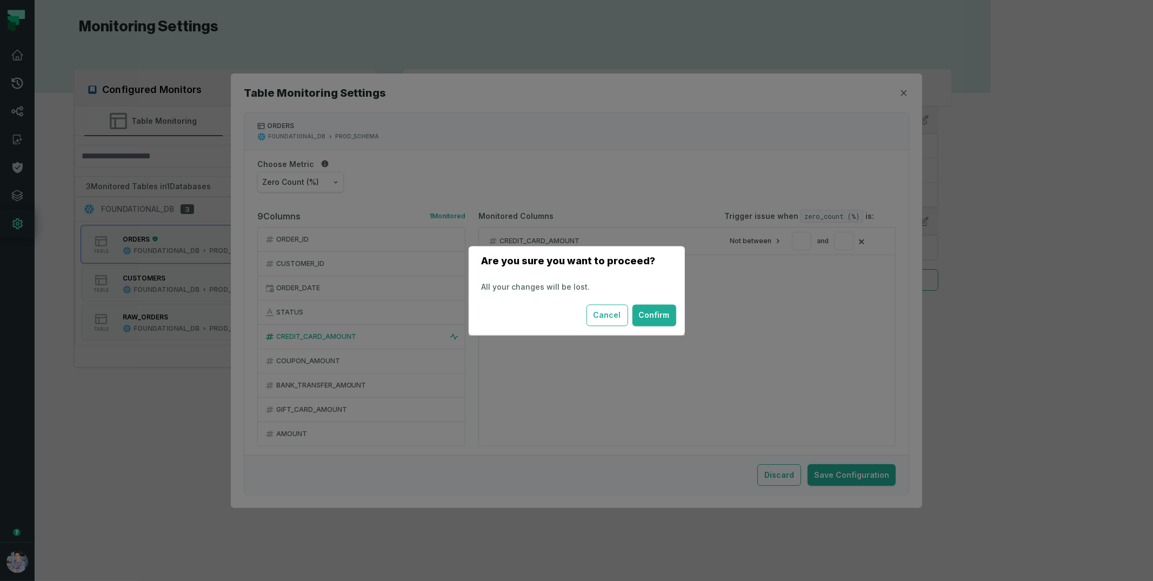
click at [666, 318] on button "Confirm" at bounding box center [654, 315] width 44 height 22
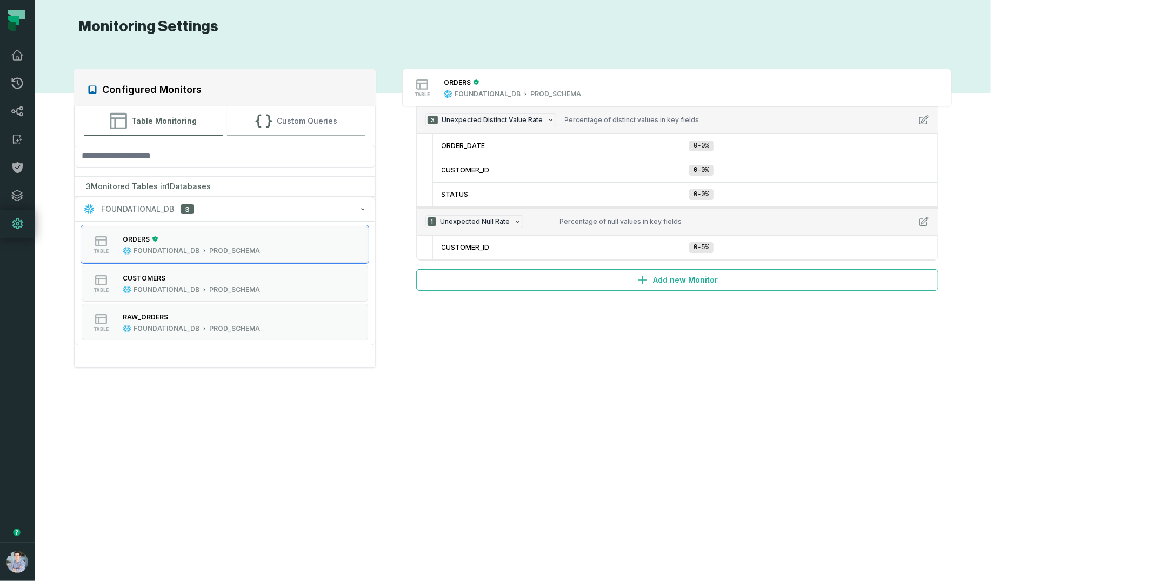
click at [329, 123] on button "Custom Queries" at bounding box center [296, 120] width 138 height 29
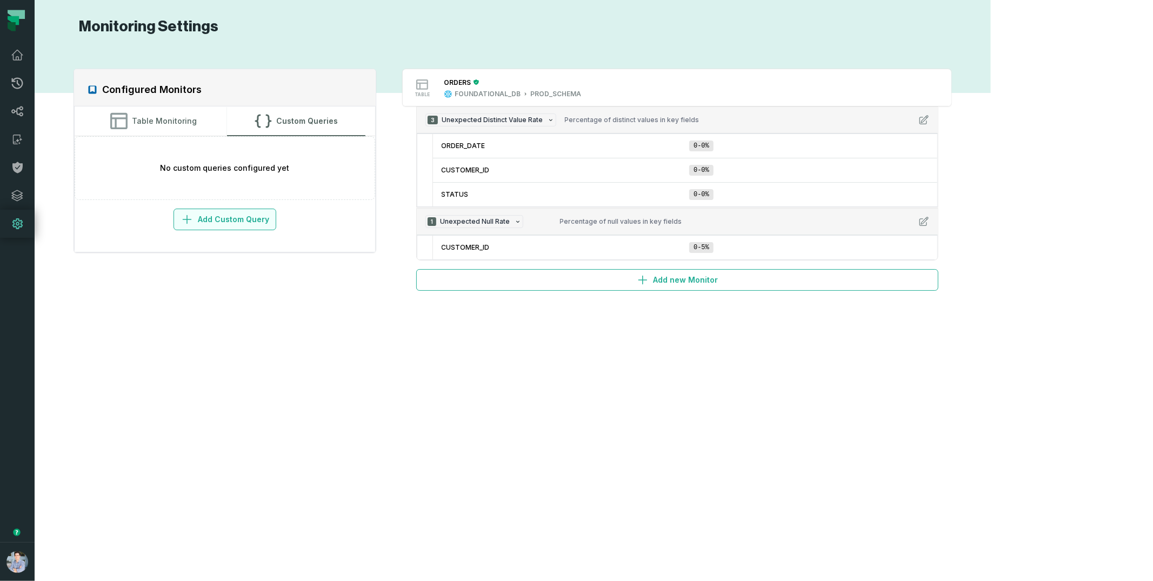
click at [226, 221] on button "Add Custom Query" at bounding box center [225, 220] width 103 height 22
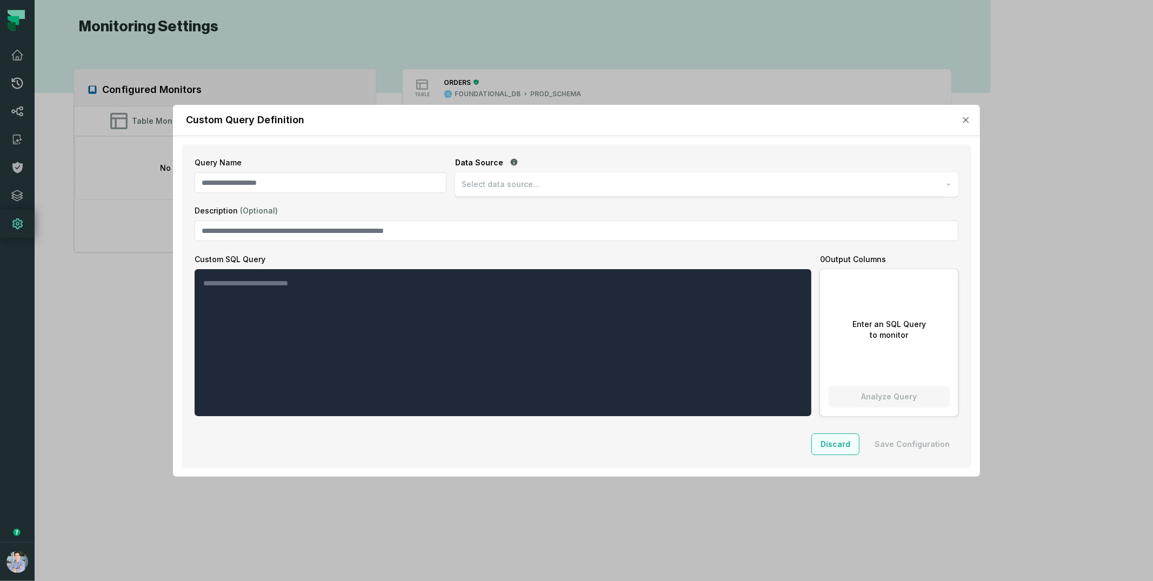
click at [852, 446] on button "Discard" at bounding box center [835, 444] width 48 height 22
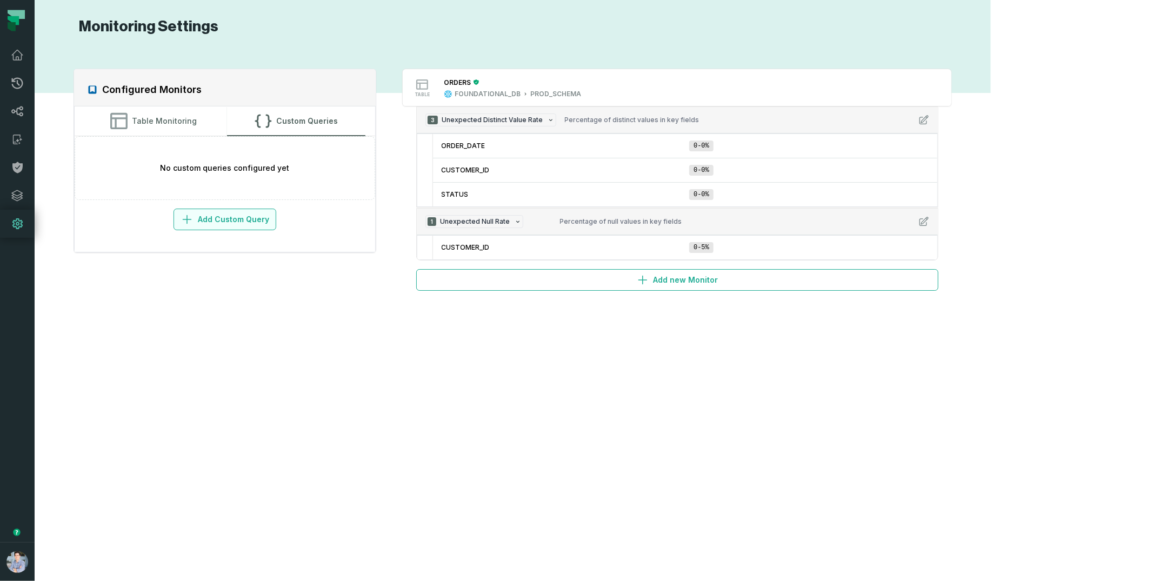
click at [238, 221] on button "Add Custom Query" at bounding box center [225, 220] width 103 height 22
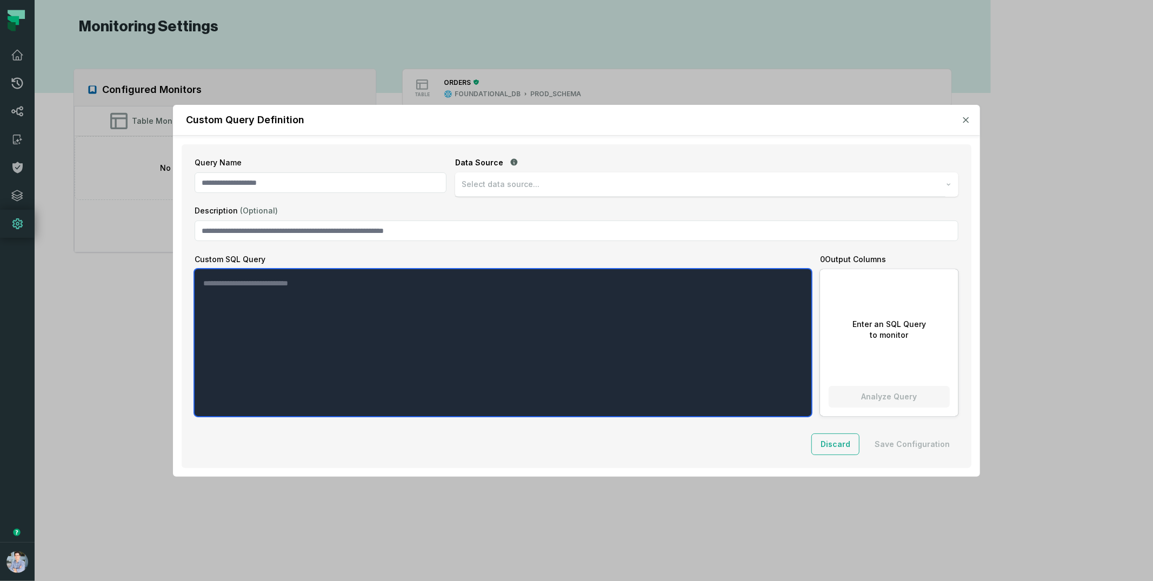
click at [432, 290] on textarea "Custom SQL Query" at bounding box center [503, 342] width 617 height 147
click at [425, 331] on textarea "**********" at bounding box center [503, 342] width 617 height 147
type textarea "**********"
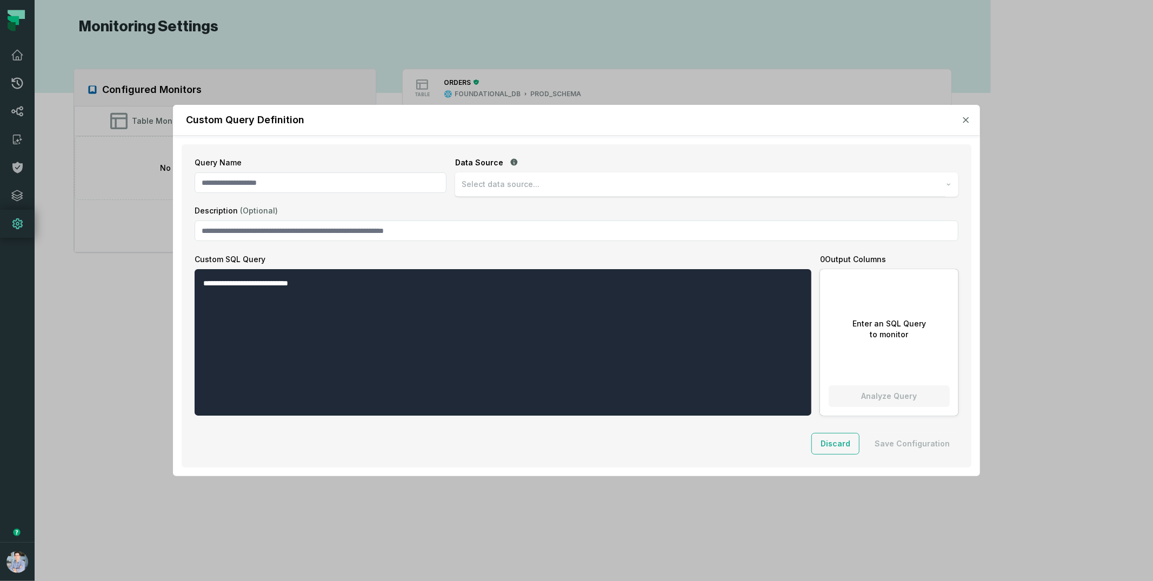
click at [833, 445] on button "Discard" at bounding box center [835, 444] width 48 height 22
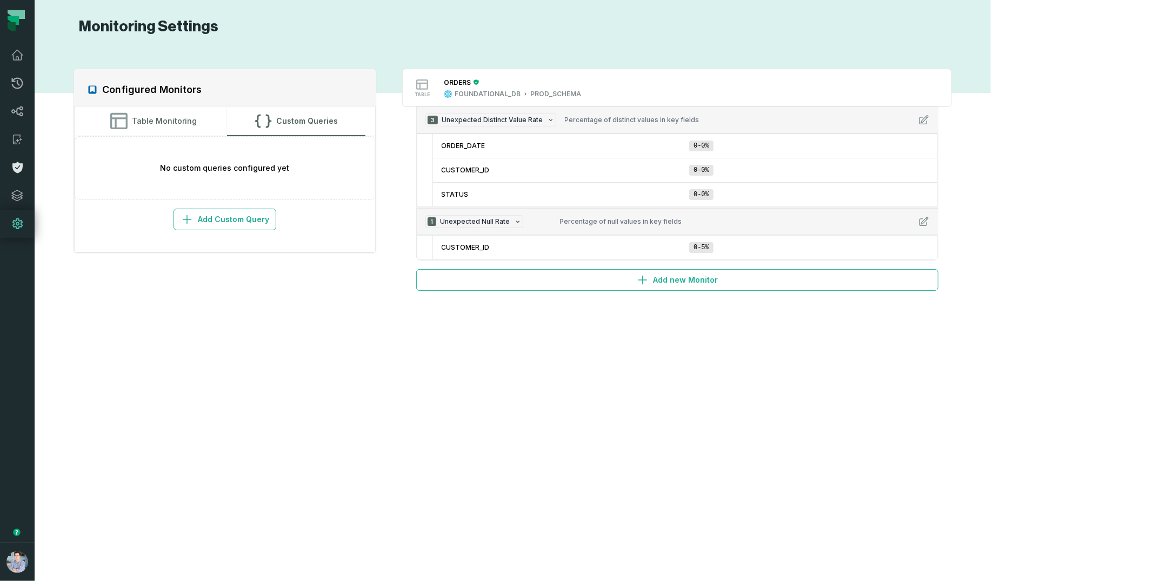
click at [19, 171] on icon at bounding box center [17, 167] width 10 height 11
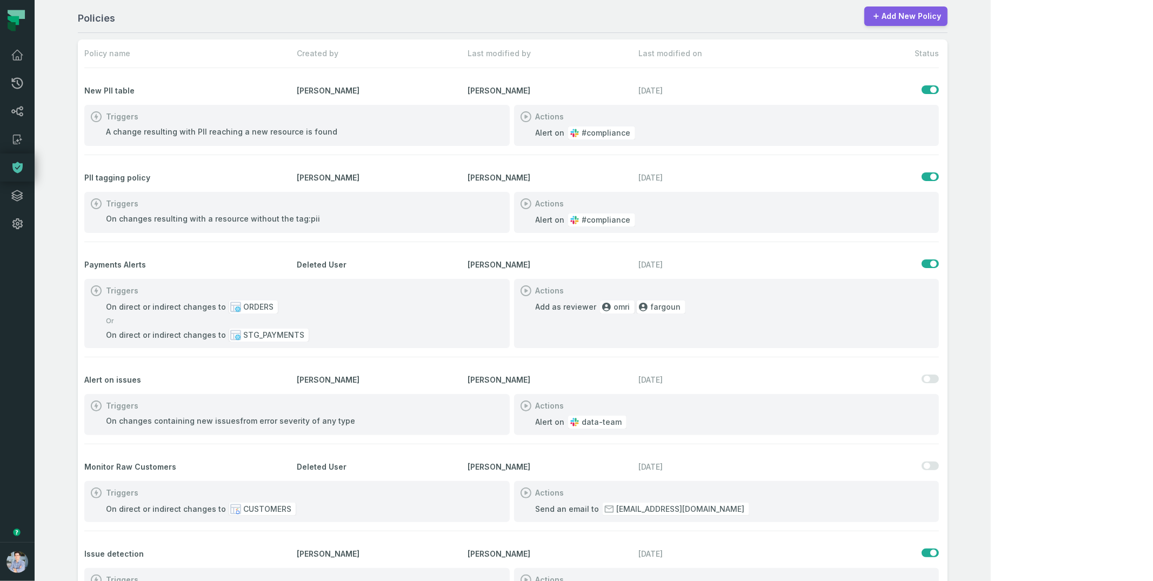
click at [948, 19] on link "Add New Policy" at bounding box center [905, 15] width 83 height 19
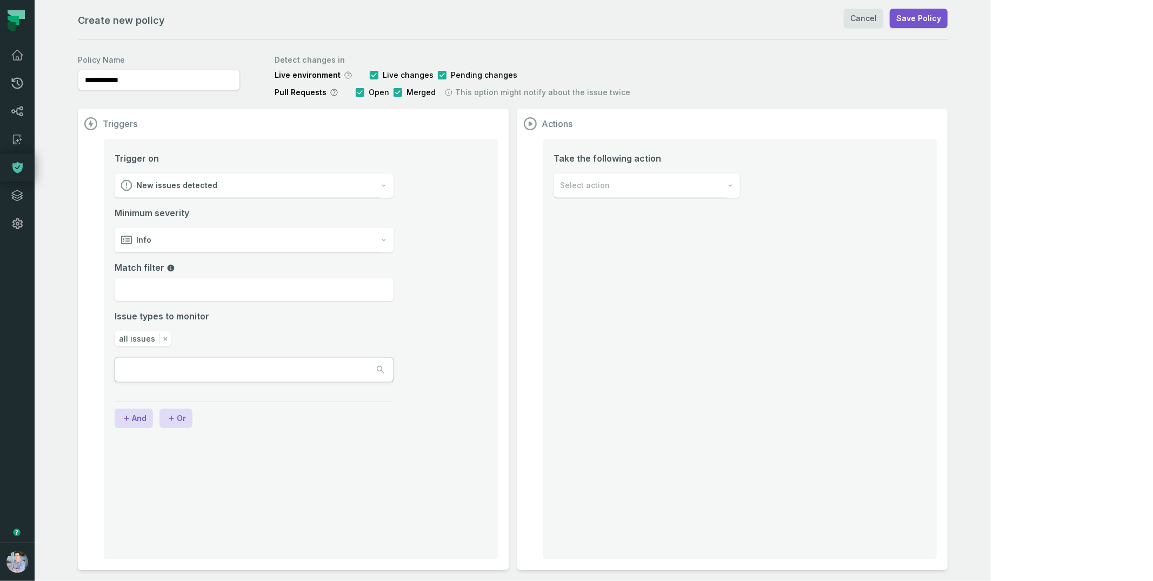
click at [225, 191] on div "New issues detected" at bounding box center [248, 186] width 266 height 24
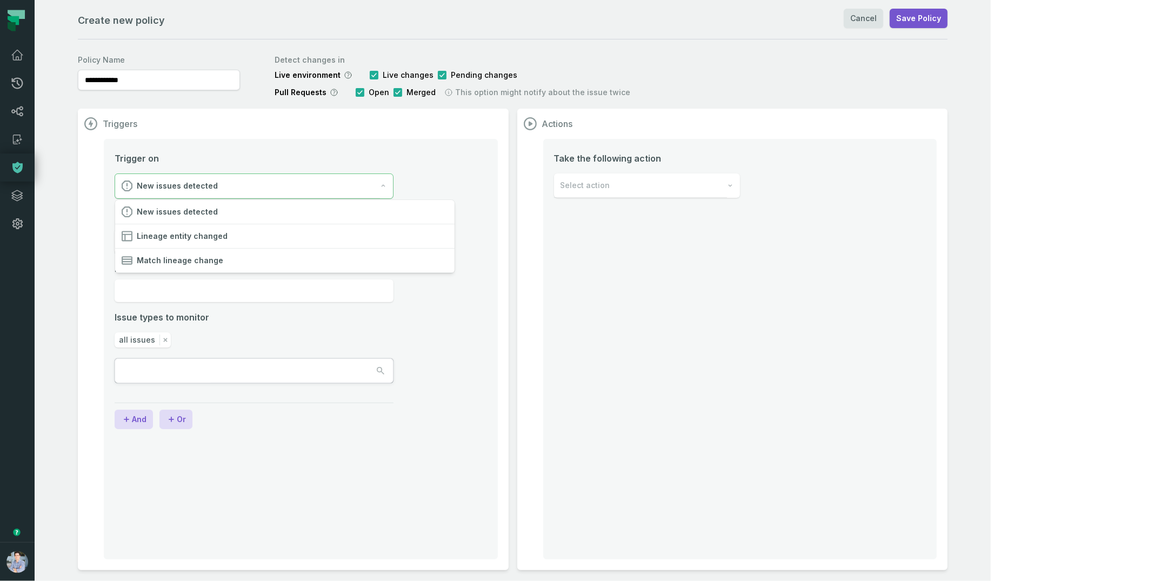
click at [487, 219] on li "Trigger on New issues detected Minimum severity Info Match filter Issue types t…" at bounding box center [301, 281] width 372 height 258
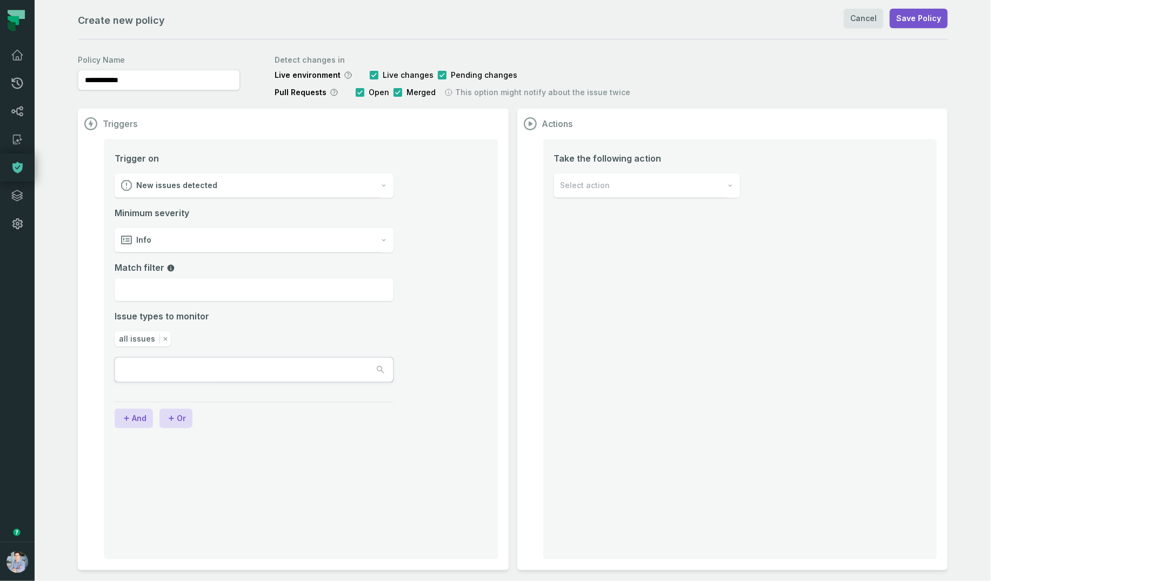
click at [727, 182] on div "Select action" at bounding box center [640, 186] width 173 height 24
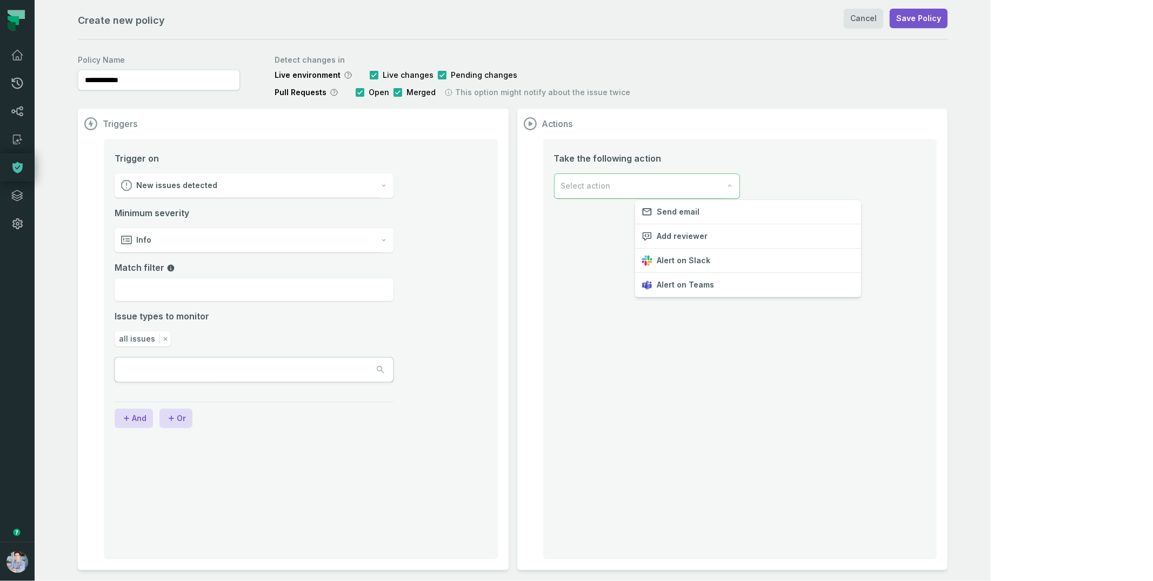
click at [991, 21] on div "**********" at bounding box center [513, 290] width 956 height 581
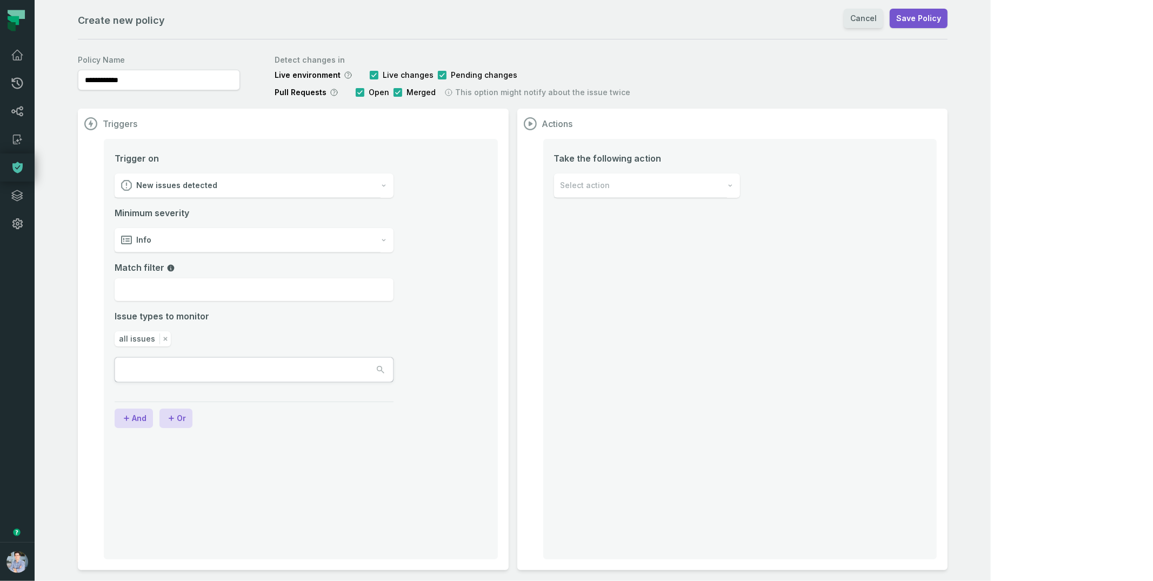
click at [883, 20] on link "Cancel" at bounding box center [863, 18] width 39 height 19
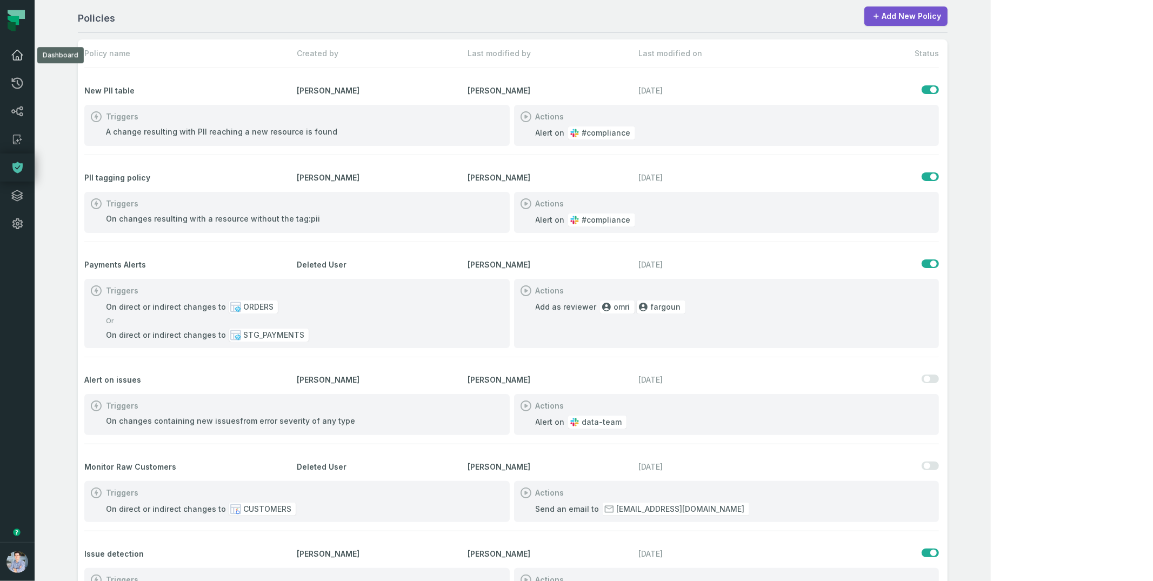
click at [12, 55] on icon at bounding box center [17, 55] width 13 height 13
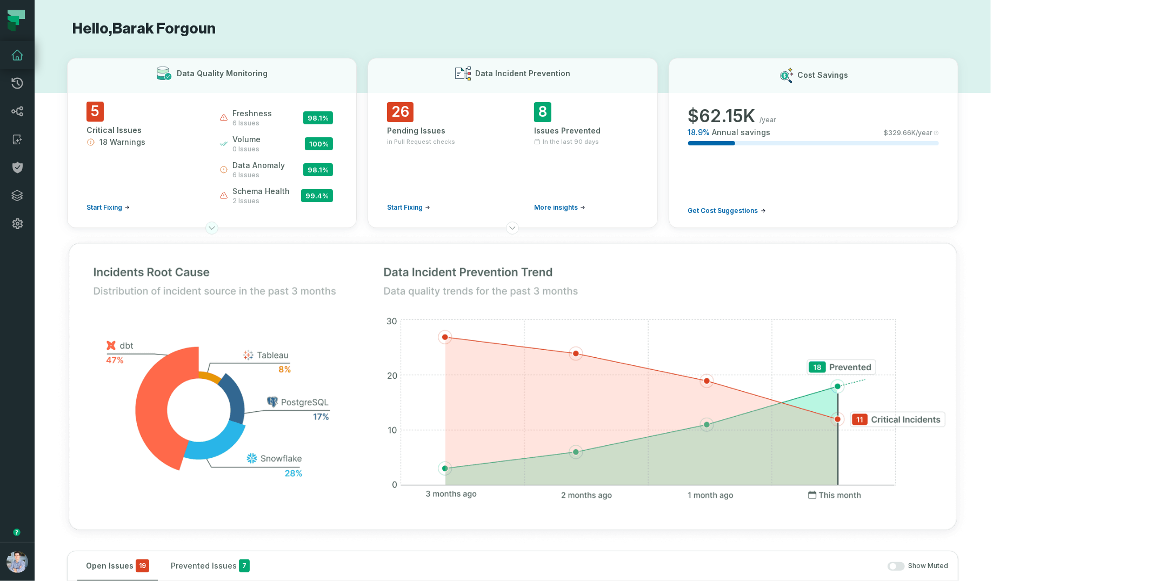
click at [216, 225] on icon at bounding box center [212, 228] width 9 height 9
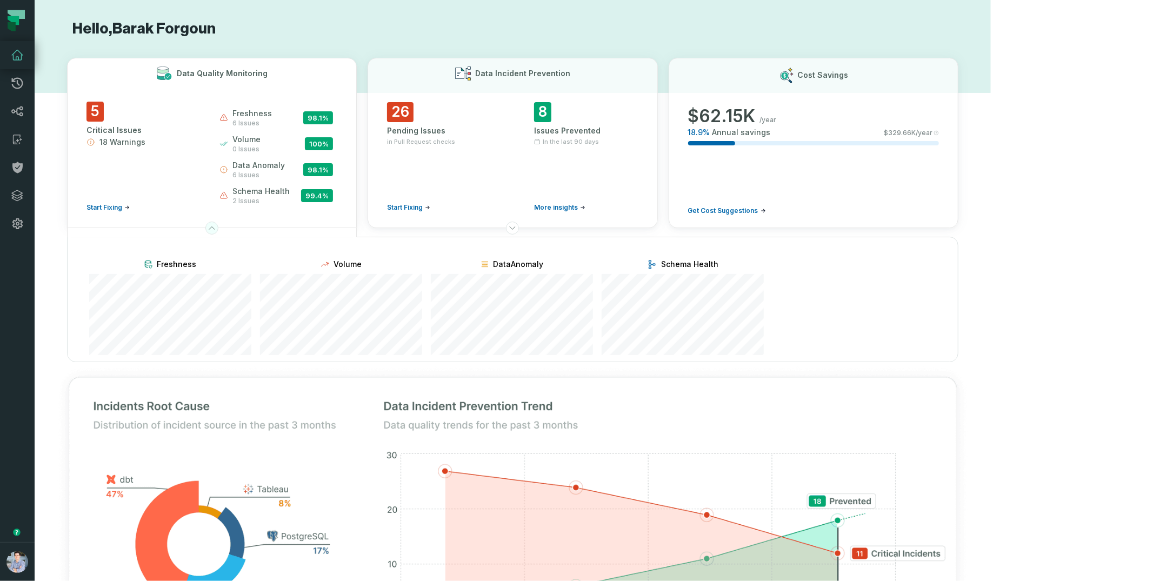
click at [216, 225] on icon at bounding box center [212, 228] width 9 height 9
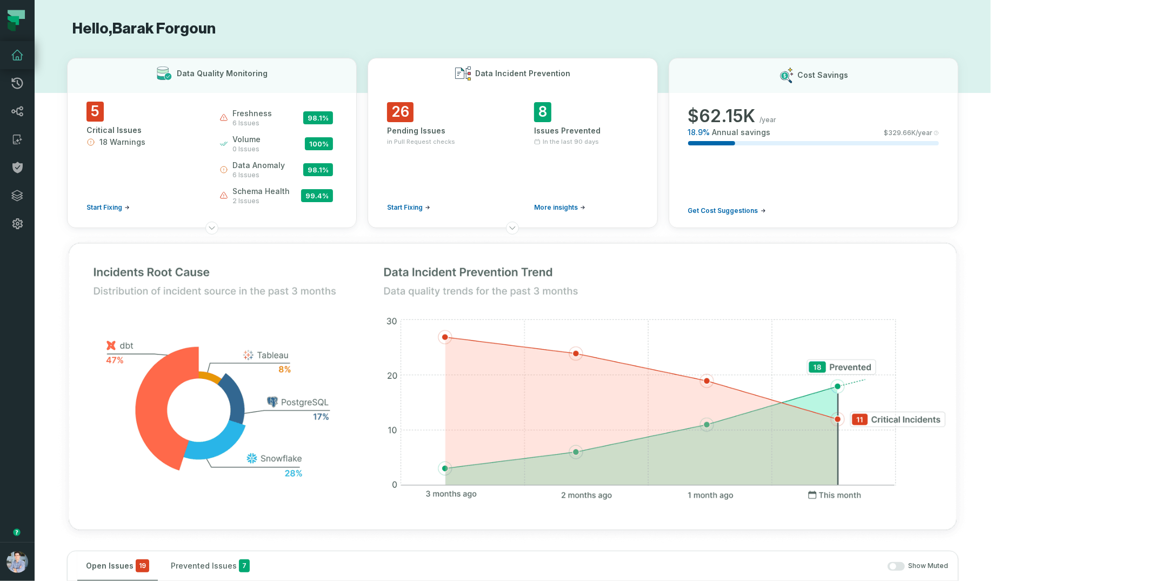
click at [581, 221] on button "Data Incident Prevention 26 Pending Issues in Pull Request checks Start Fixing …" at bounding box center [513, 143] width 290 height 170
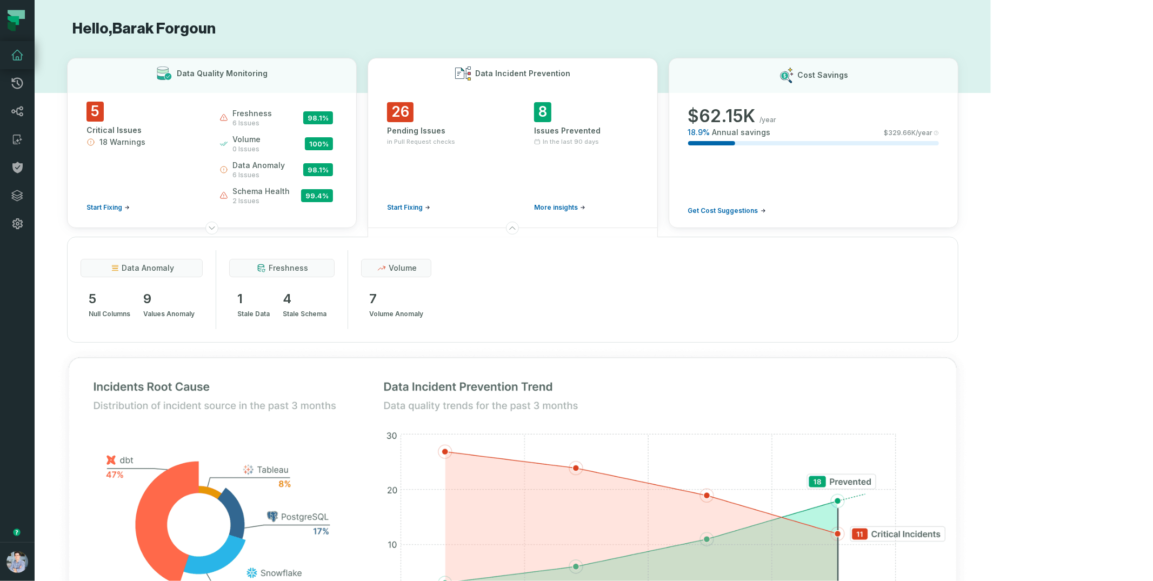
click at [581, 222] on button "Data Incident Prevention 26 Pending Issues in Pull Request checks Start Fixing …" at bounding box center [513, 143] width 290 height 170
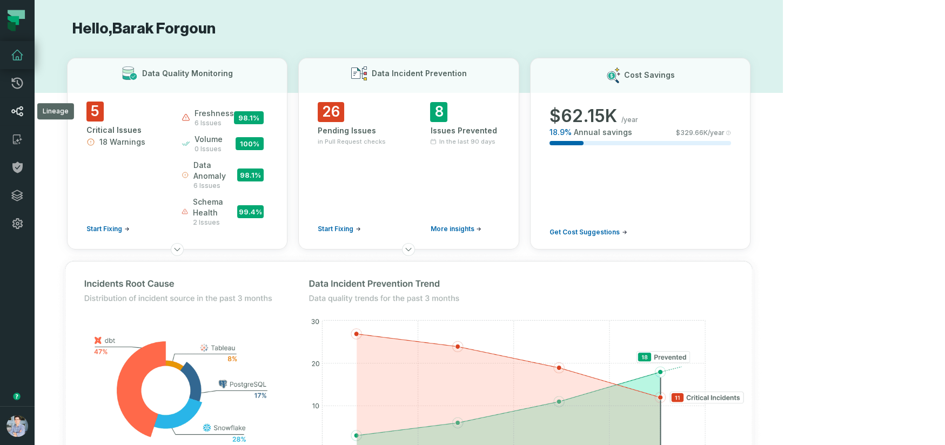
click at [18, 103] on link "Lineage" at bounding box center [17, 111] width 35 height 28
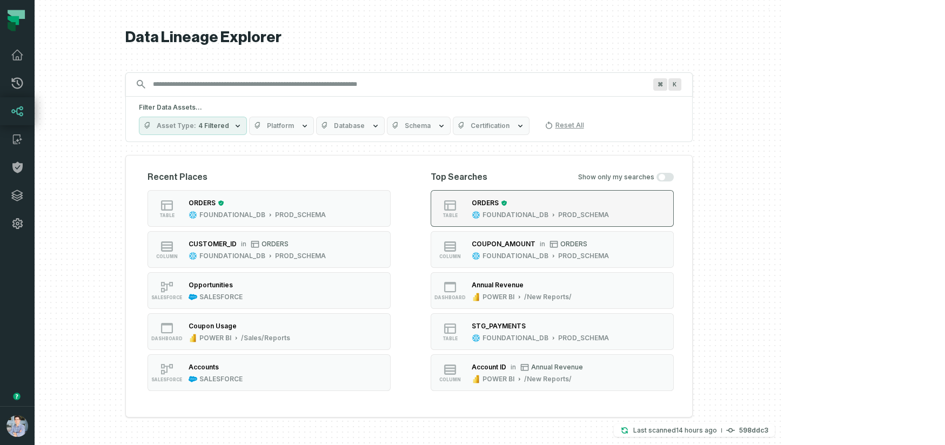
click at [549, 211] on div "FOUNDATIONAL_DB" at bounding box center [516, 215] width 66 height 9
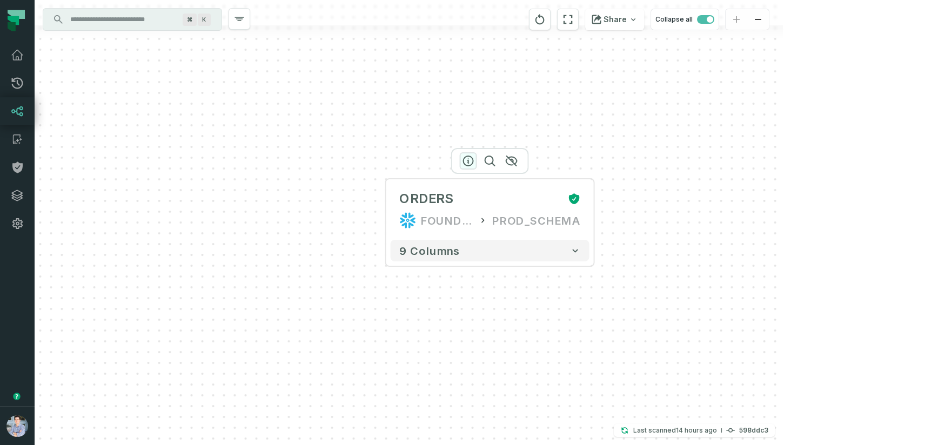
click at [471, 158] on icon "button" at bounding box center [468, 161] width 13 height 13
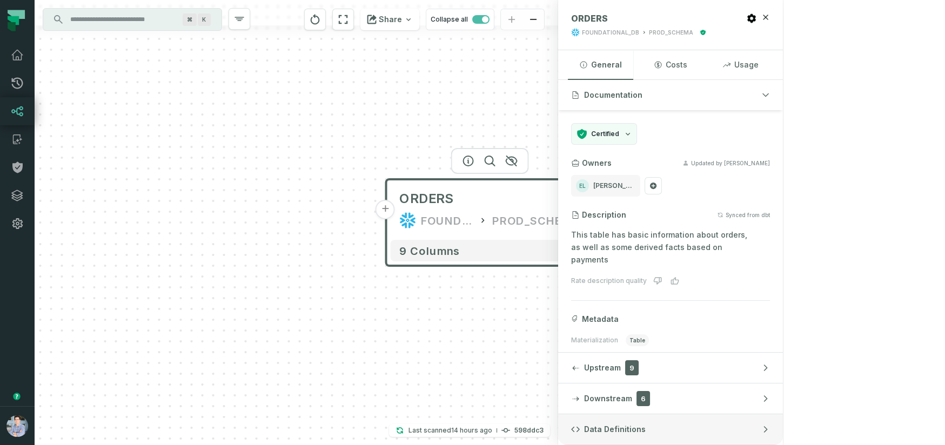
click at [646, 434] on span "Data Definitions" at bounding box center [615, 429] width 62 height 11
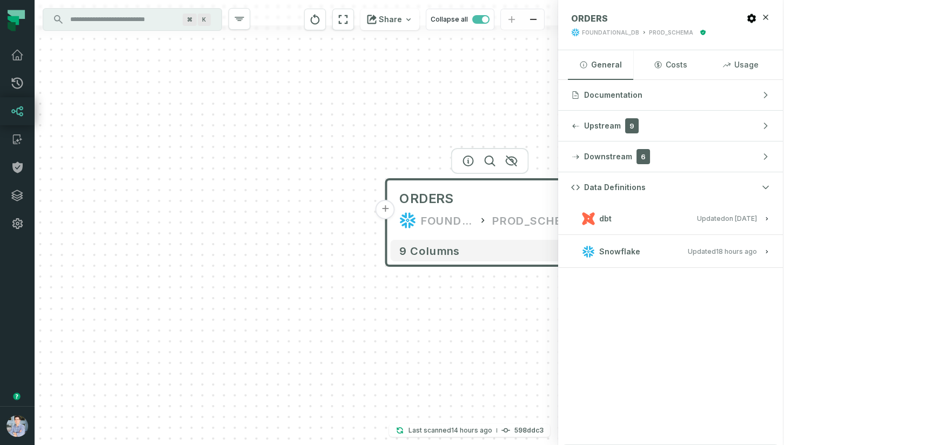
click at [770, 213] on button "dbt Updated 1/6/2025, 1:15:21 PM" at bounding box center [670, 218] width 199 height 15
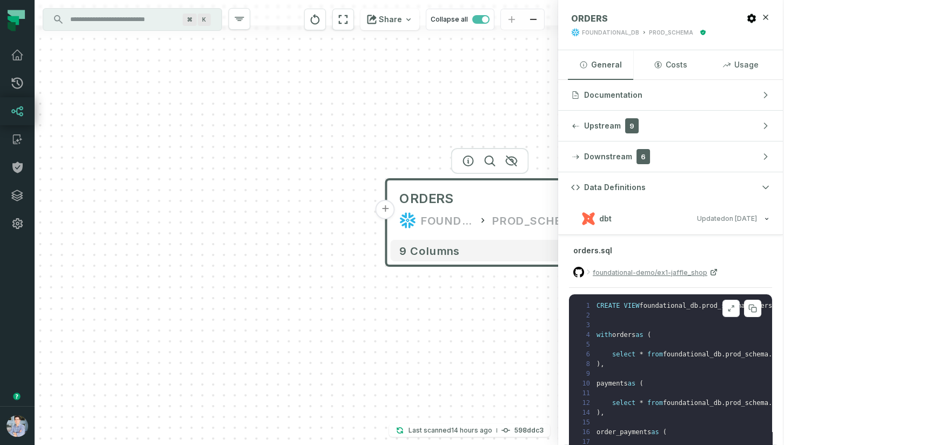
click at [740, 303] on button at bounding box center [731, 308] width 17 height 17
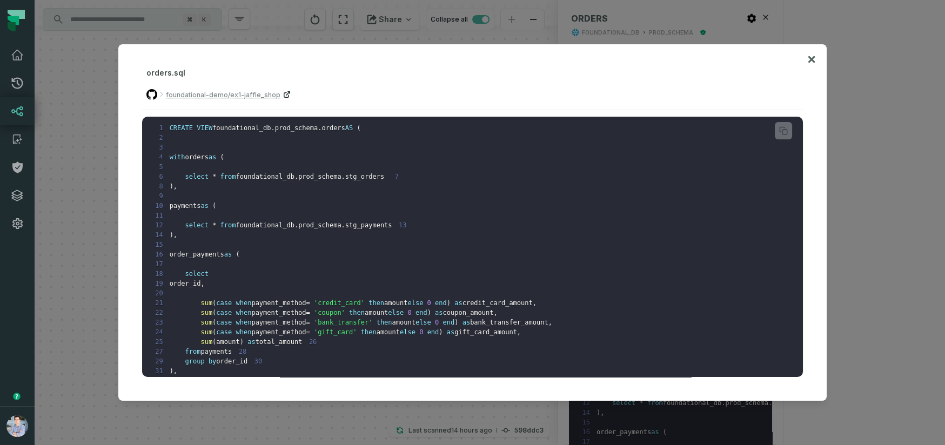
click at [254, 95] on span "foundational-demo/ex1-jaffle_shop" at bounding box center [223, 95] width 115 height 10
click at [811, 58] on icon at bounding box center [812, 59] width 6 height 6
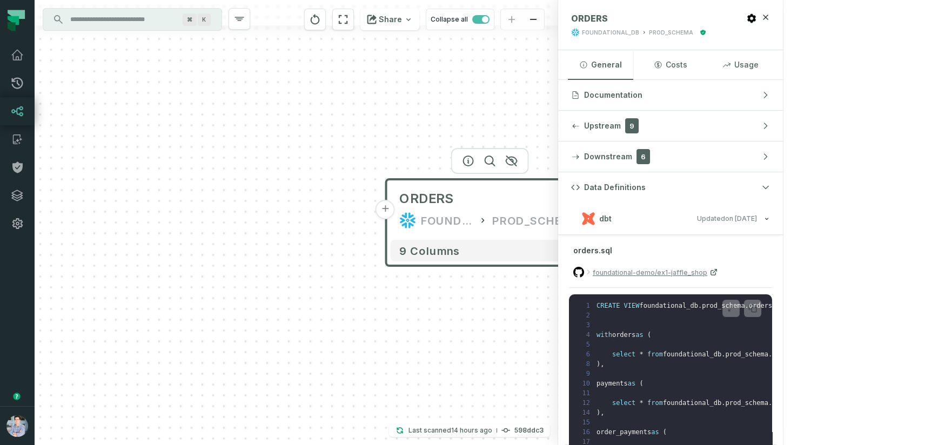
click at [381, 208] on button "+" at bounding box center [385, 209] width 19 height 19
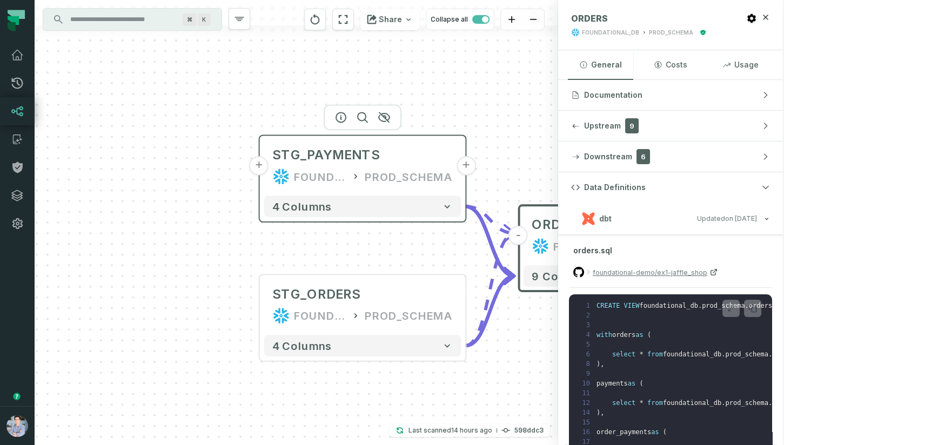
click at [298, 166] on div "STG_PAYMENTS FOUNDATIONAL_DB PROD_SCHEMA" at bounding box center [362, 165] width 197 height 51
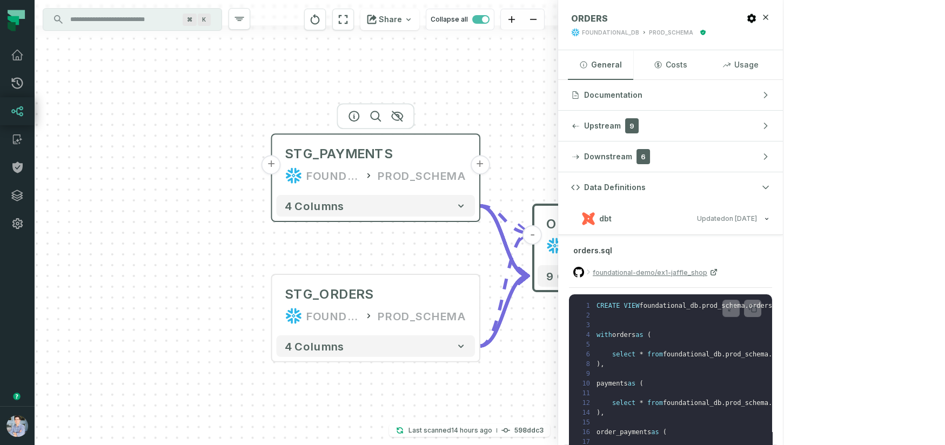
click at [338, 166] on div "STG_PAYMENTS FOUNDATIONAL_DB PROD_SCHEMA" at bounding box center [375, 165] width 199 height 52
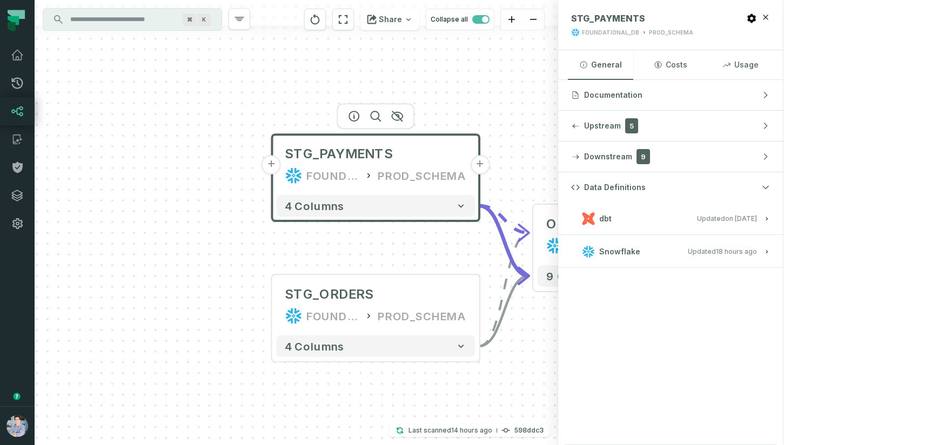
click at [783, 210] on h3 "dbt Updated 1/6/2025, 1:15:21 PM" at bounding box center [670, 219] width 225 height 32
click at [757, 219] on relative-time "1/6/2025, 1:15:21 PM" at bounding box center [741, 219] width 32 height 8
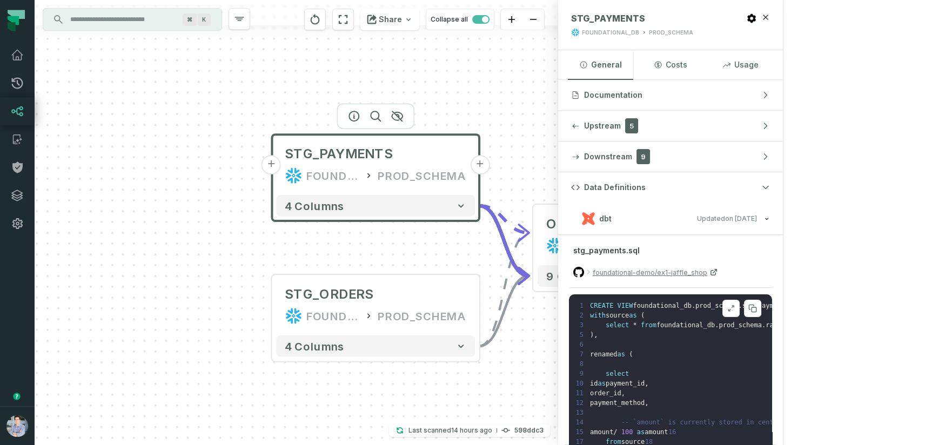
click at [735, 304] on icon at bounding box center [732, 308] width 8 height 9
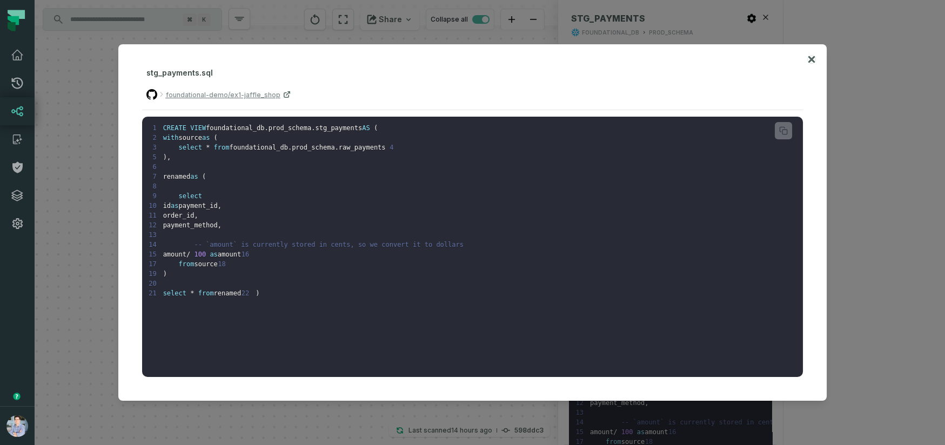
click at [809, 54] on icon at bounding box center [812, 59] width 8 height 13
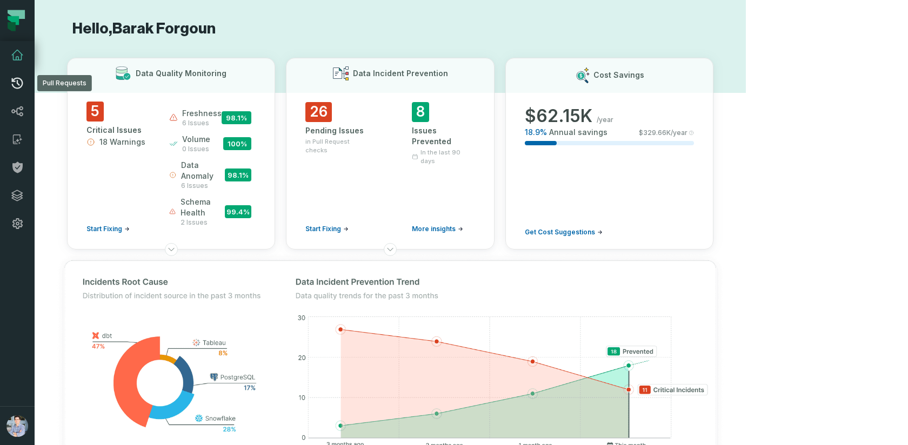
click at [20, 83] on icon at bounding box center [17, 83] width 13 height 13
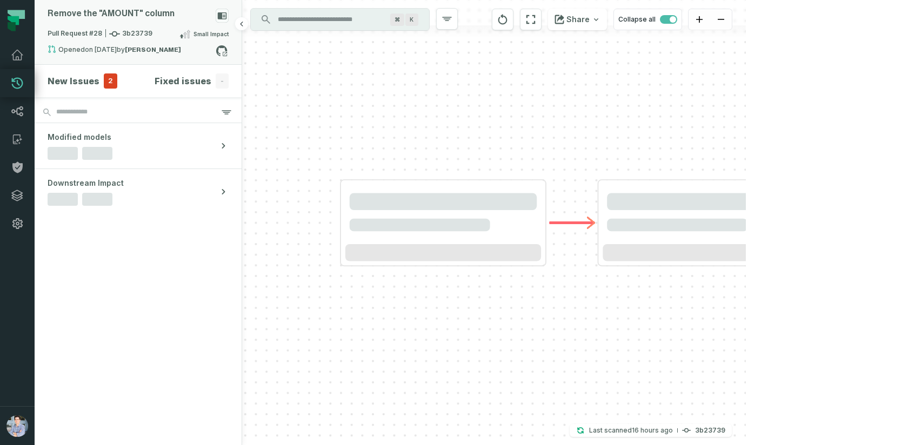
click at [121, 29] on span "Pull Request #28 3b23739" at bounding box center [100, 34] width 105 height 11
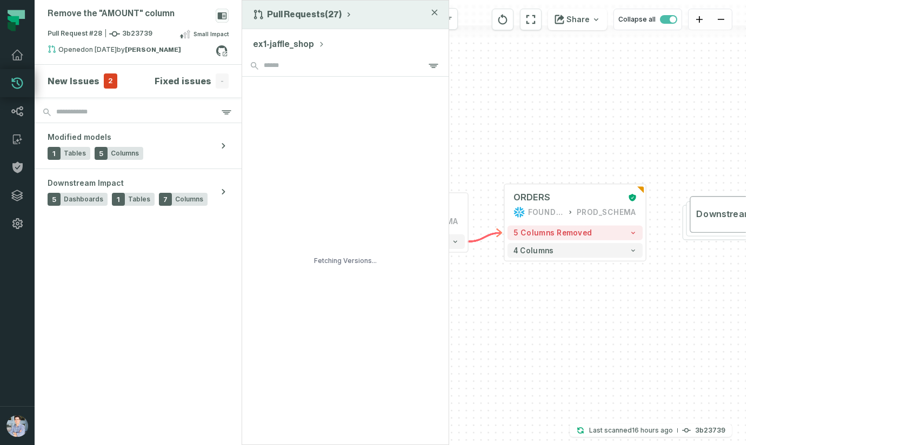
click at [298, 14] on button "Pull Requests (27)" at bounding box center [303, 14] width 100 height 11
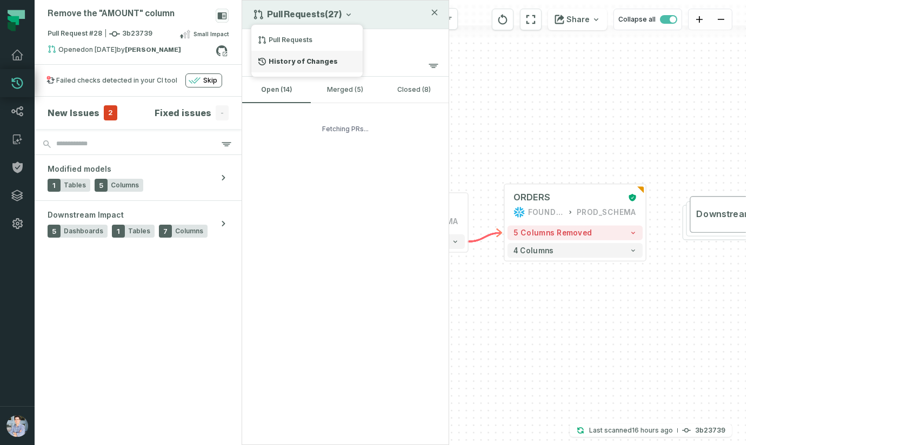
click at [299, 56] on div "History of Changes" at bounding box center [306, 62] width 111 height 22
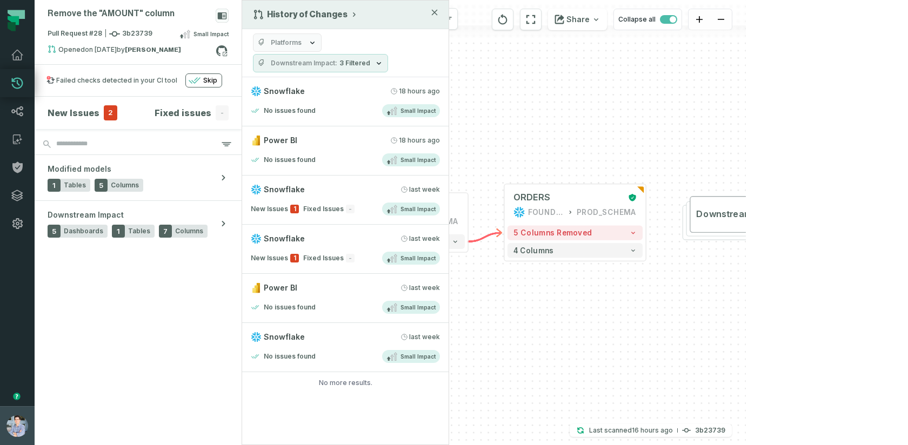
click at [18, 423] on img "button" at bounding box center [17, 427] width 22 height 22
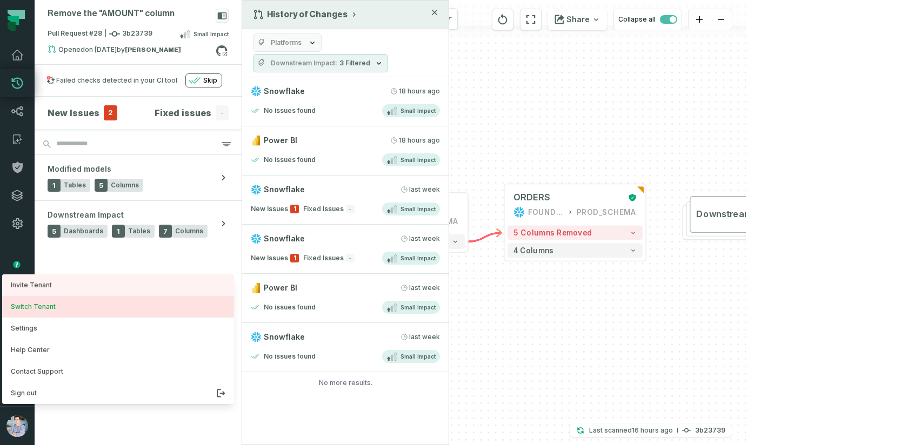
click at [51, 315] on button "Switch Tenant" at bounding box center [118, 307] width 232 height 22
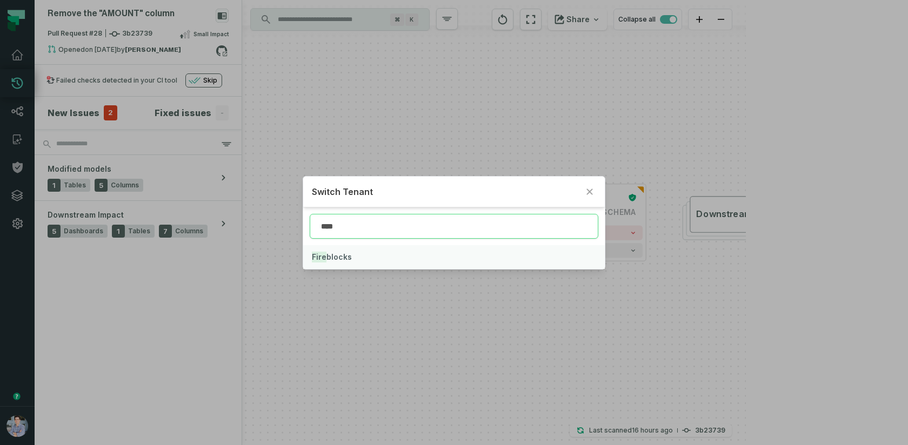
type input "****"
click at [332, 255] on span "Fire blocks" at bounding box center [332, 256] width 40 height 9
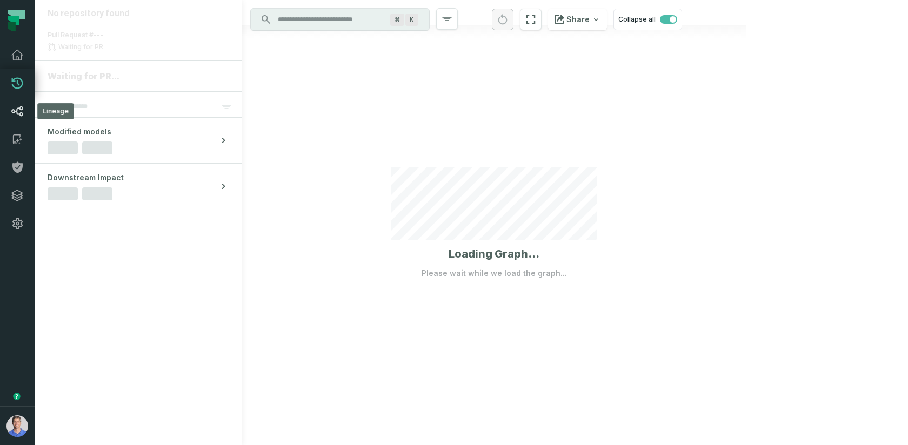
click at [24, 114] on link "Lineage" at bounding box center [17, 111] width 35 height 28
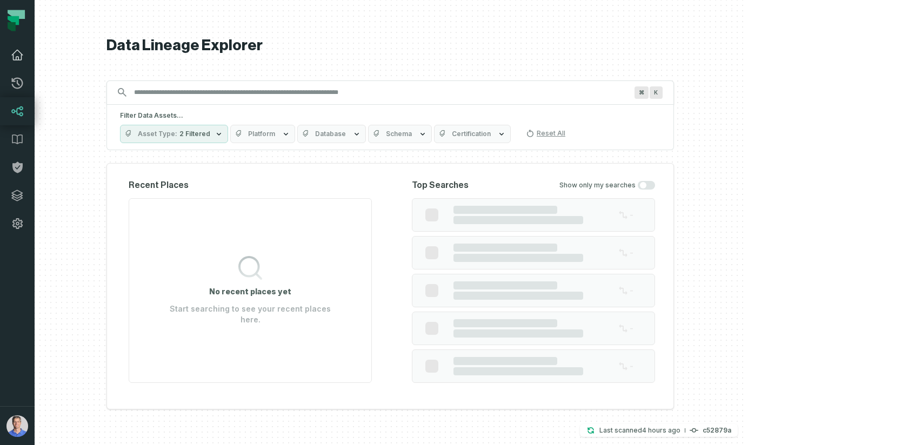
click at [21, 59] on icon at bounding box center [17, 55] width 11 height 10
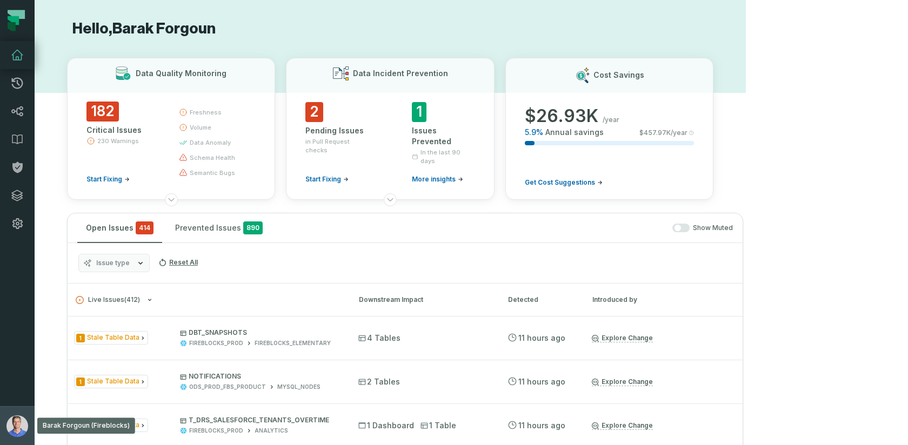
click at [19, 422] on img "button" at bounding box center [17, 427] width 22 height 22
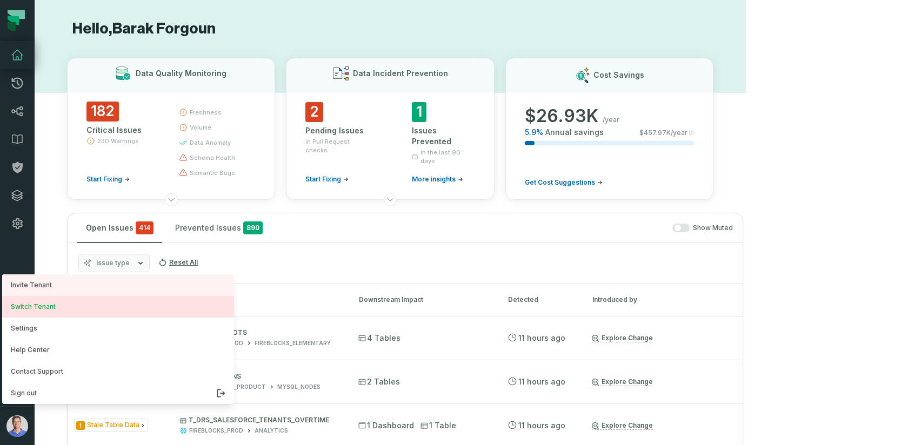
click at [44, 306] on button "Switch Tenant" at bounding box center [118, 307] width 232 height 22
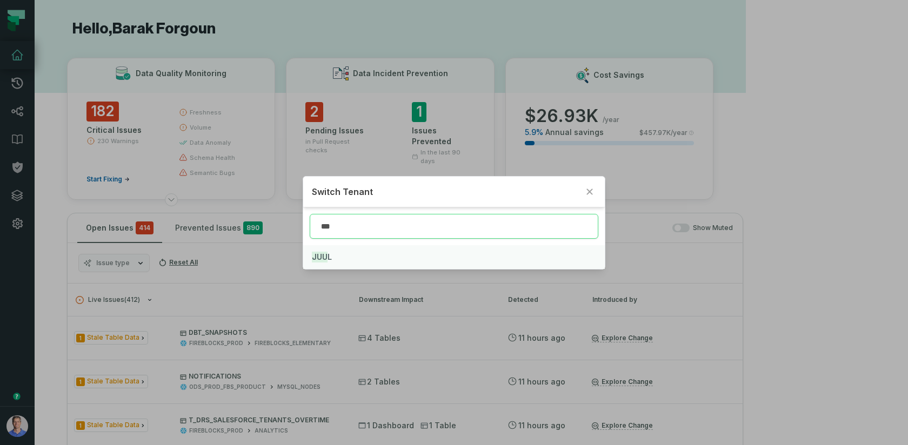
type input "***"
click at [339, 254] on button "JUU L" at bounding box center [454, 257] width 302 height 24
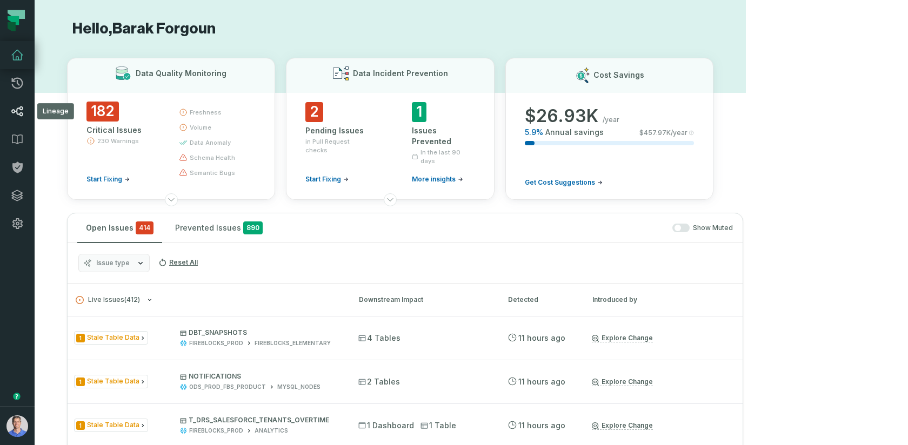
click at [18, 114] on icon at bounding box center [17, 111] width 12 height 10
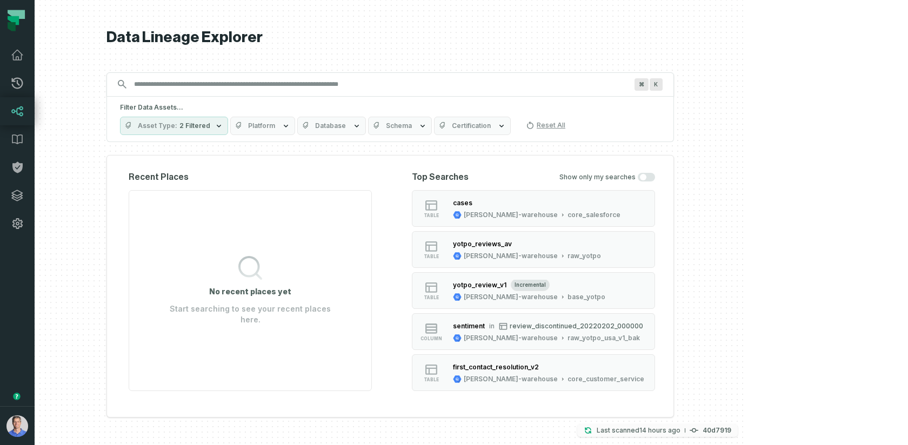
click at [681, 432] on relative-time "[DATE] 6:17:02 AM" at bounding box center [659, 430] width 41 height 8
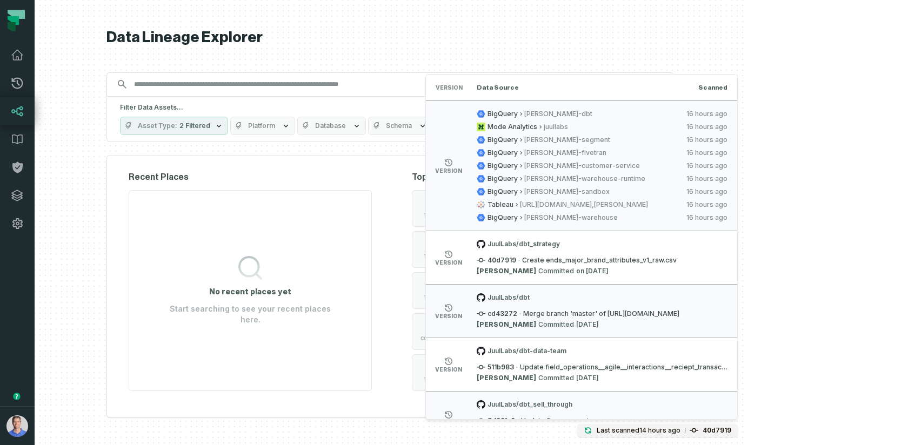
scroll to position [23, 0]
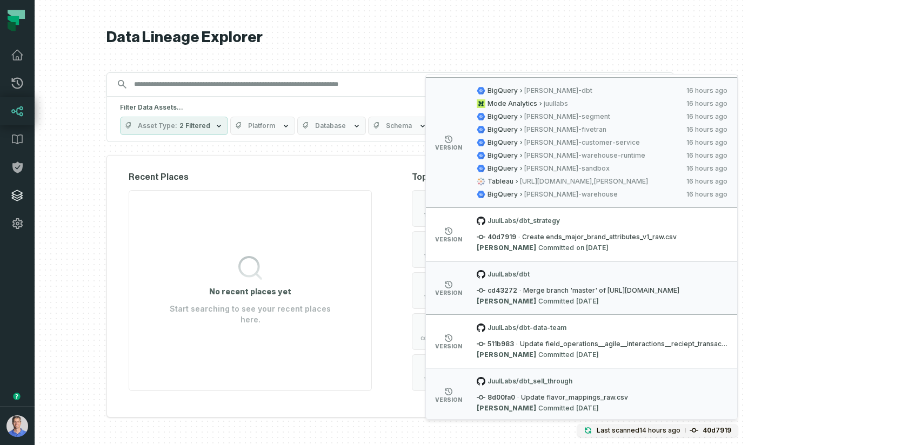
click at [19, 202] on icon at bounding box center [17, 195] width 13 height 13
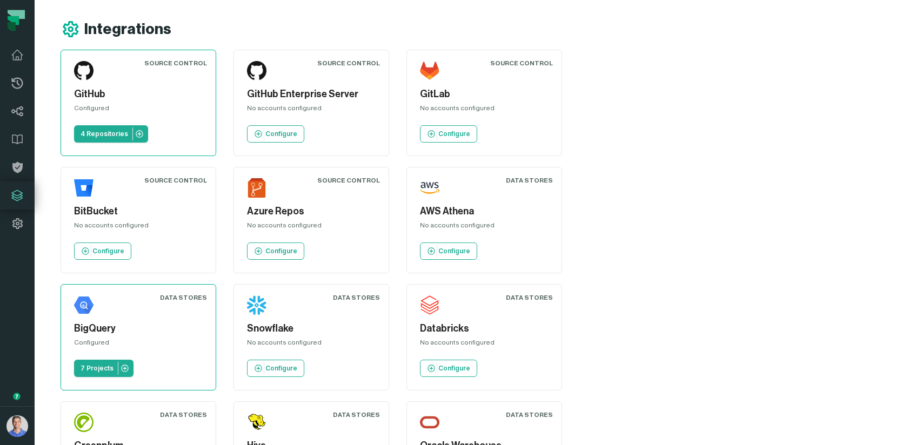
scroll to position [430, 0]
